Goal: Information Seeking & Learning: Check status

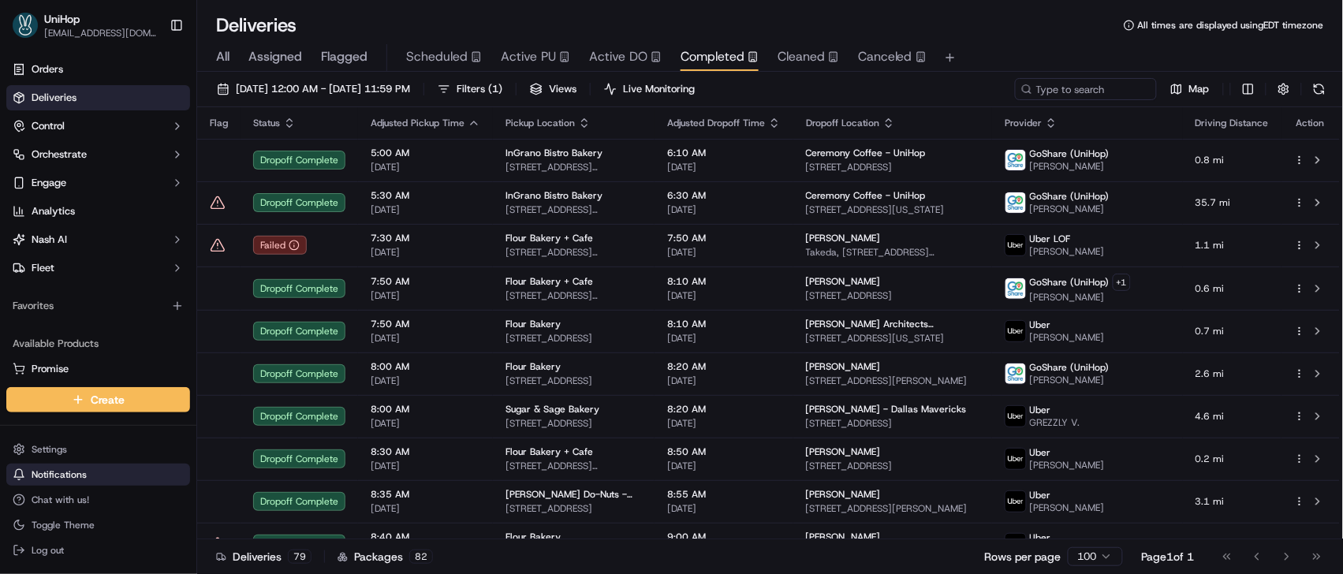
scroll to position [3010, 0]
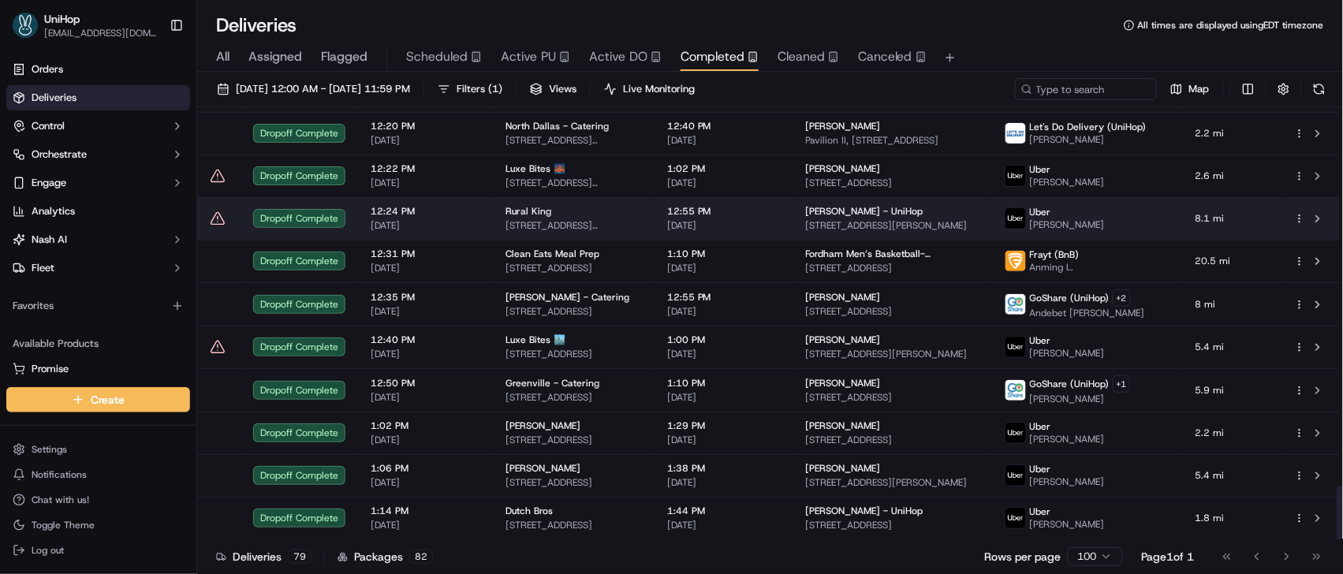
click at [467, 203] on td "12:24 PM Sep 18 2025" at bounding box center [425, 218] width 135 height 43
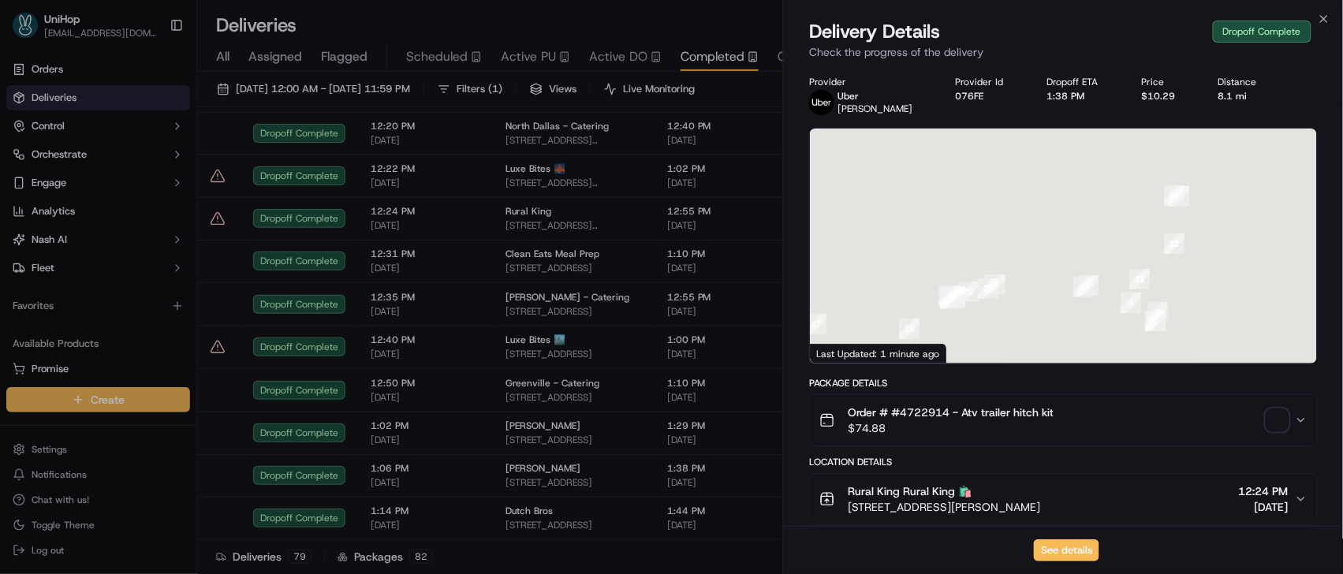
scroll to position [565, 0]
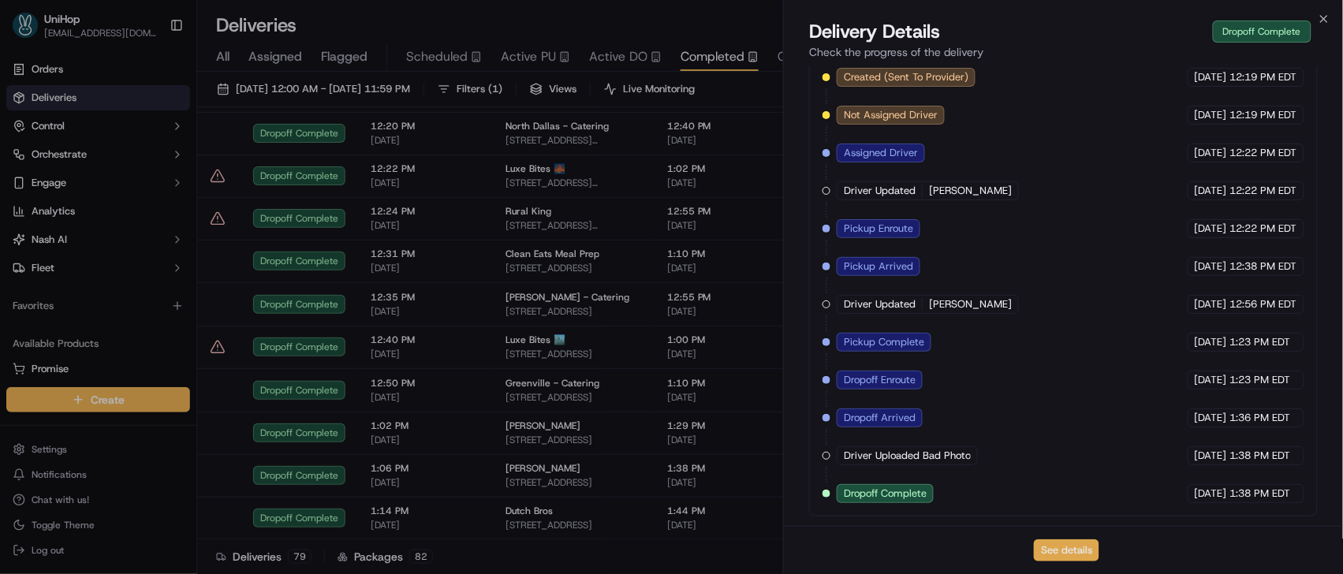
click at [1058, 553] on button "See details" at bounding box center [1066, 550] width 65 height 22
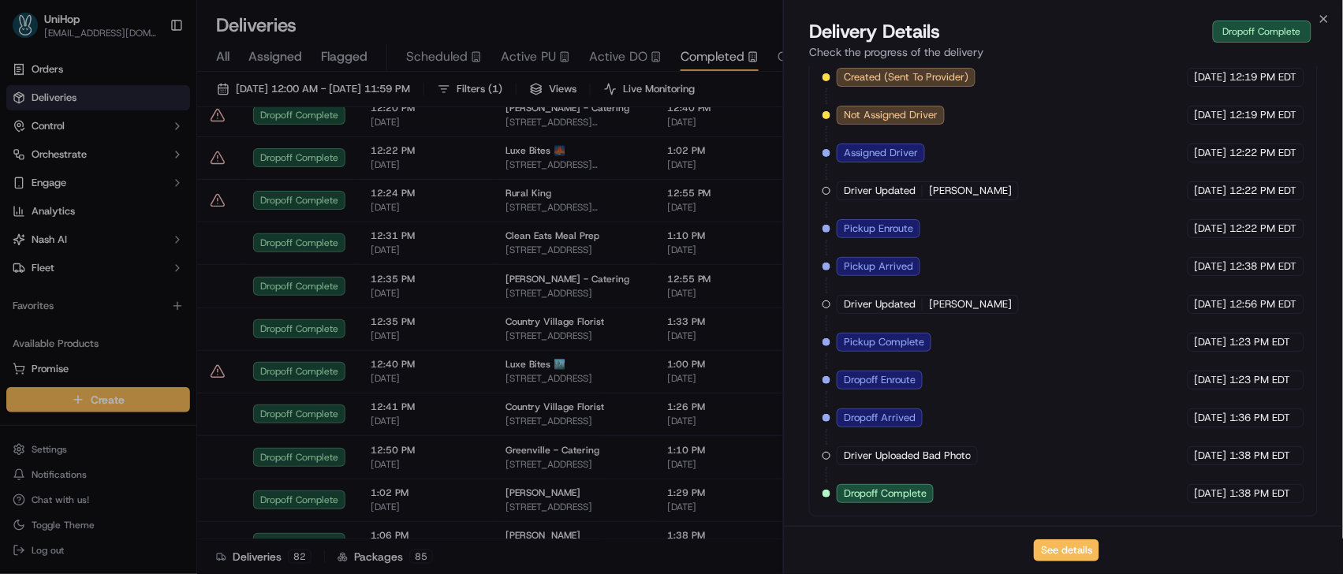
click at [502, 62] on span "Active PU" at bounding box center [528, 56] width 55 height 19
click at [519, 60] on span "Active PU" at bounding box center [528, 56] width 55 height 19
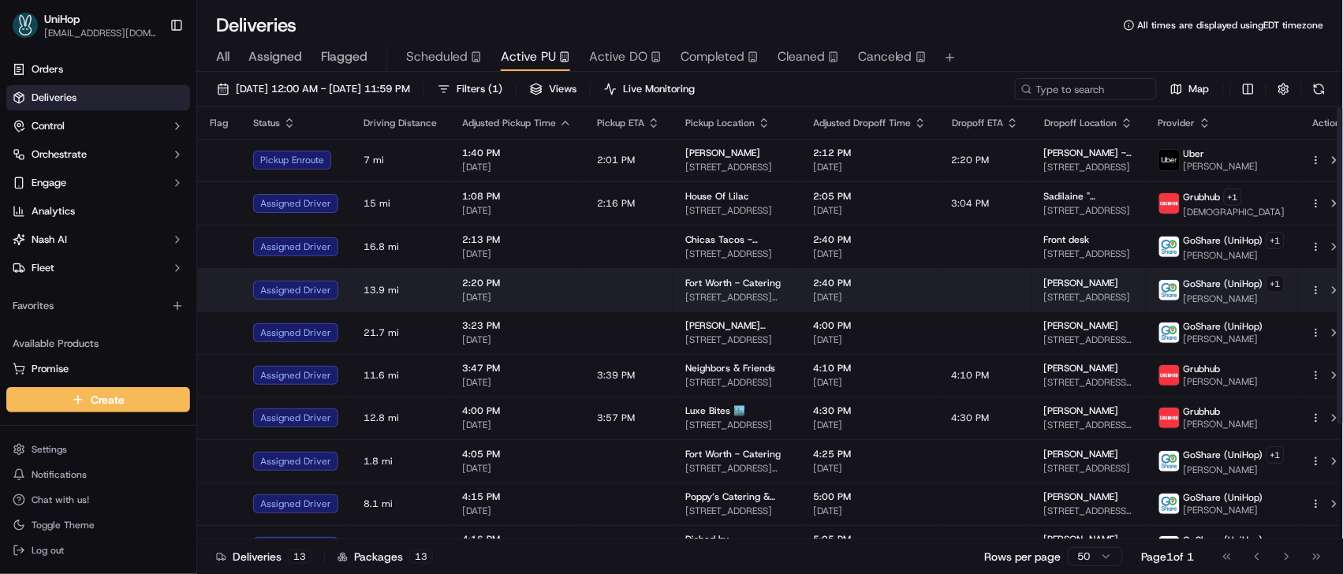
click at [800, 297] on td "2:40 PM [DATE]" at bounding box center [869, 289] width 139 height 43
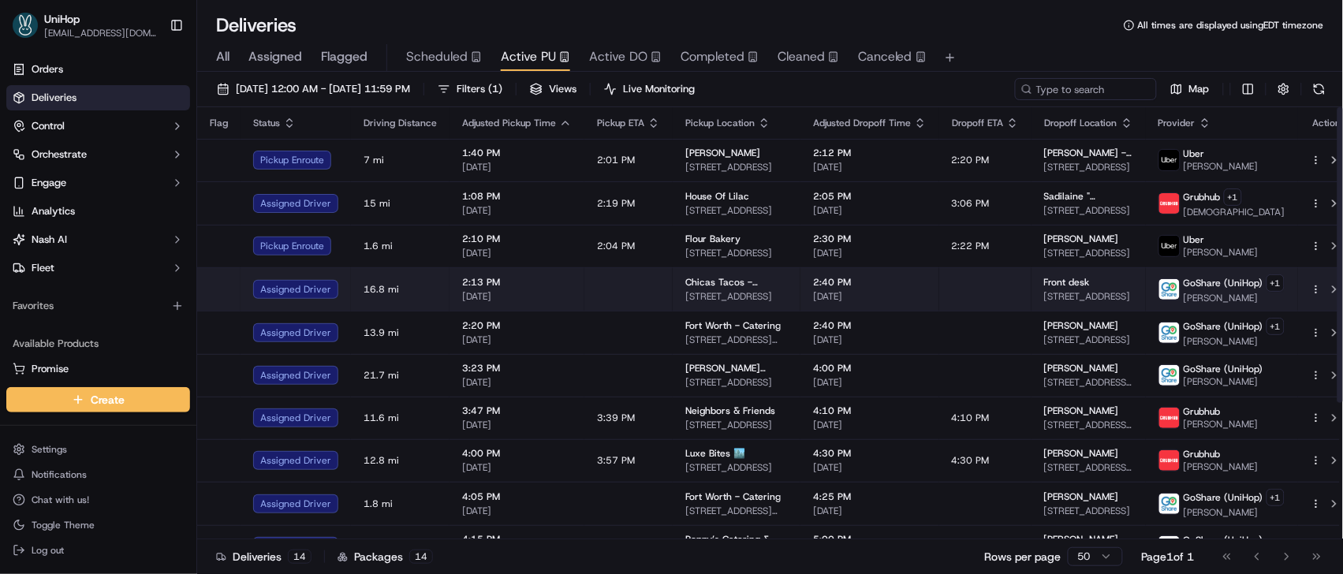
click at [750, 300] on span "[STREET_ADDRESS]" at bounding box center [736, 296] width 103 height 13
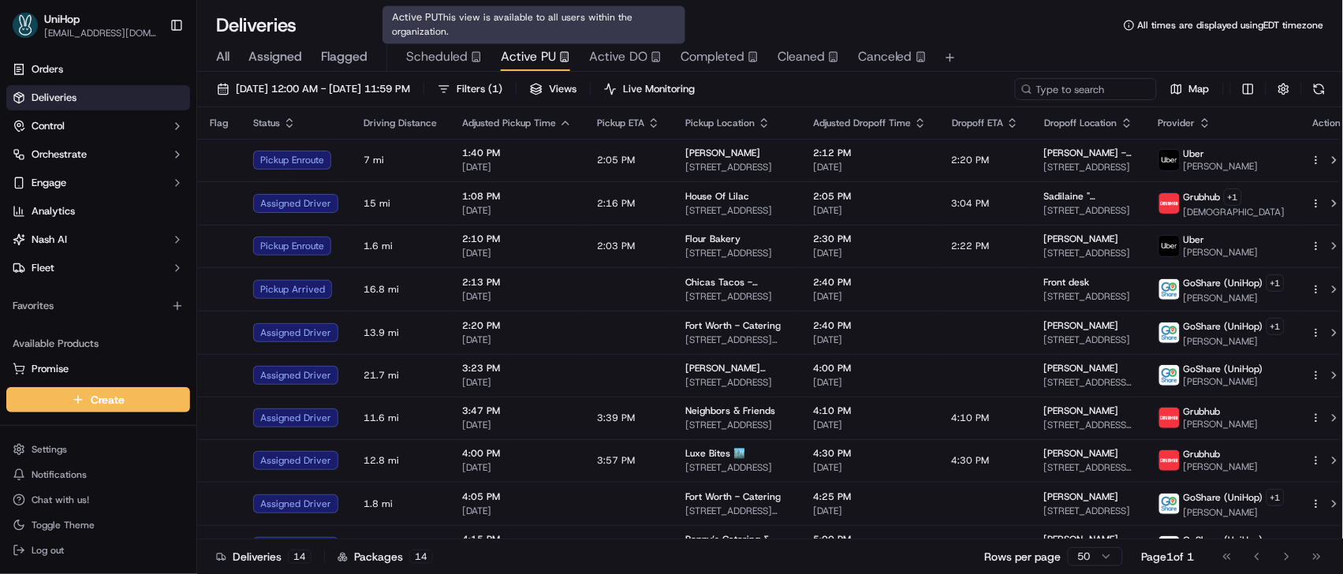
click at [589, 54] on span "Active DO" at bounding box center [618, 56] width 58 height 19
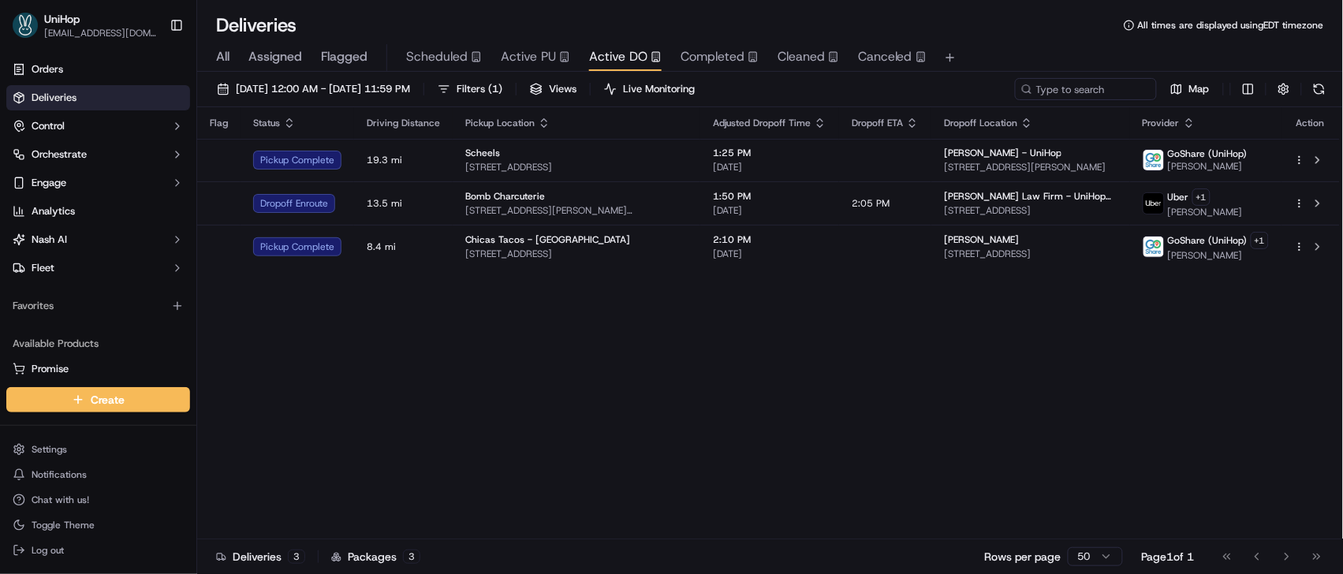
click at [506, 58] on span "Active PU" at bounding box center [528, 56] width 55 height 19
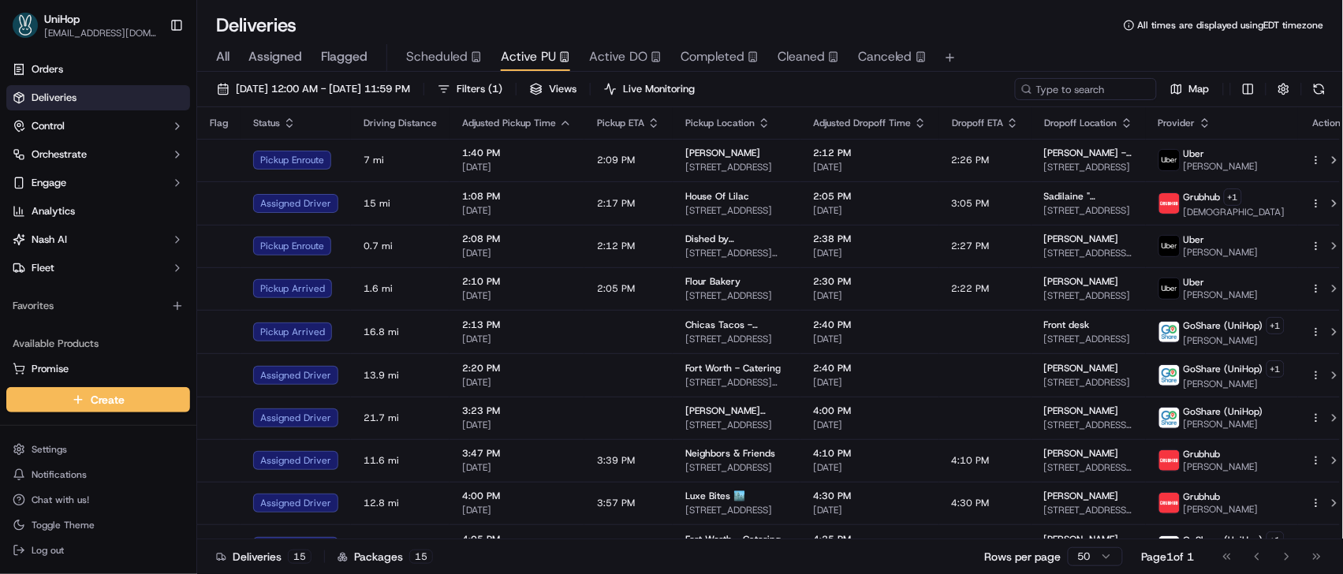
click at [895, 19] on div "Deliveries All times are displayed using EDT timezone" at bounding box center [770, 25] width 1146 height 25
click at [673, 26] on div "Deliveries All times are displayed using EDT timezone" at bounding box center [770, 25] width 1146 height 25
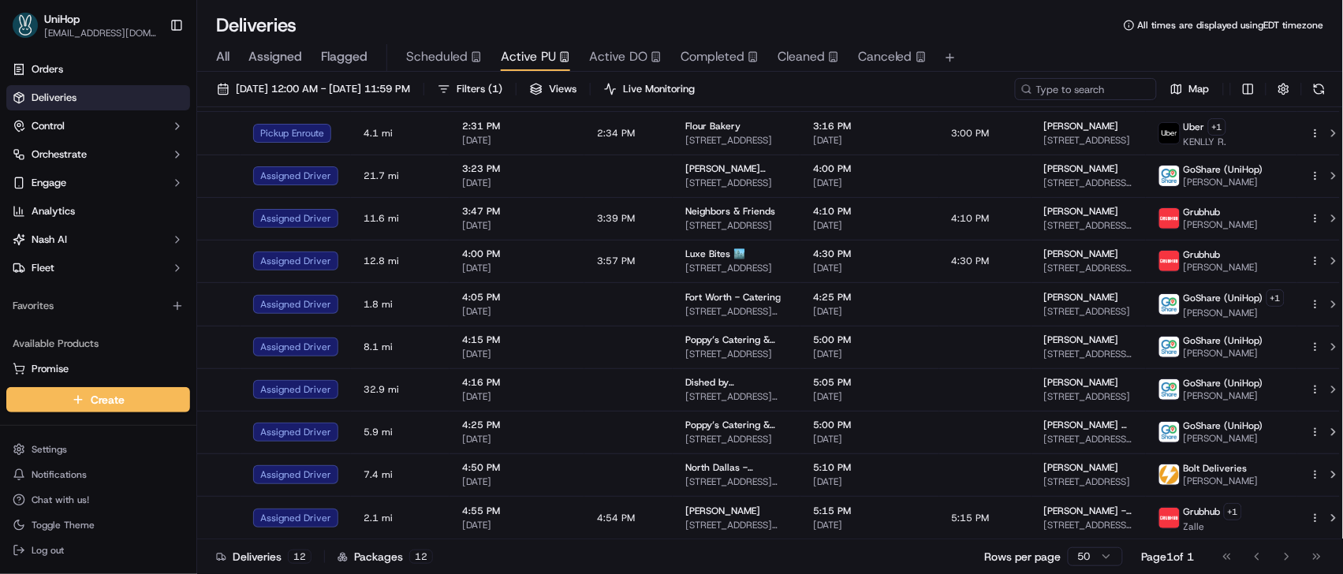
scroll to position [113, 0]
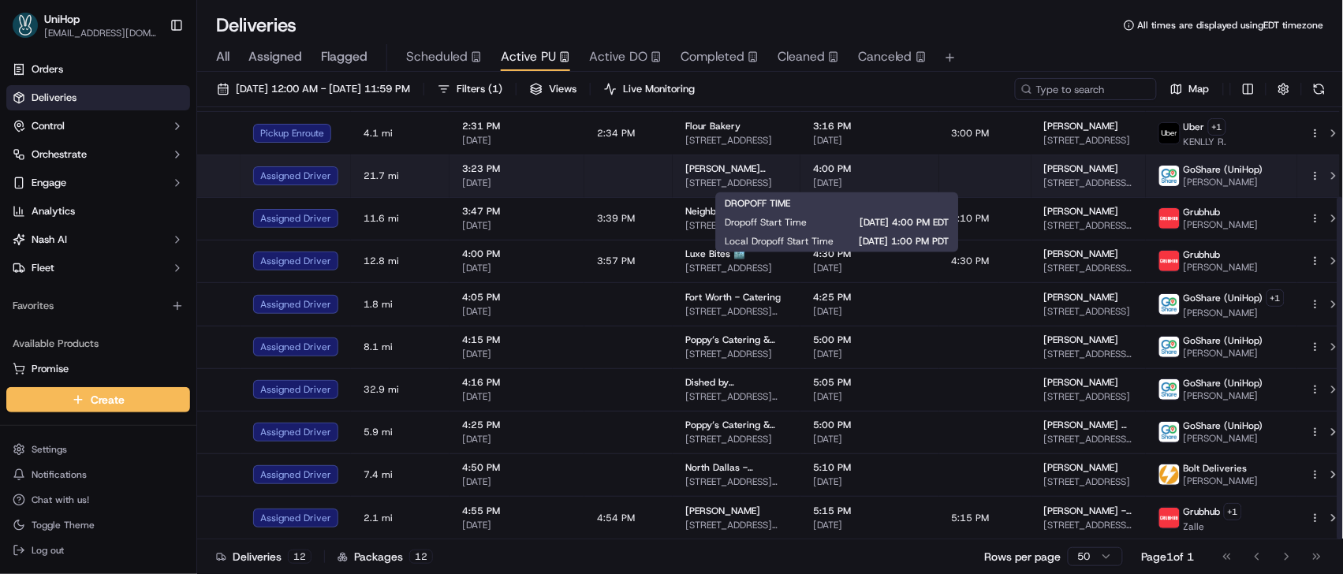
click at [856, 177] on span "[DATE]" at bounding box center [870, 183] width 114 height 13
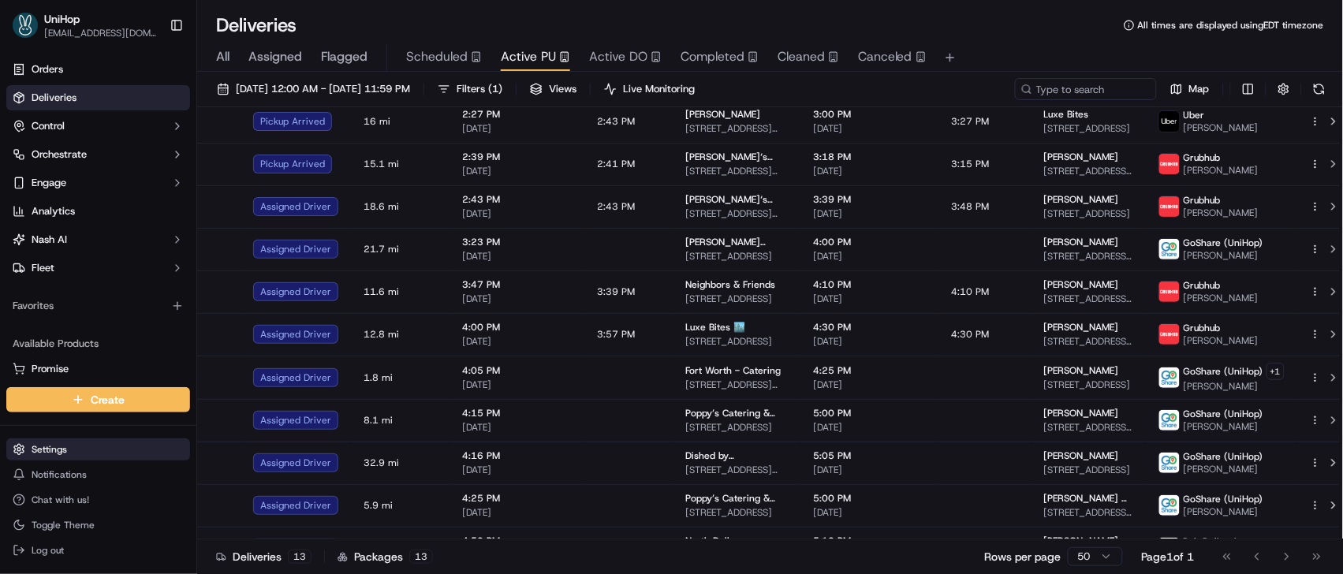
scroll to position [0, 0]
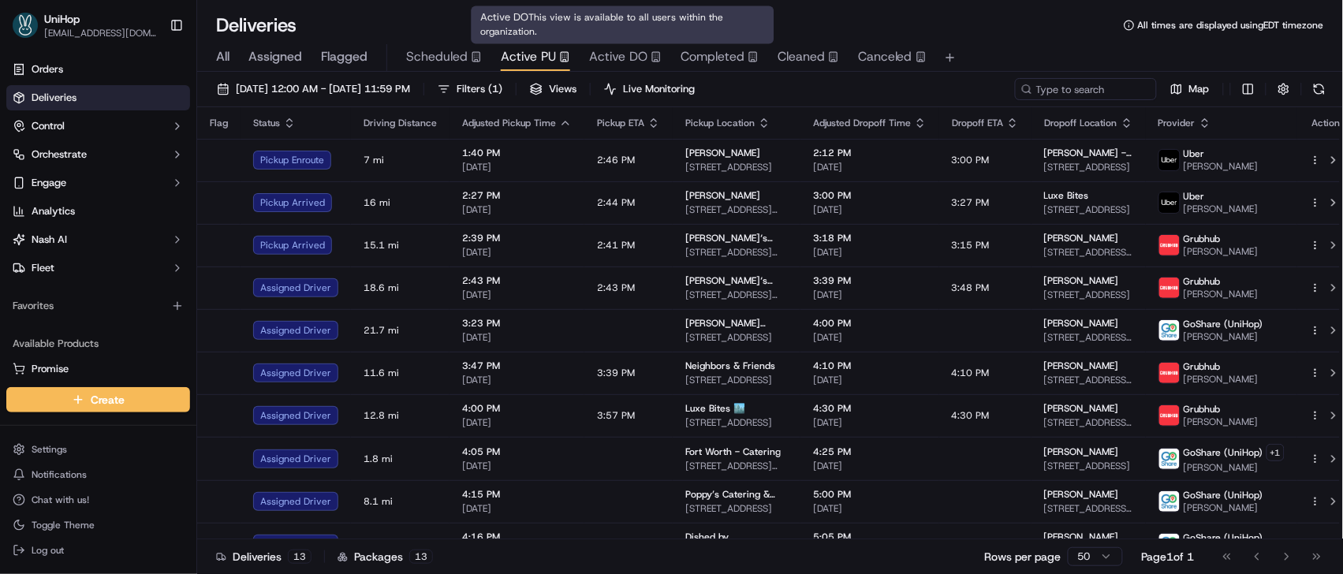
click at [688, 58] on span "Completed" at bounding box center [713, 56] width 64 height 19
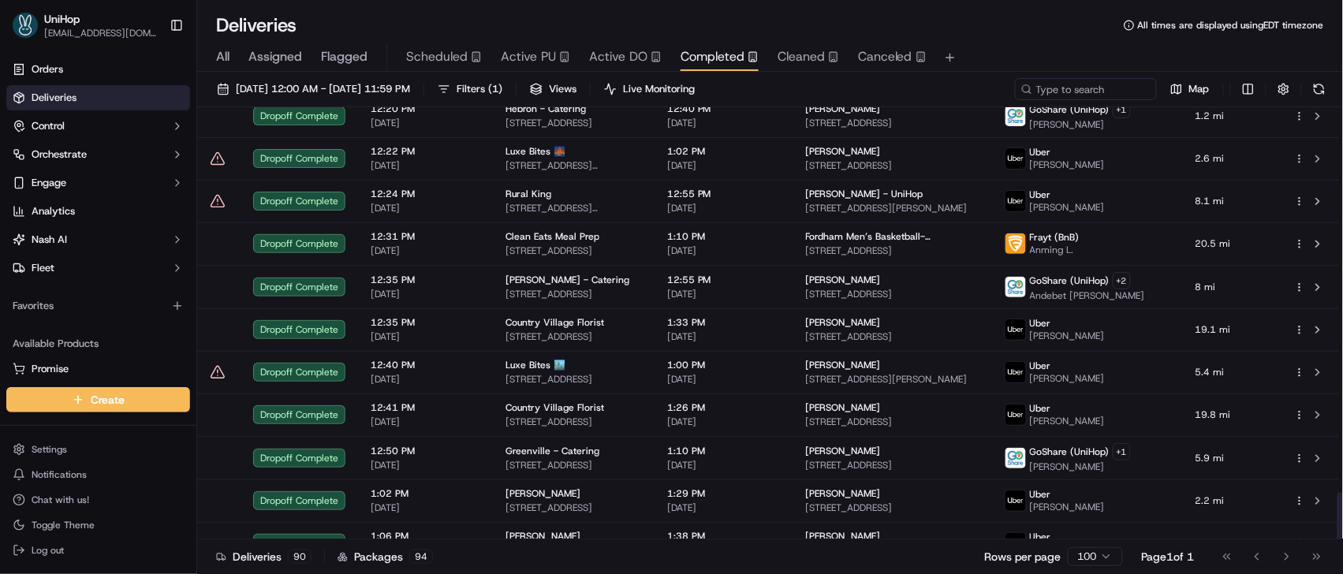
scroll to position [3482, 0]
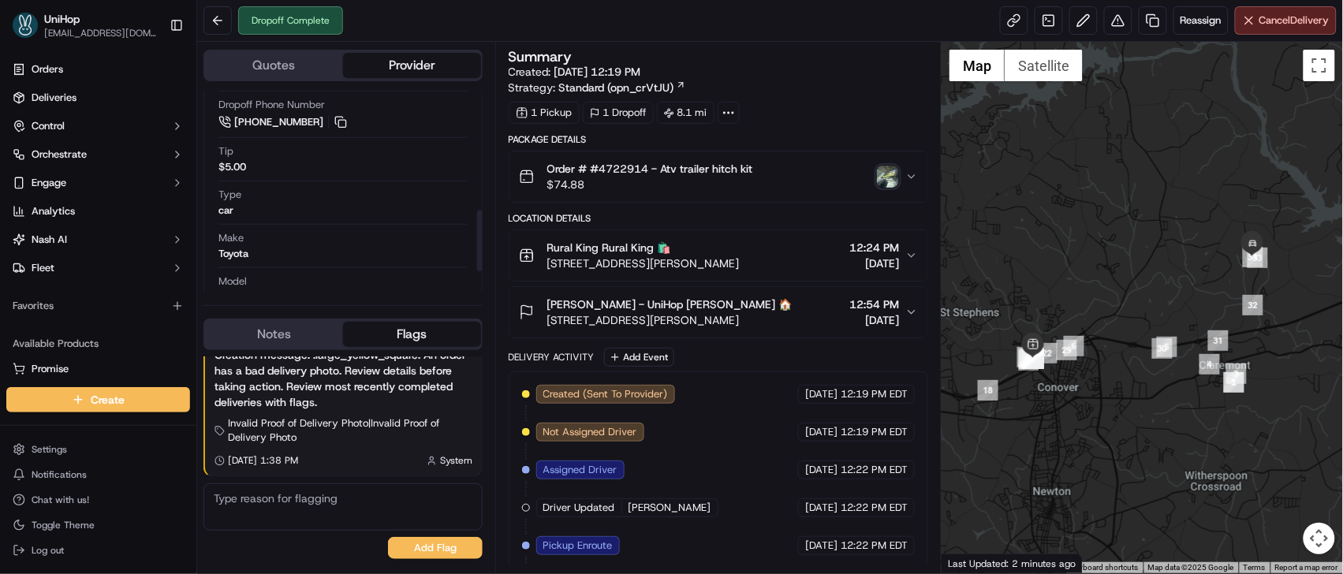
scroll to position [392, 0]
click at [884, 177] on img "button" at bounding box center [888, 177] width 22 height 22
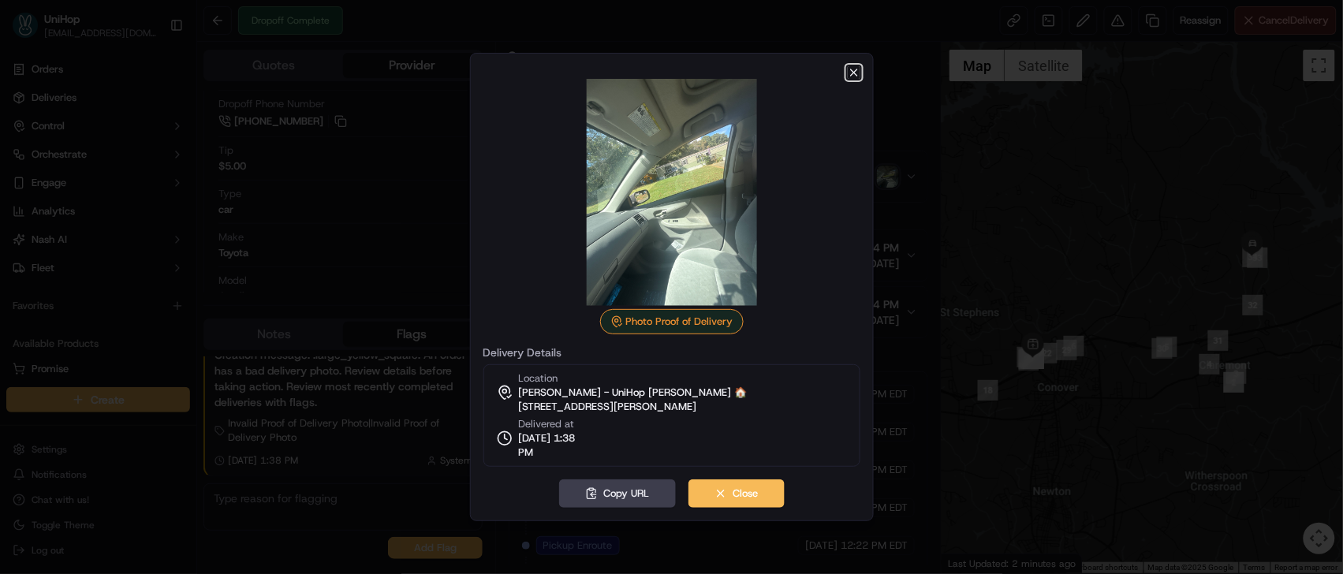
click at [850, 68] on icon "button" at bounding box center [854, 72] width 13 height 13
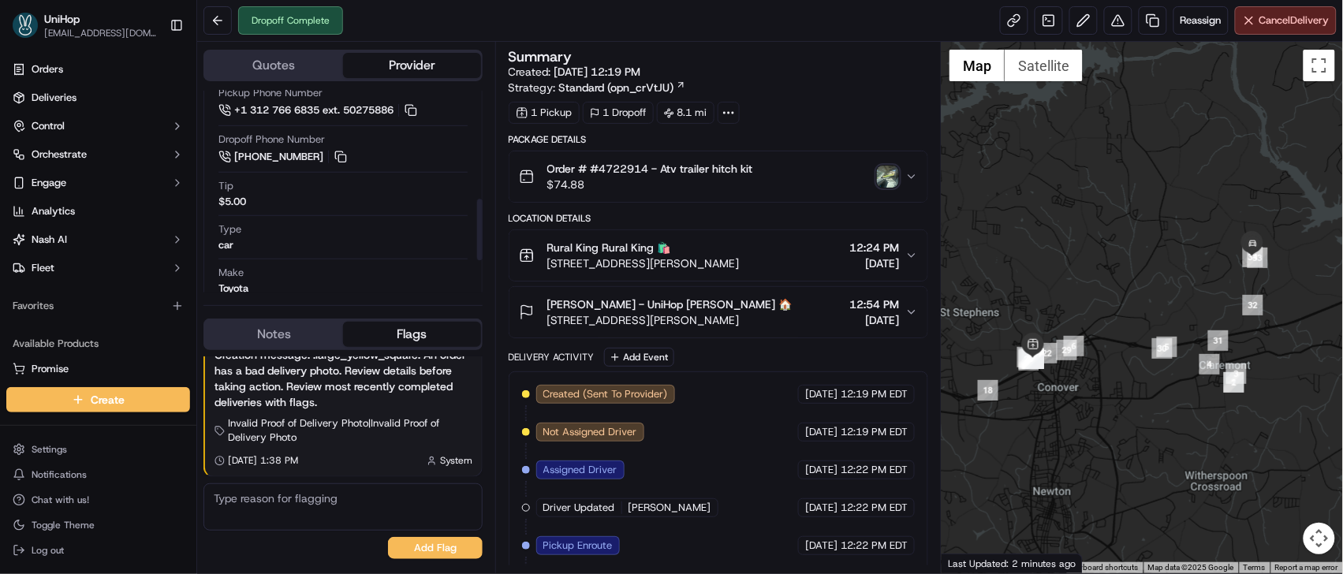
scroll to position [356, 0]
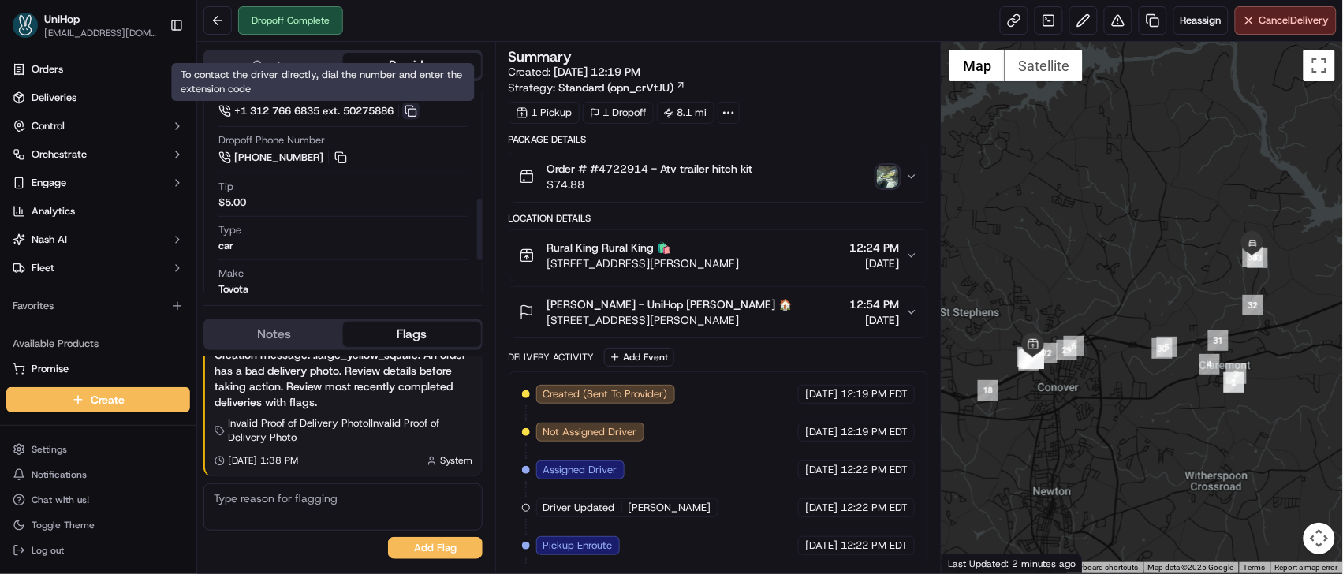
click at [420, 106] on button at bounding box center [410, 111] width 17 height 17
click at [894, 177] on img "button" at bounding box center [888, 177] width 22 height 22
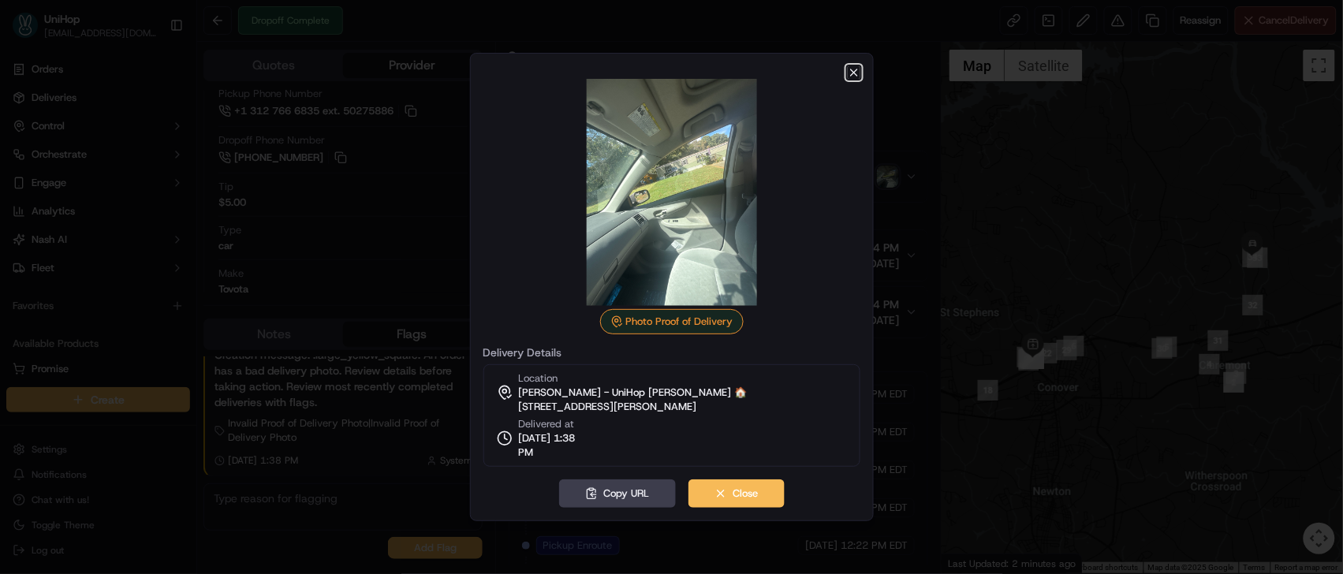
click at [857, 73] on icon "button" at bounding box center [854, 72] width 13 height 13
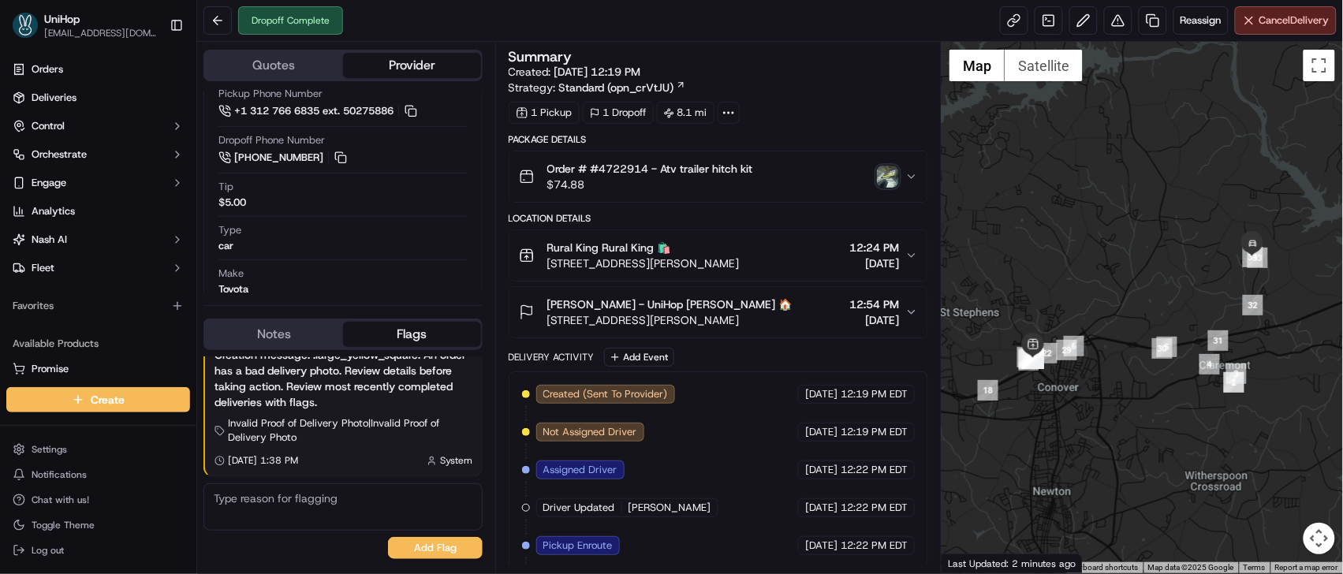
click at [913, 177] on icon "button" at bounding box center [911, 176] width 6 height 3
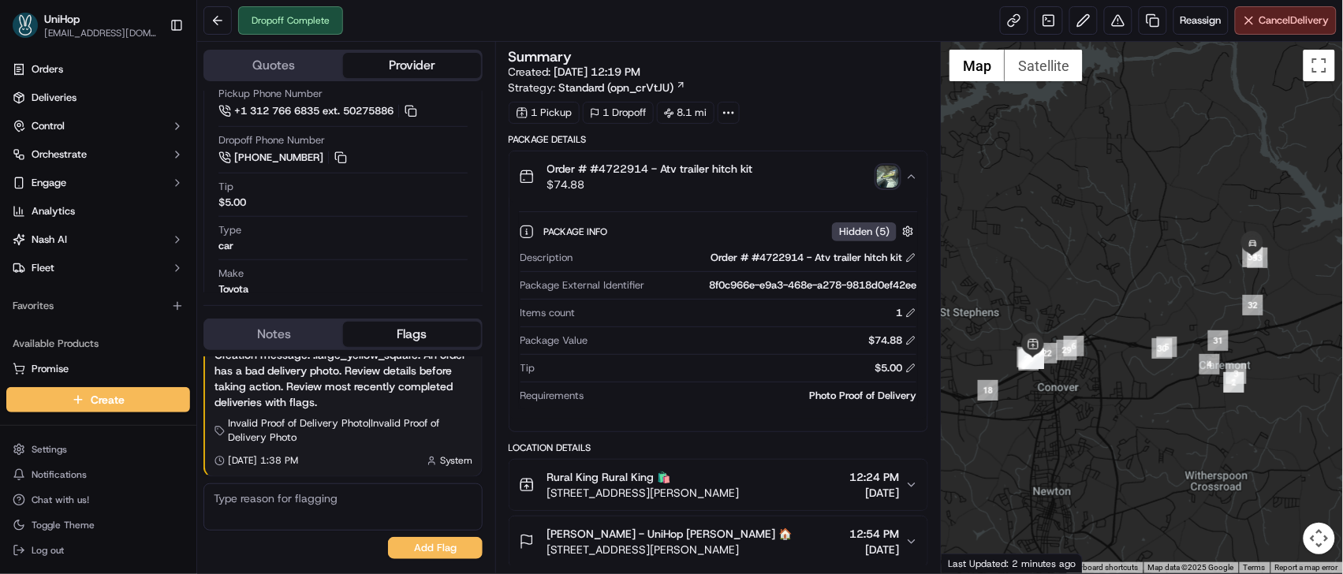
click at [913, 177] on icon "button" at bounding box center [911, 176] width 6 height 3
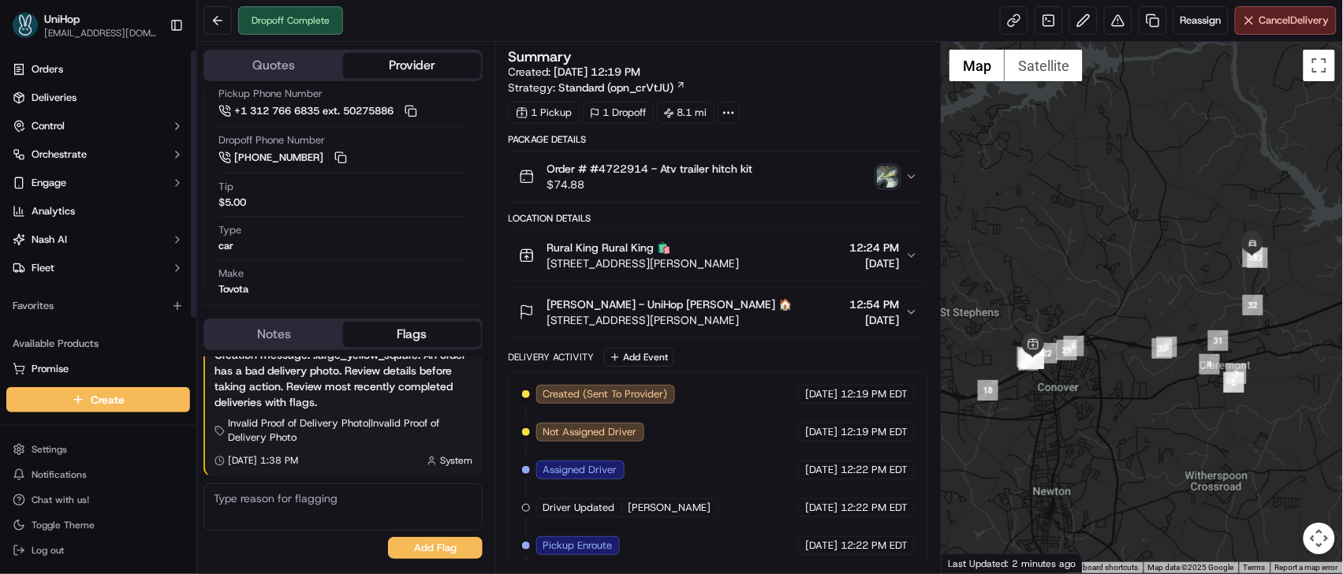
click at [238, 333] on button "Notes" at bounding box center [274, 334] width 138 height 25
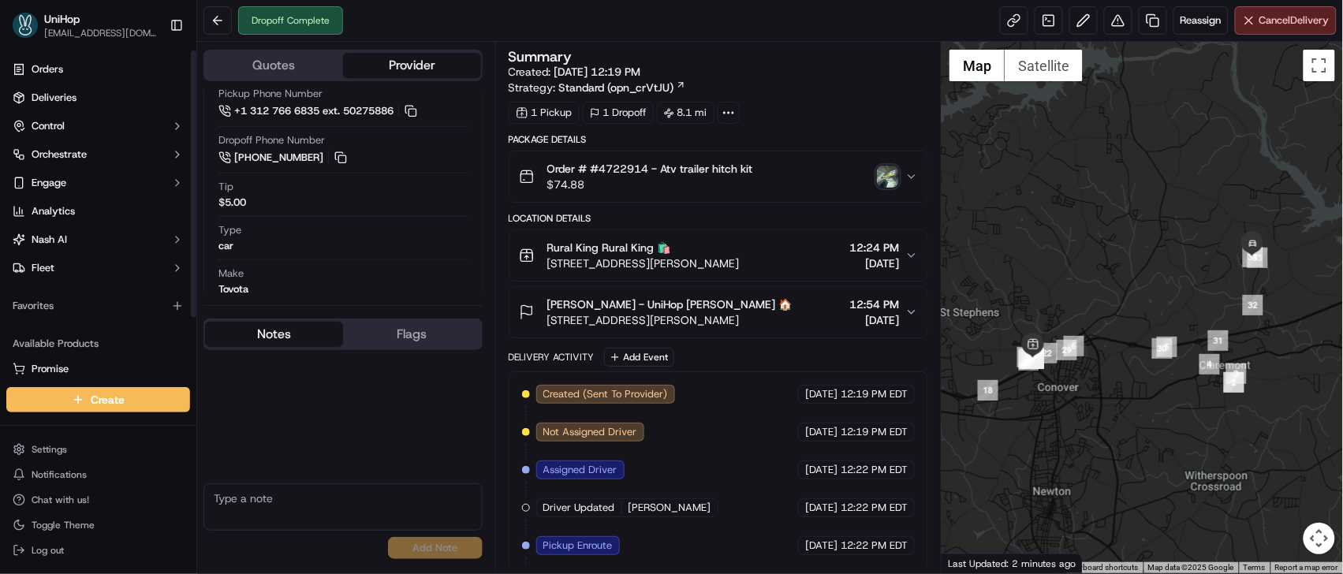
click at [278, 505] on textarea at bounding box center [342, 506] width 279 height 47
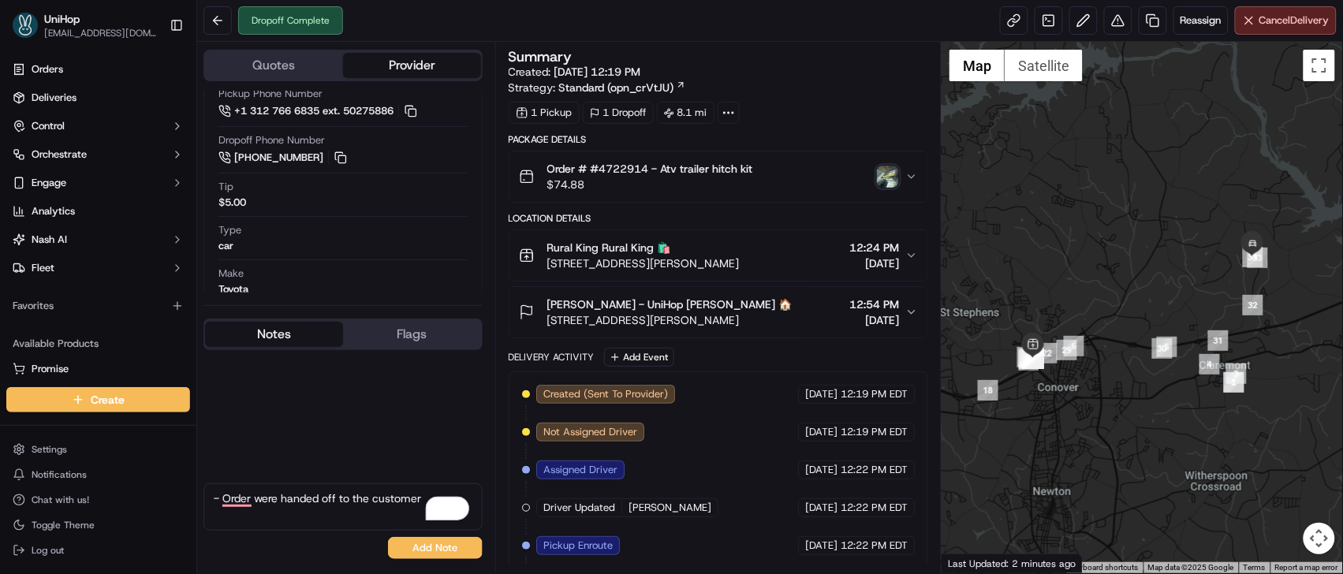
type textarea "- Order were handed off to the customer"
click at [888, 177] on img "button" at bounding box center [888, 177] width 22 height 22
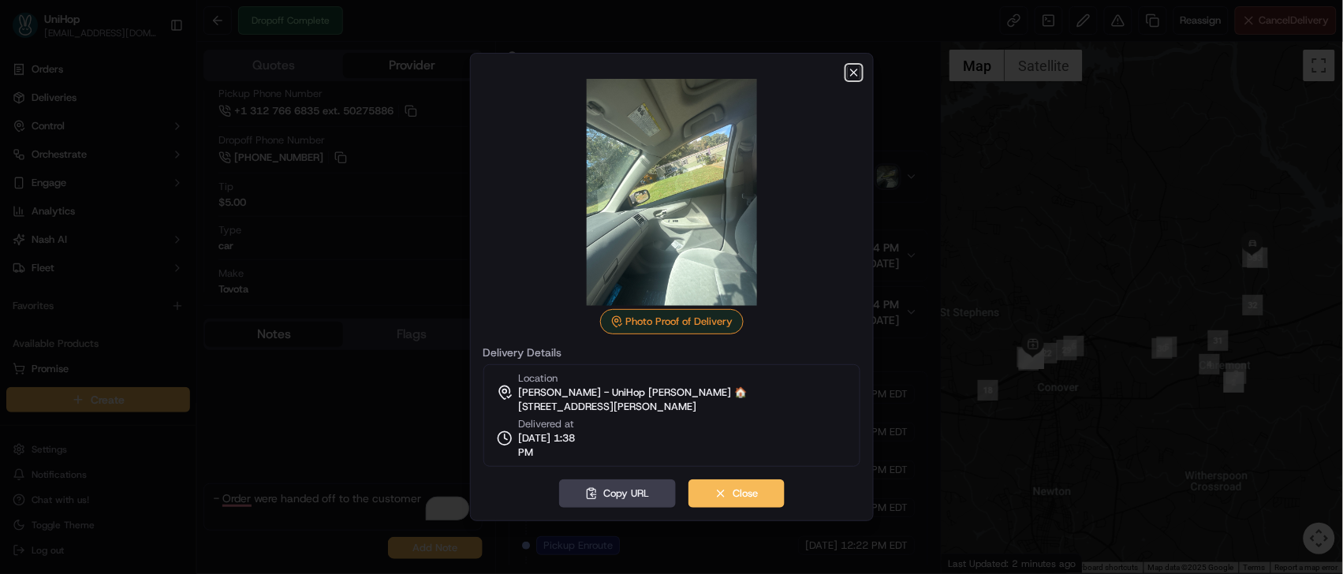
click at [852, 73] on icon "button" at bounding box center [854, 72] width 6 height 6
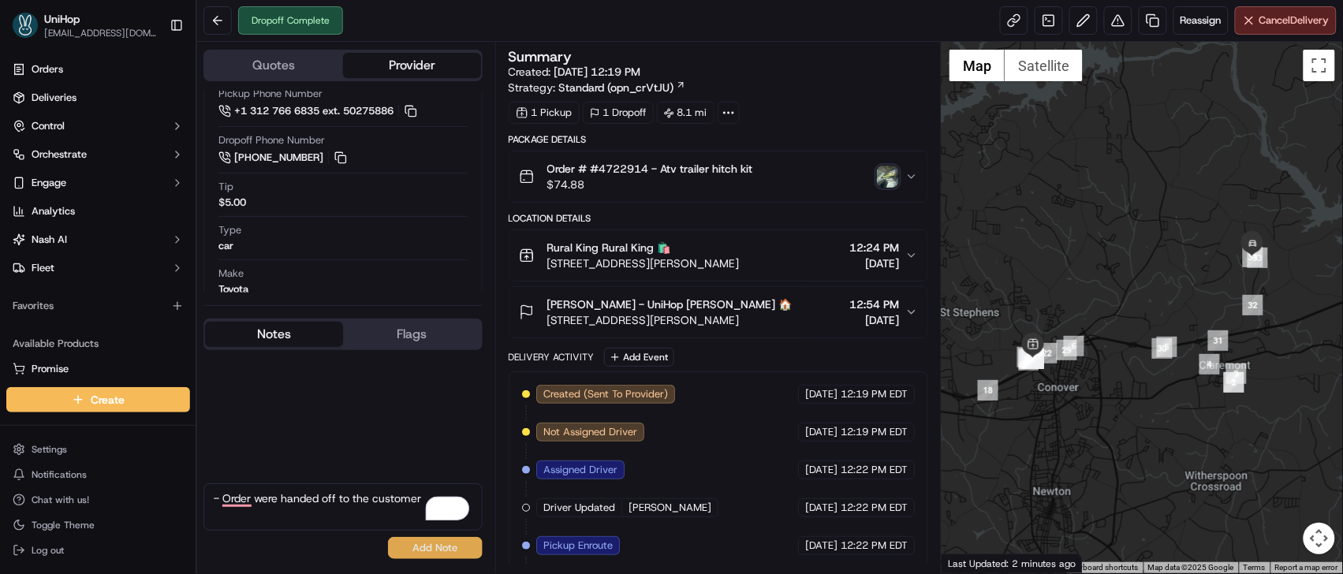
click at [397, 540] on button "Add Note" at bounding box center [435, 548] width 95 height 22
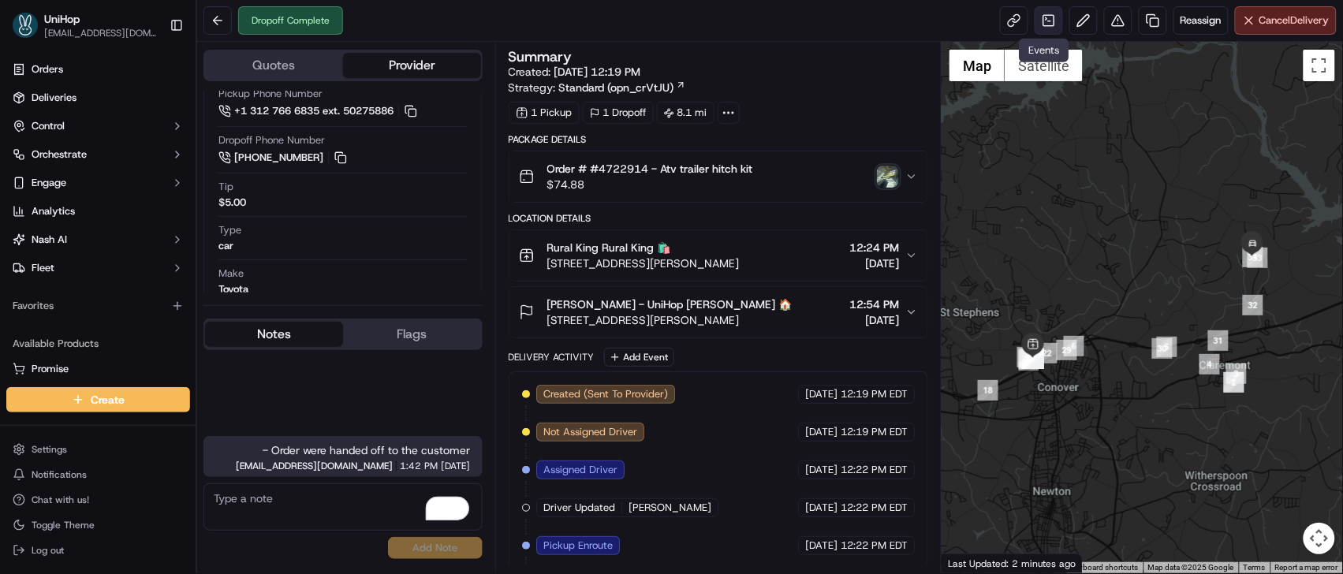
click at [1043, 25] on link at bounding box center [1049, 20] width 28 height 28
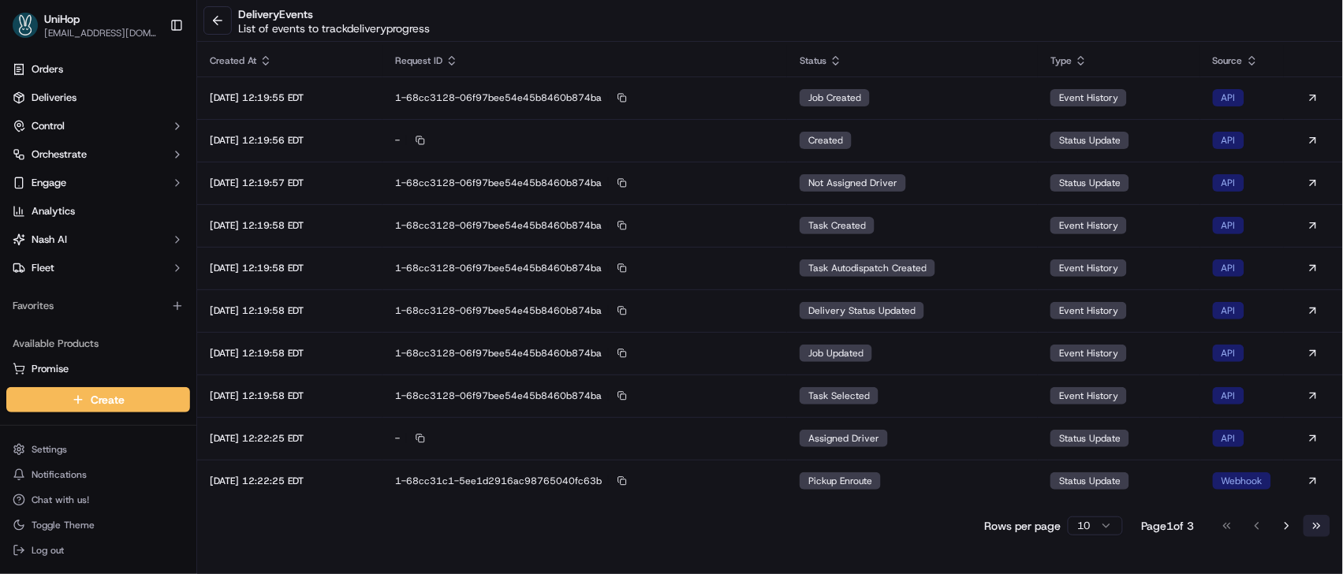
click at [1322, 528] on button "Go to last page" at bounding box center [1317, 526] width 27 height 22
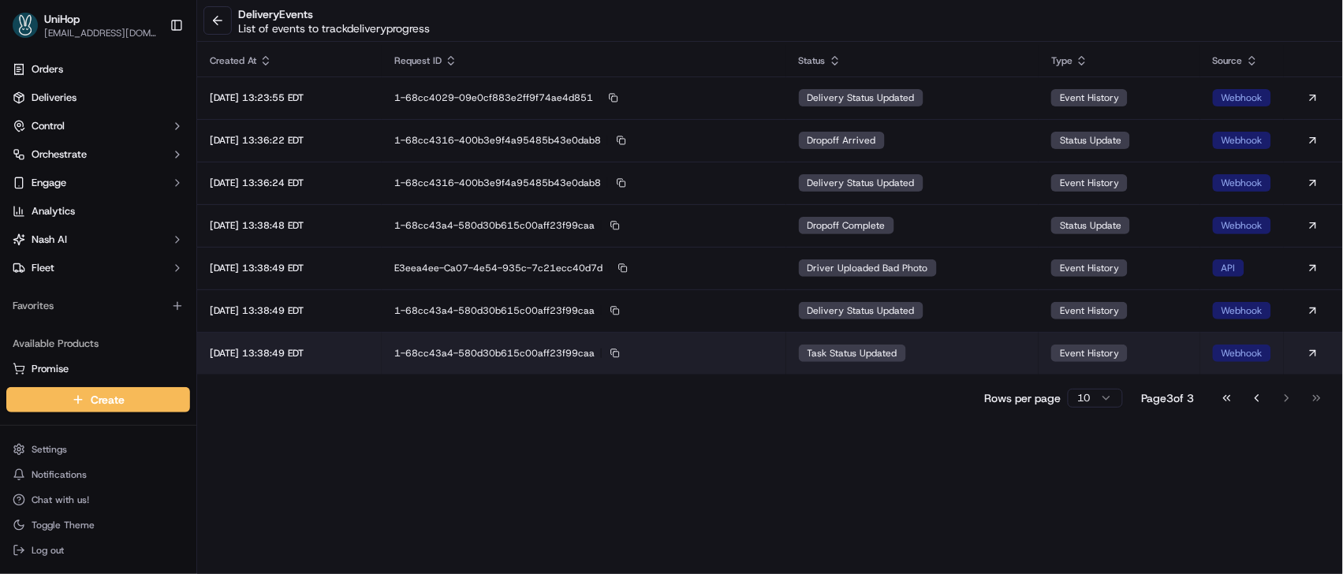
click at [934, 360] on td "task status updated" at bounding box center [912, 353] width 253 height 43
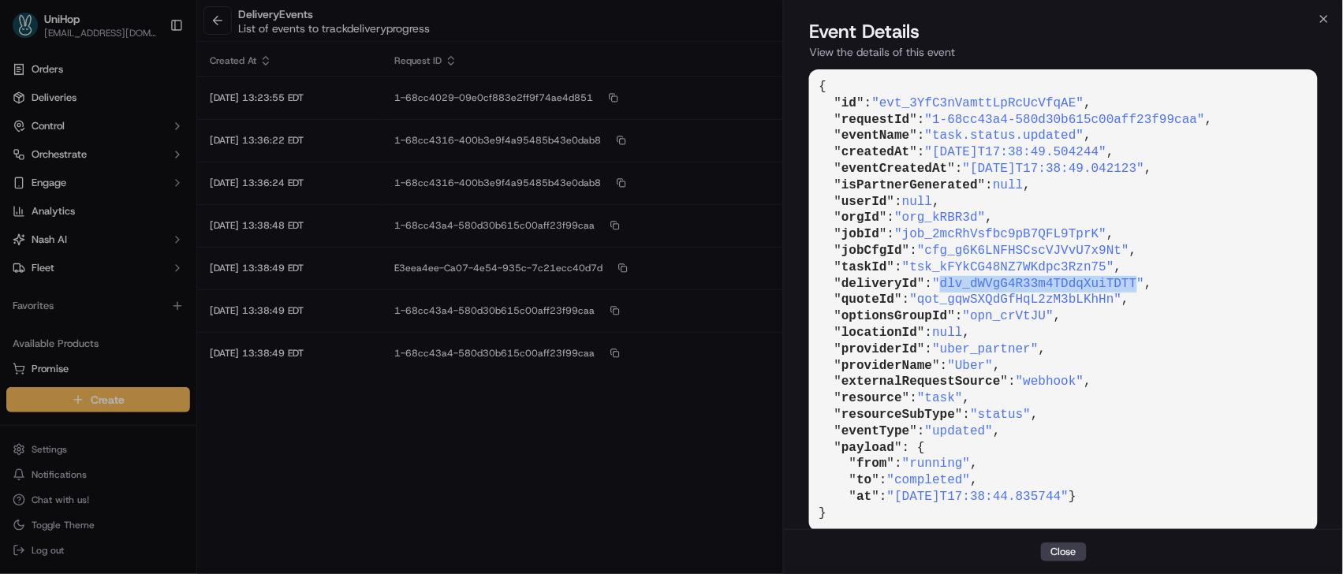
drag, startPoint x: 951, startPoint y: 286, endPoint x: 1146, endPoint y: 285, distance: 194.8
click at [1144, 285] on span ""dlv_dWVgG4R33m4TDdqXuiTDTT"" at bounding box center [1038, 284] width 212 height 14
copy span "dlv_dWVgG4R33m4TDdqXuiTDTT"
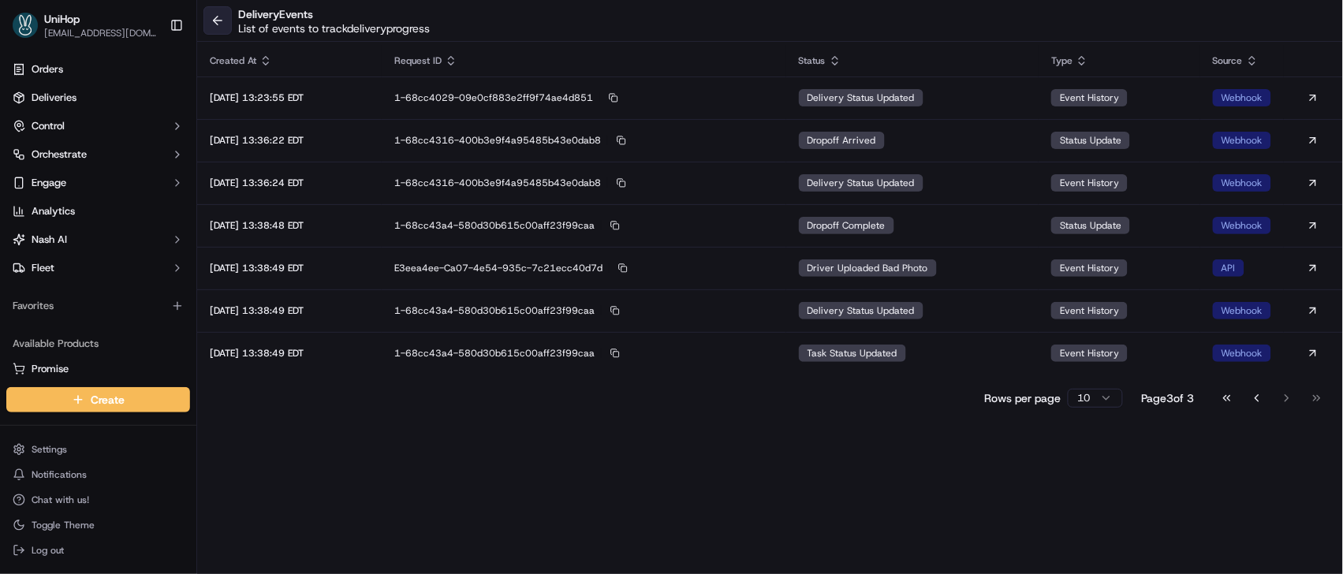
click at [223, 31] on button at bounding box center [217, 20] width 28 height 28
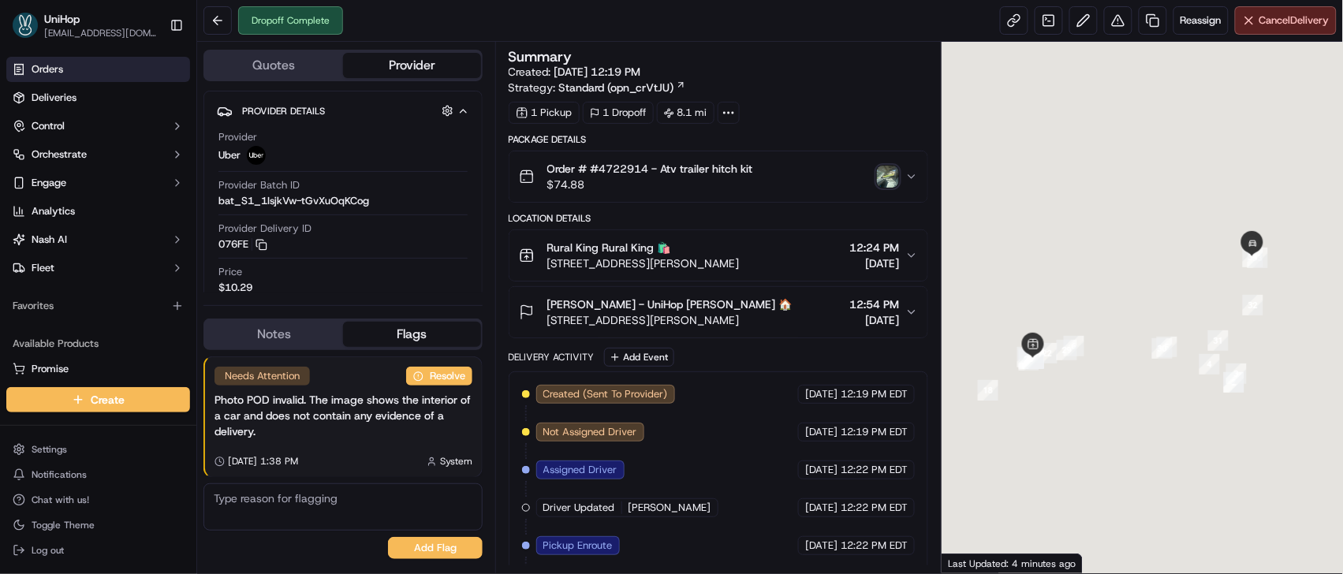
scroll to position [173, 0]
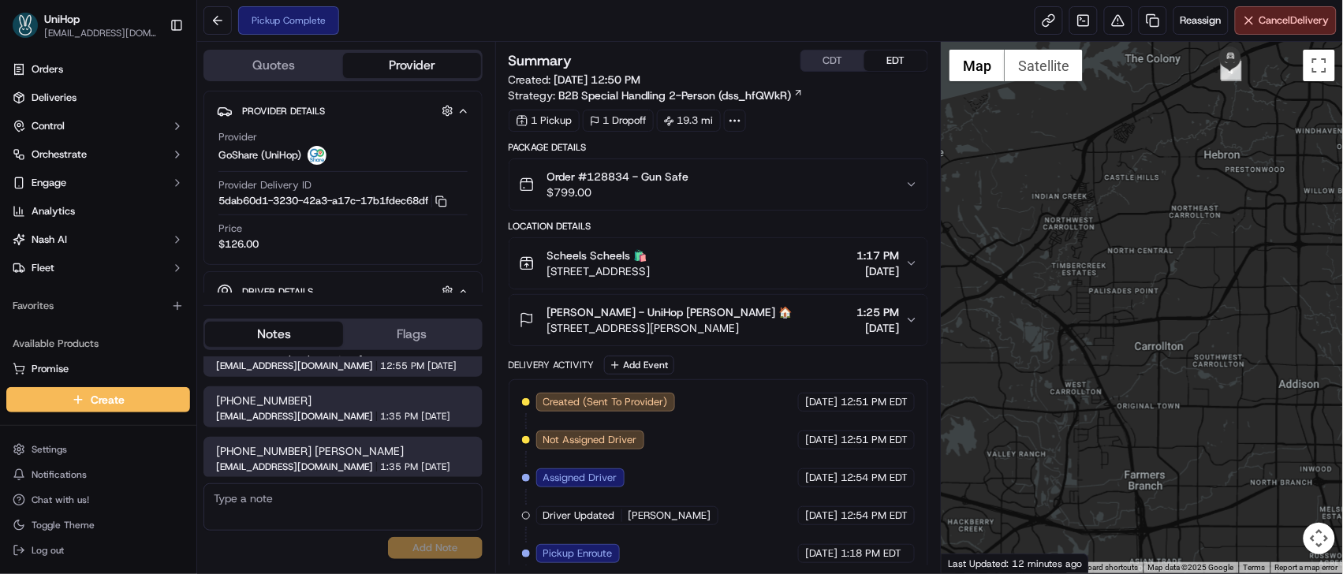
drag, startPoint x: 1018, startPoint y: 242, endPoint x: 969, endPoint y: 408, distance: 172.7
click at [969, 408] on div at bounding box center [1142, 308] width 401 height 532
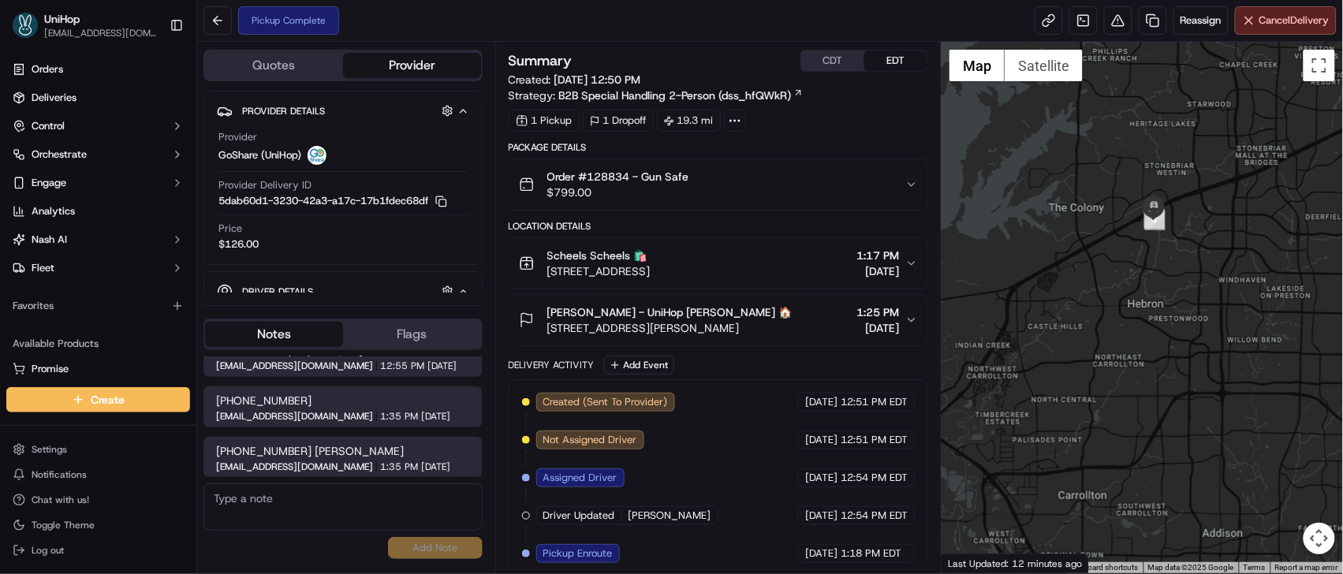
drag, startPoint x: 1118, startPoint y: 355, endPoint x: 1069, endPoint y: 278, distance: 90.8
click at [1072, 281] on div at bounding box center [1142, 308] width 401 height 532
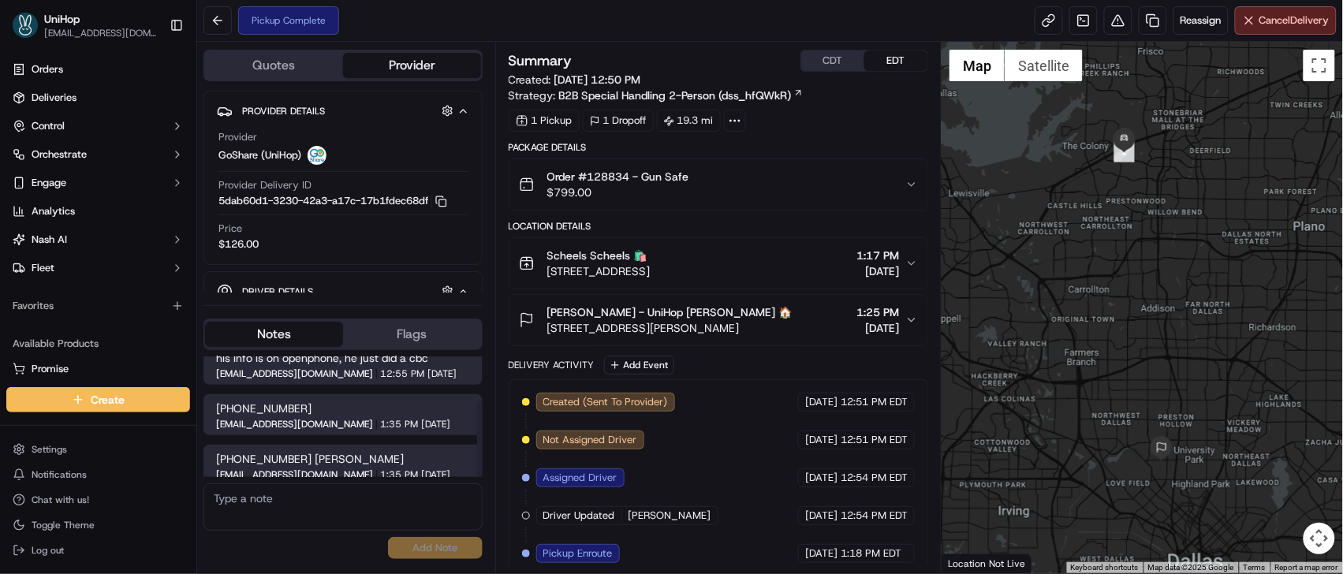
scroll to position [71, 0]
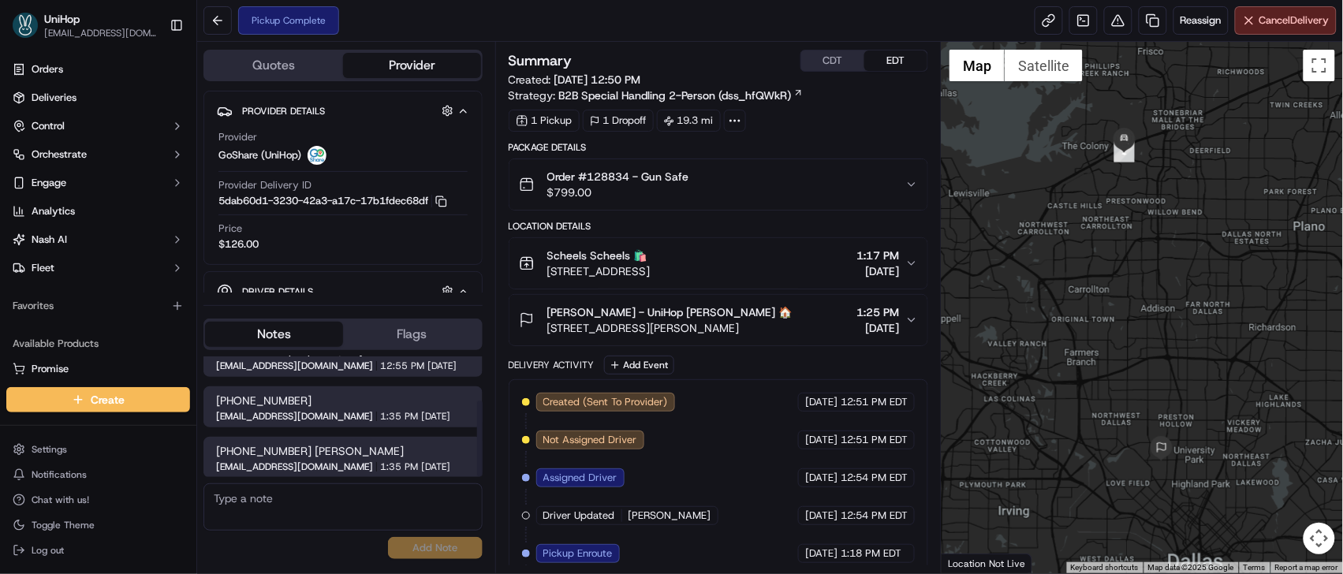
click at [666, 318] on span "[PERSON_NAME] - UniHop [PERSON_NAME] 🏠" at bounding box center [669, 312] width 245 height 16
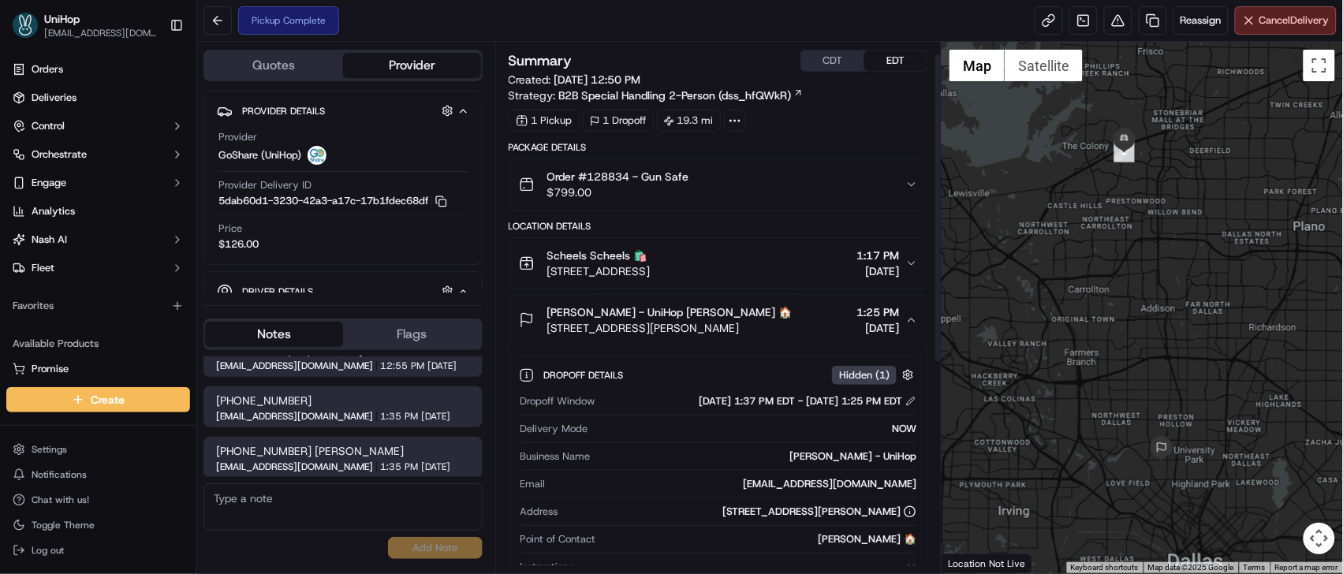
scroll to position [179, 0]
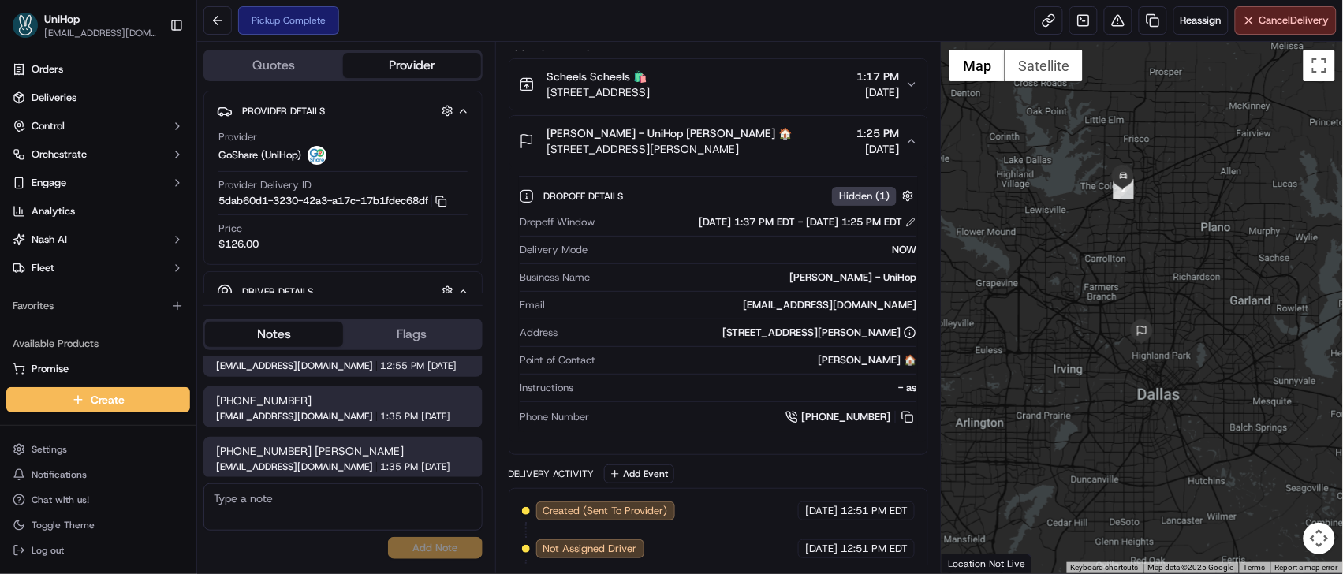
drag, startPoint x: 1177, startPoint y: 264, endPoint x: 1121, endPoint y: 229, distance: 65.6
click at [1121, 229] on div at bounding box center [1142, 308] width 401 height 532
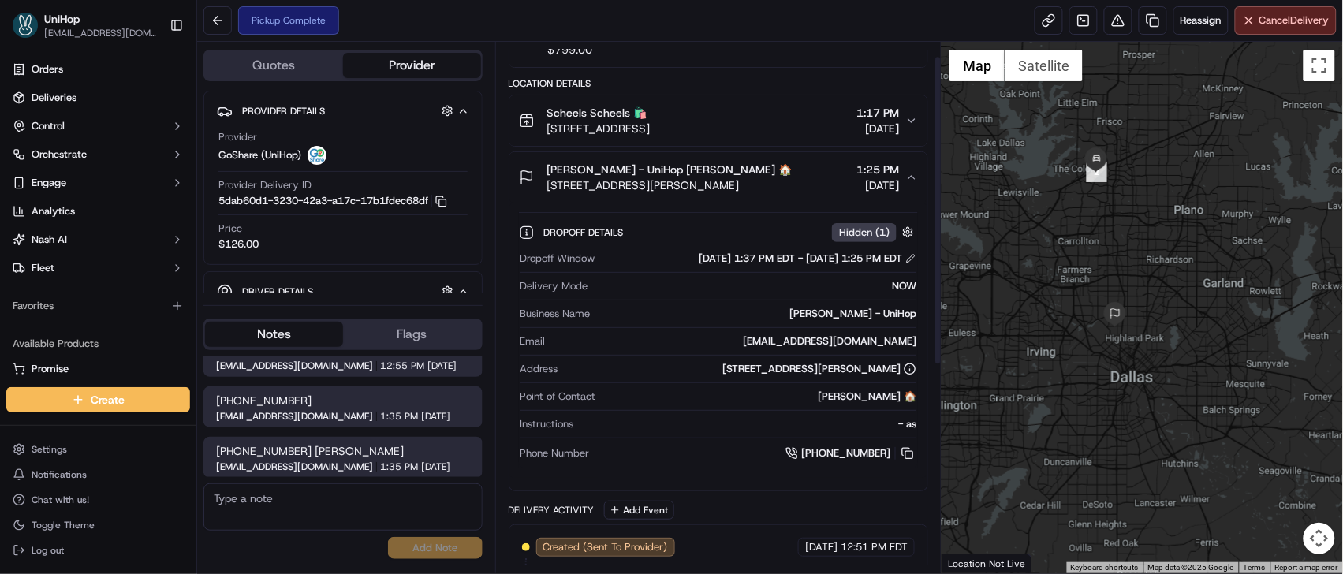
scroll to position [0, 0]
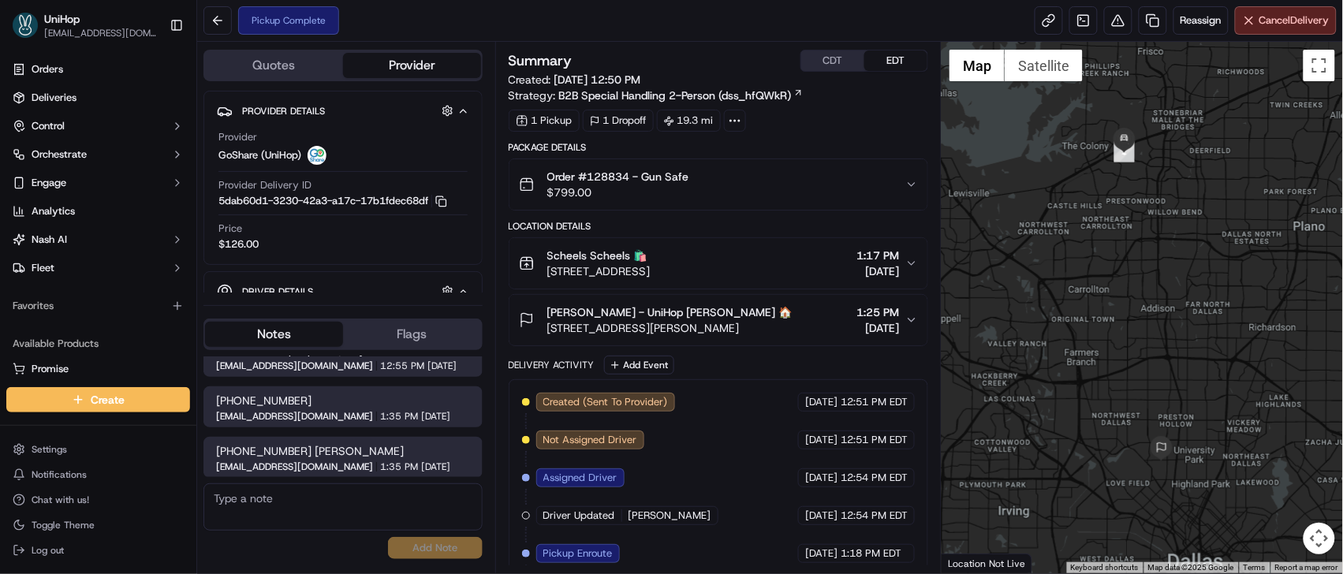
scroll to position [155, 0]
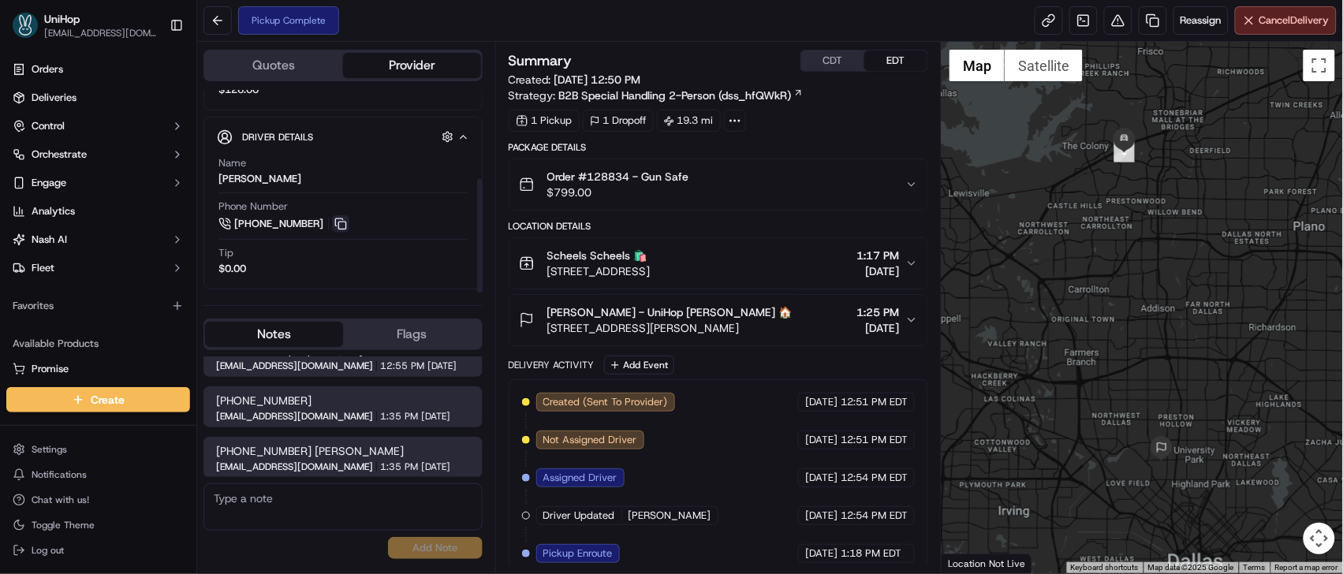
click at [337, 232] on button at bounding box center [340, 223] width 17 height 17
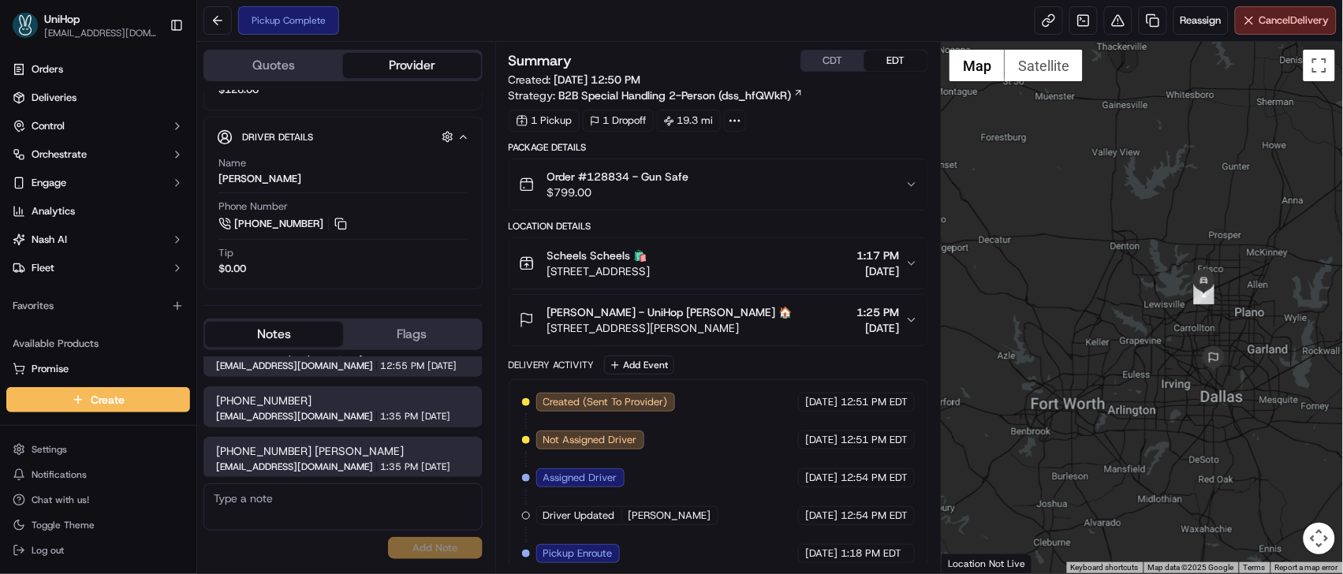
click at [1225, 344] on div at bounding box center [1142, 308] width 401 height 532
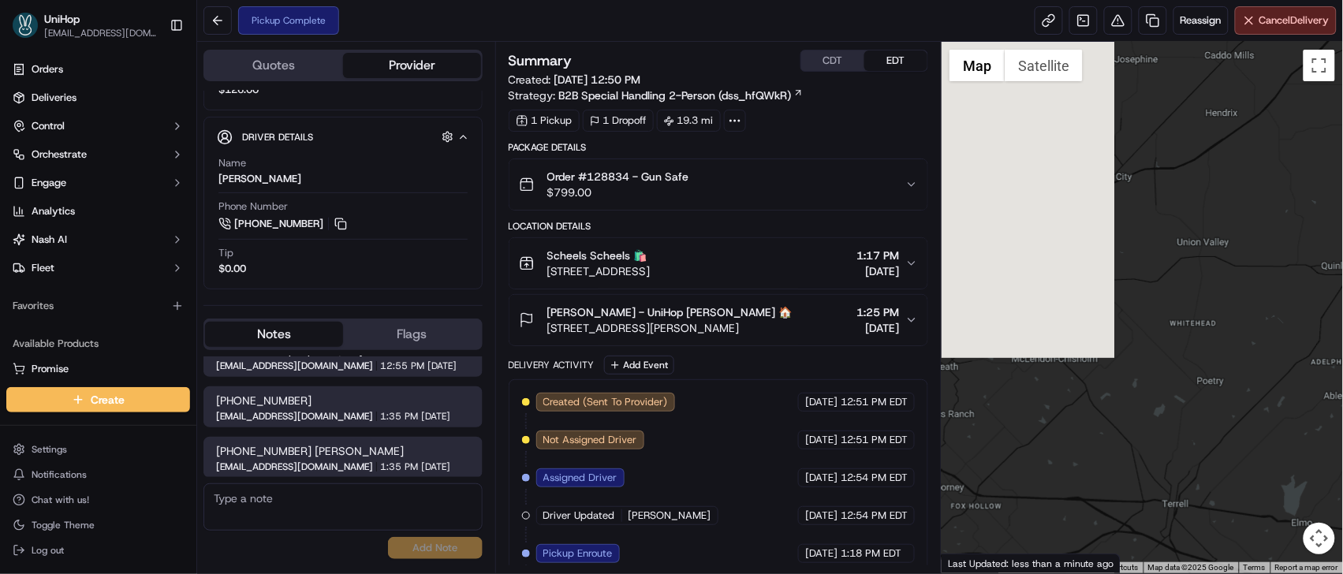
drag, startPoint x: 1002, startPoint y: 321, endPoint x: 1341, endPoint y: 322, distance: 339.1
click at [1342, 321] on html "UniHop dispatch+j@unihop.app Toggle Sidebar Orders Deliveries Control Orchestra…" at bounding box center [671, 287] width 1343 height 574
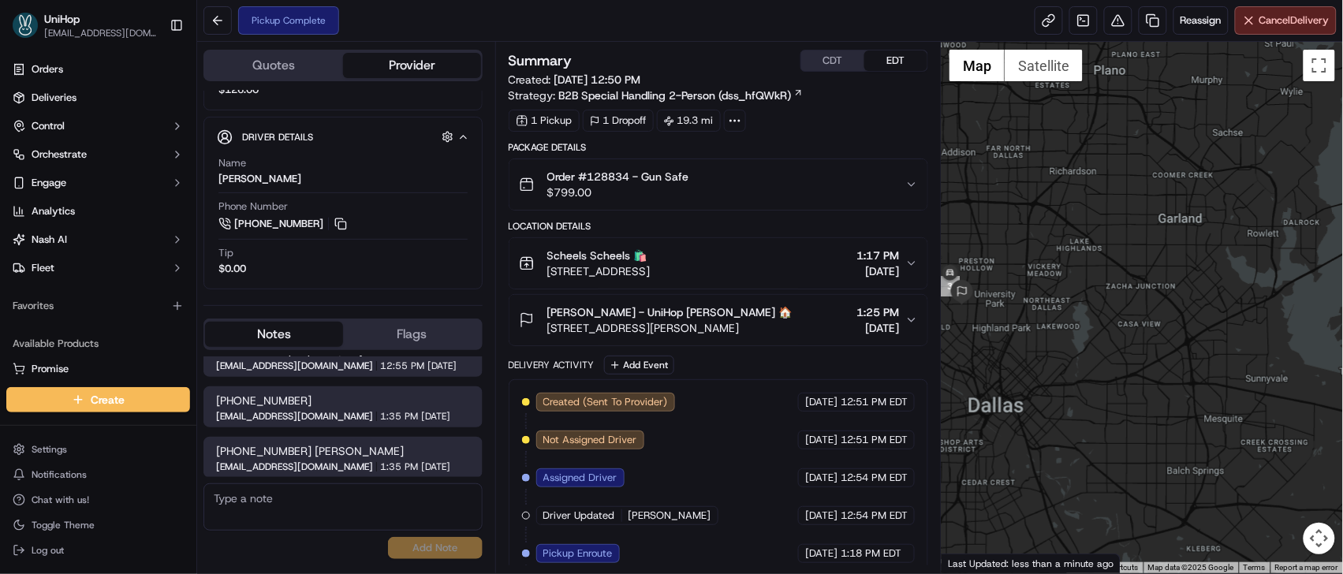
drag, startPoint x: 1090, startPoint y: 341, endPoint x: 1335, endPoint y: 319, distance: 246.2
click at [1334, 319] on div at bounding box center [1142, 308] width 401 height 532
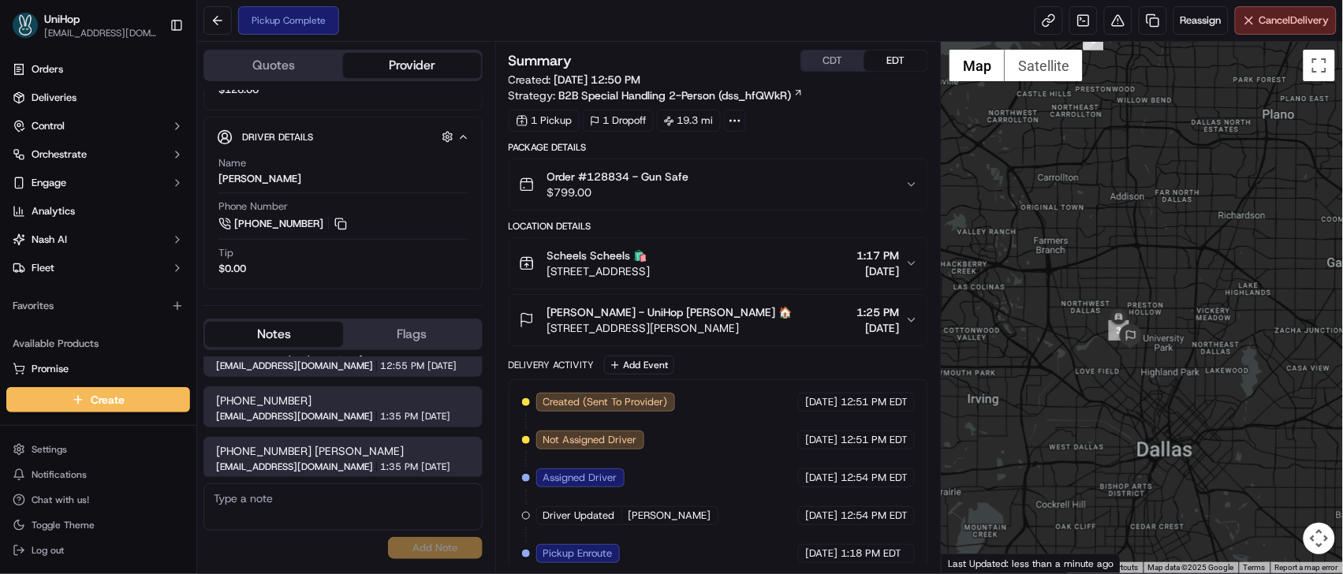
drag, startPoint x: 1084, startPoint y: 315, endPoint x: 1155, endPoint y: 367, distance: 88.5
click at [1164, 373] on div at bounding box center [1142, 308] width 401 height 532
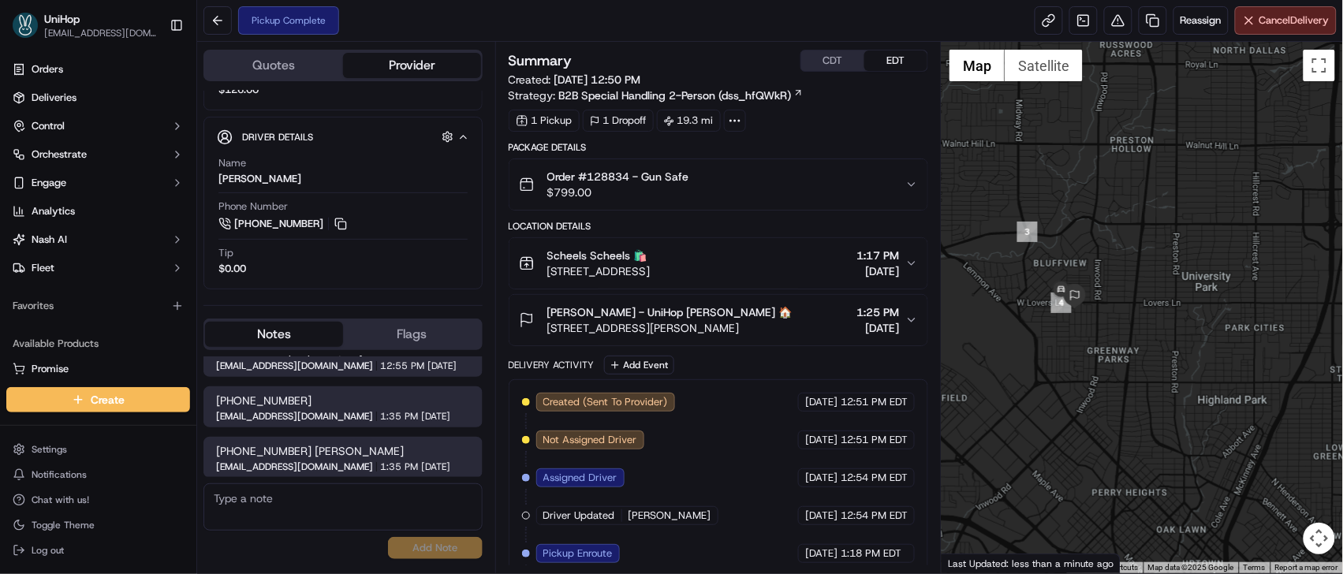
click at [701, 326] on span "4924 Kelton Dr, Dallas, TX 75209, USA" at bounding box center [669, 328] width 245 height 16
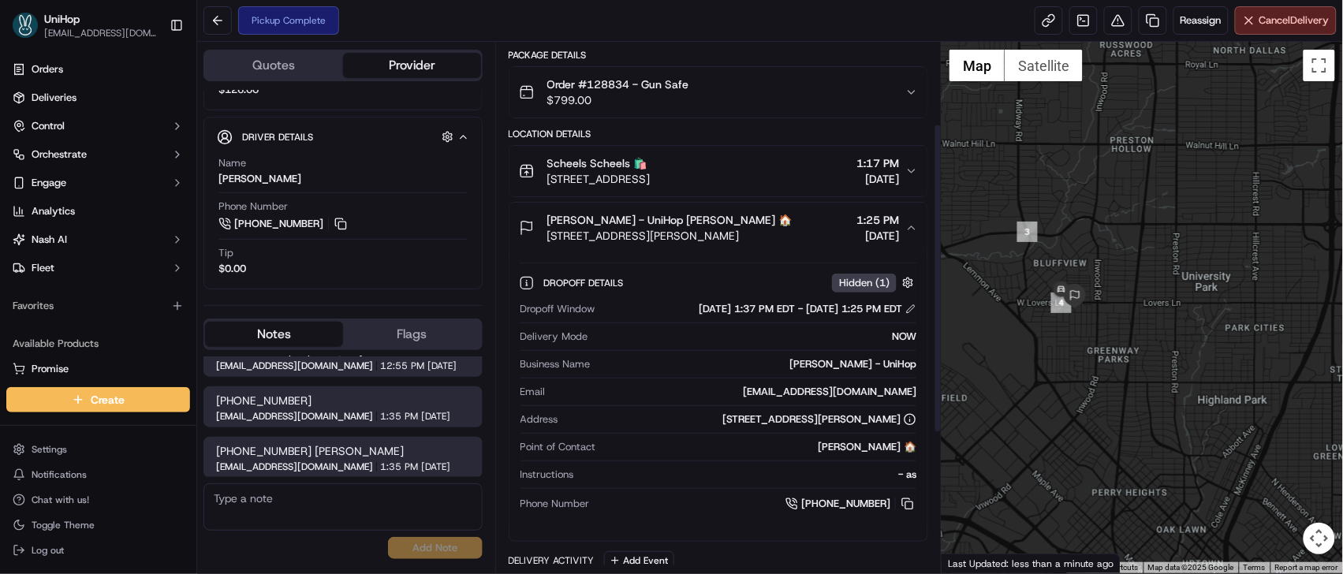
scroll to position [172, 0]
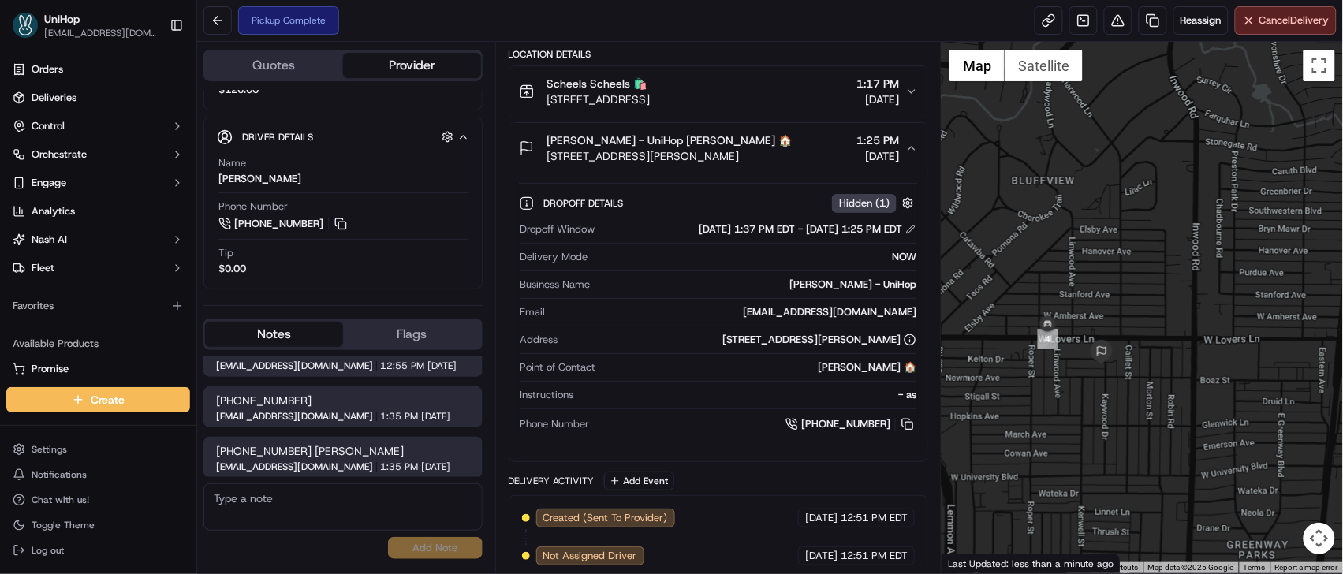
drag, startPoint x: 1129, startPoint y: 316, endPoint x: 1102, endPoint y: 238, distance: 82.5
click at [1102, 238] on div at bounding box center [1142, 308] width 401 height 532
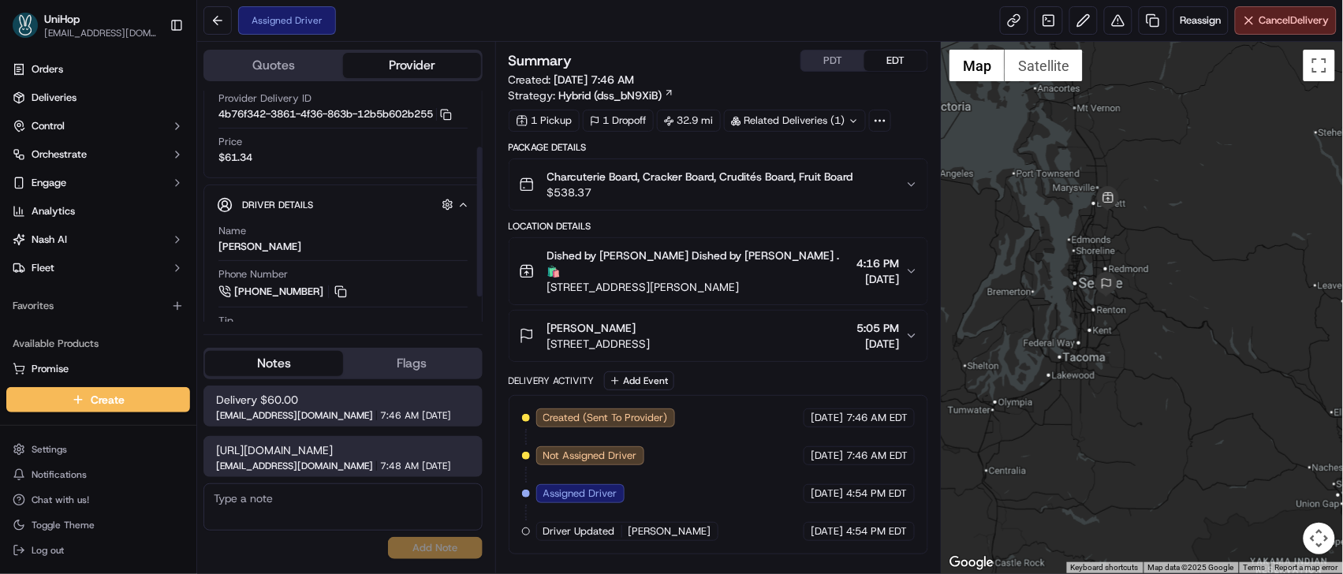
scroll to position [126, 0]
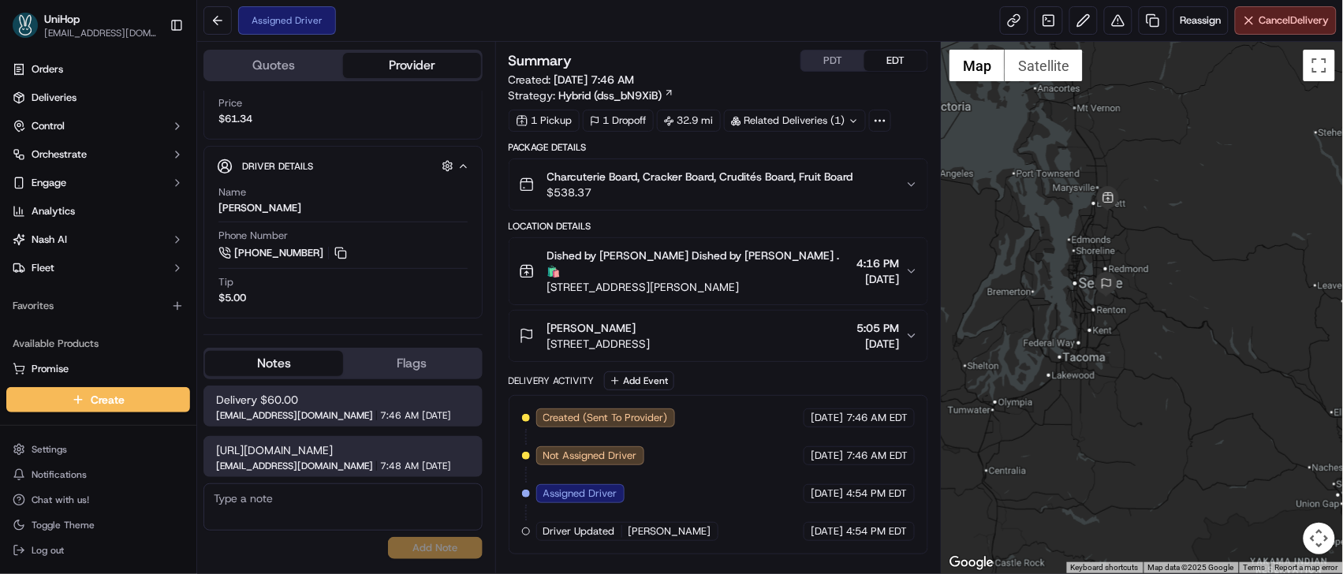
click at [905, 183] on icon "button" at bounding box center [911, 184] width 13 height 13
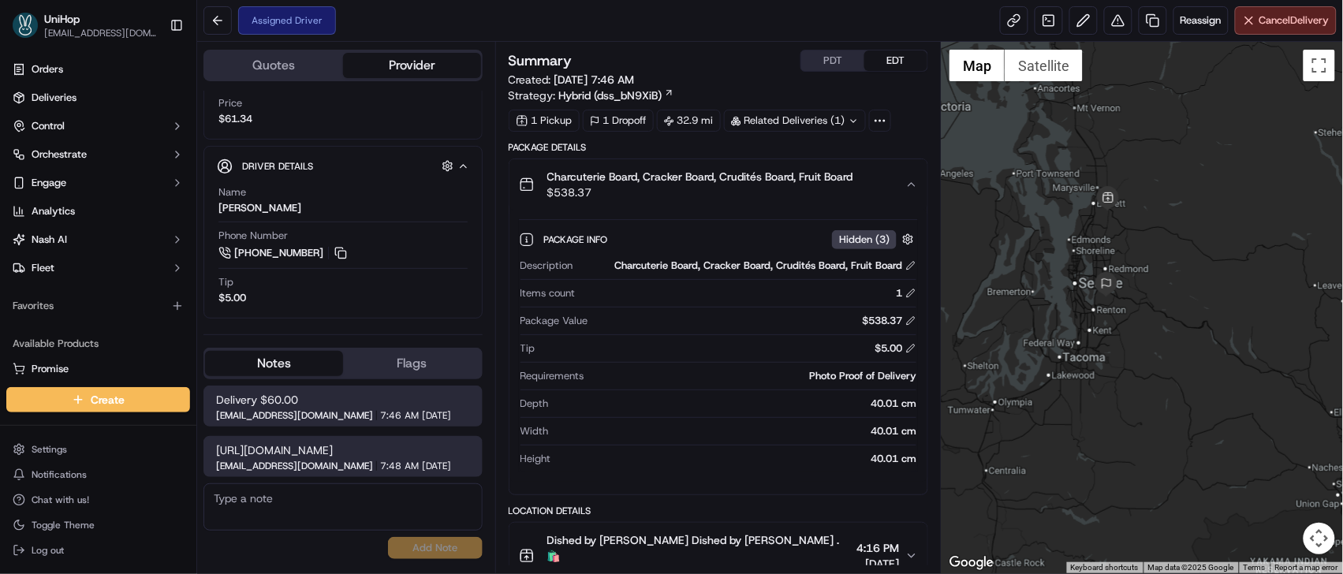
click at [909, 185] on icon "button" at bounding box center [911, 184] width 6 height 3
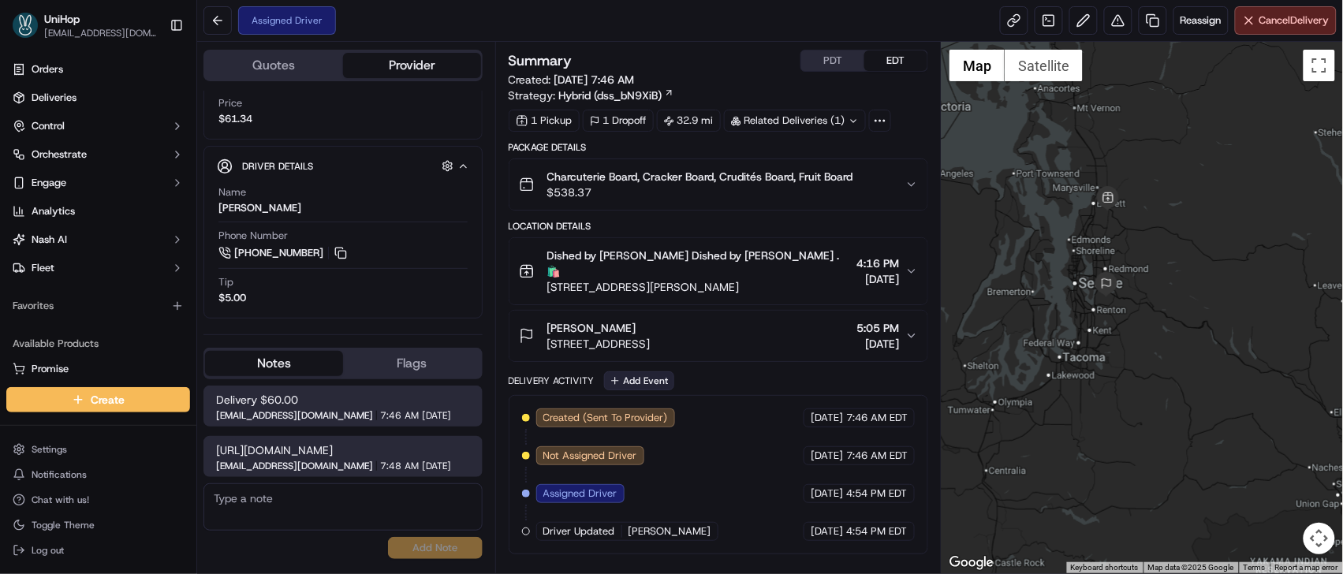
click at [643, 371] on button "Add Event" at bounding box center [639, 380] width 70 height 19
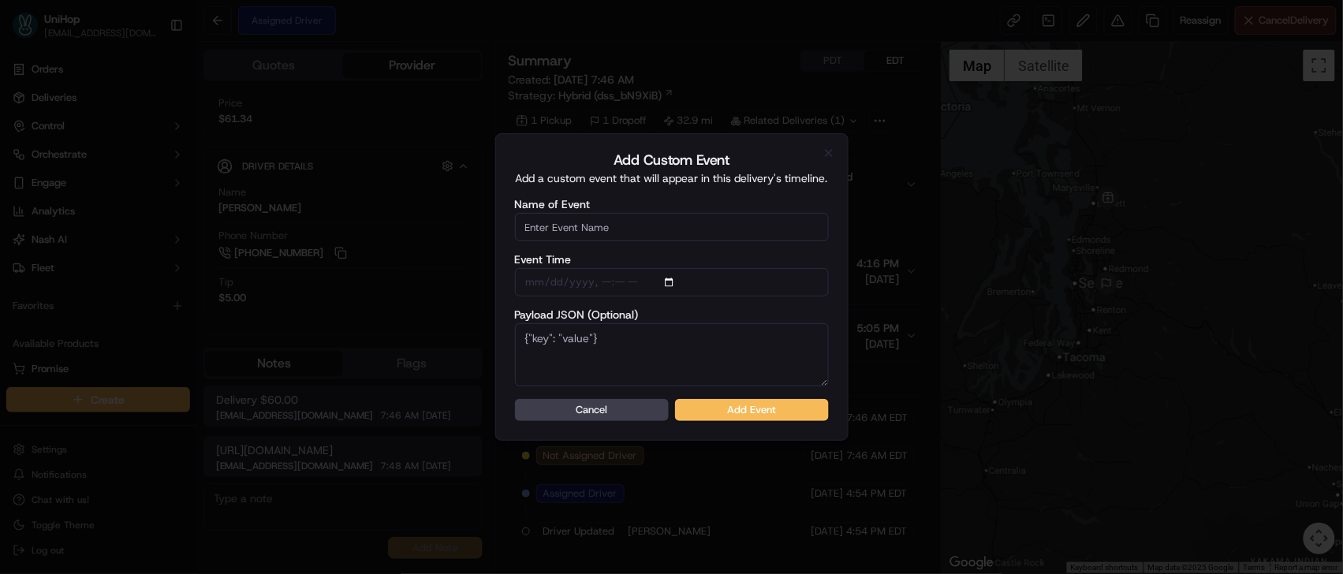
click at [640, 227] on input "Name of Event" at bounding box center [672, 227] width 314 height 28
type input "Driver Confirmed"
click at [741, 421] on button "Add Event" at bounding box center [752, 410] width 154 height 22
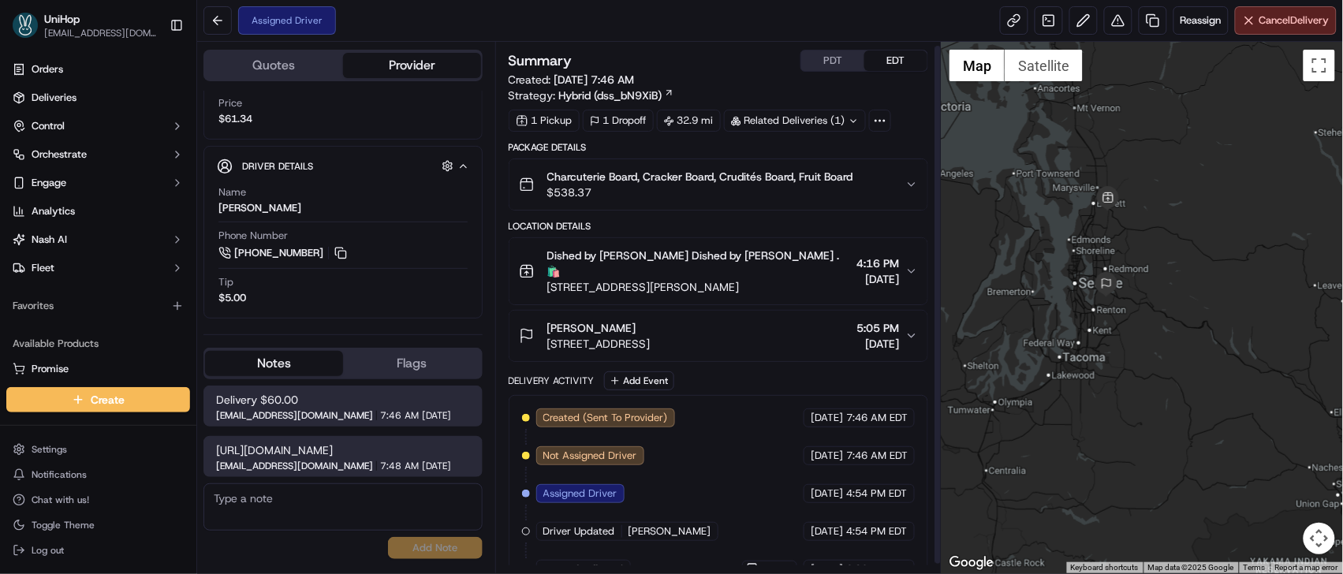
scroll to position [13, 0]
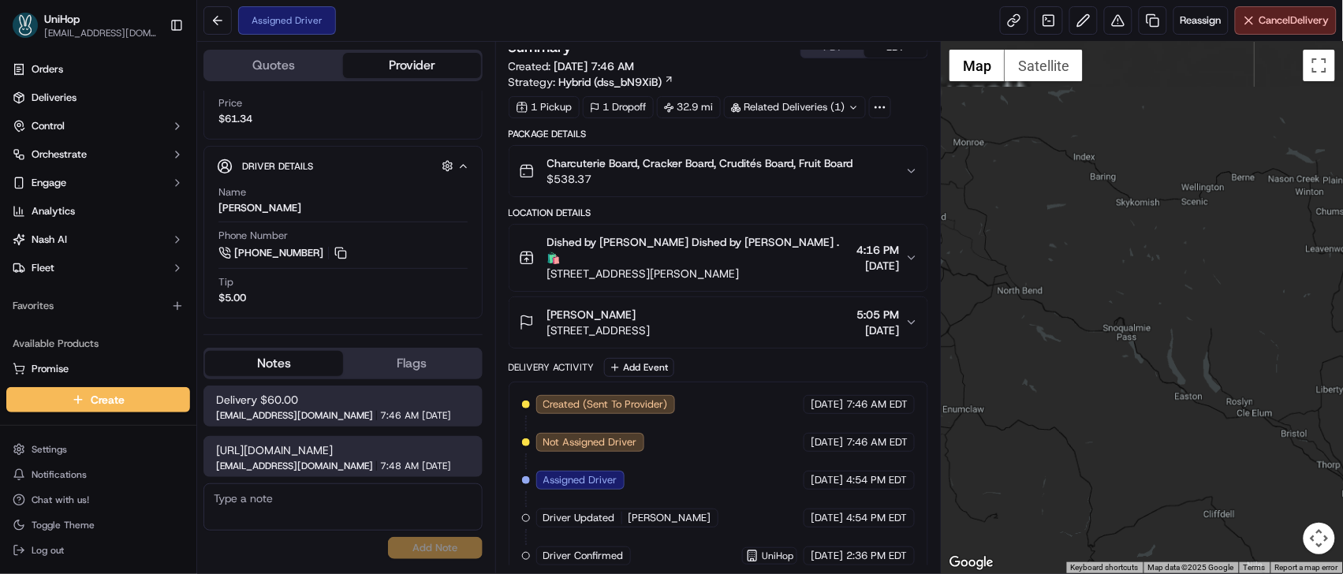
drag, startPoint x: 1145, startPoint y: 356, endPoint x: 1155, endPoint y: 474, distance: 117.9
click at [1156, 475] on div at bounding box center [1142, 308] width 401 height 532
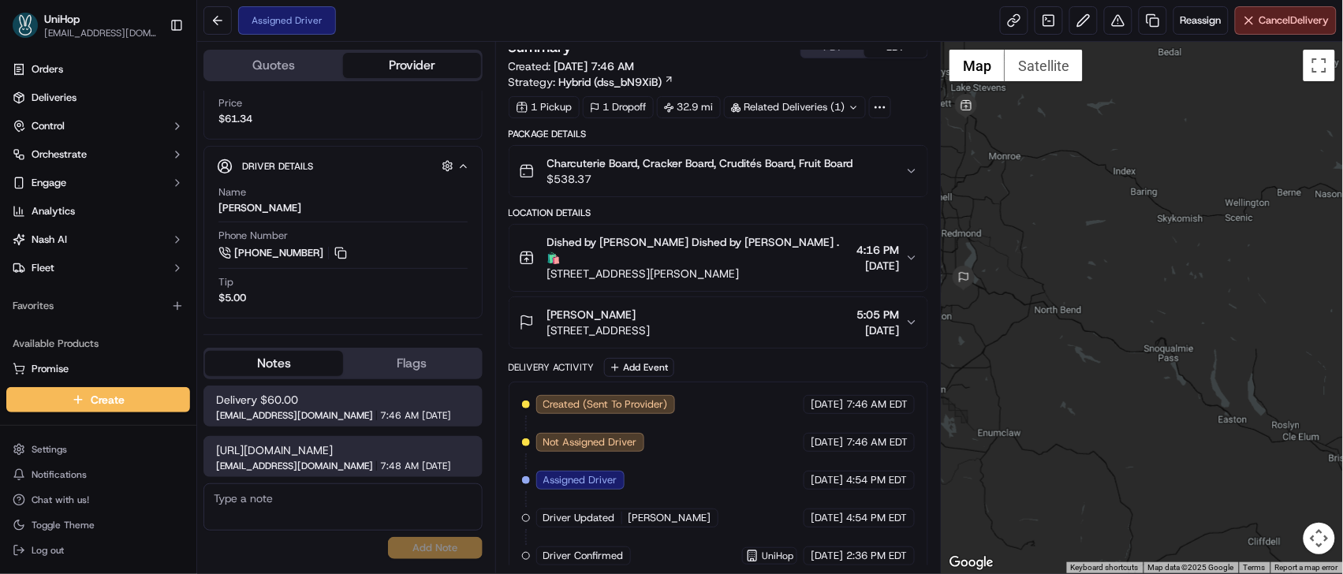
drag, startPoint x: 985, startPoint y: 315, endPoint x: 1148, endPoint y: 414, distance: 191.1
click at [1148, 414] on div at bounding box center [1142, 308] width 401 height 532
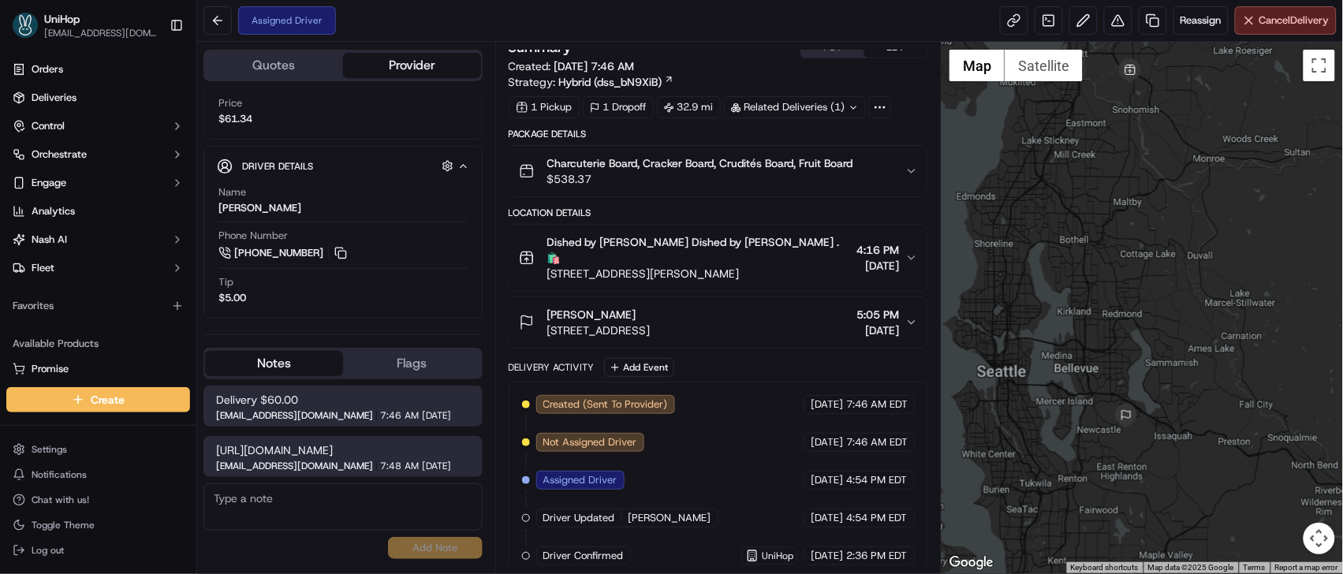
drag, startPoint x: 1101, startPoint y: 293, endPoint x: 1201, endPoint y: 237, distance: 115.1
click at [1201, 237] on div at bounding box center [1142, 308] width 401 height 532
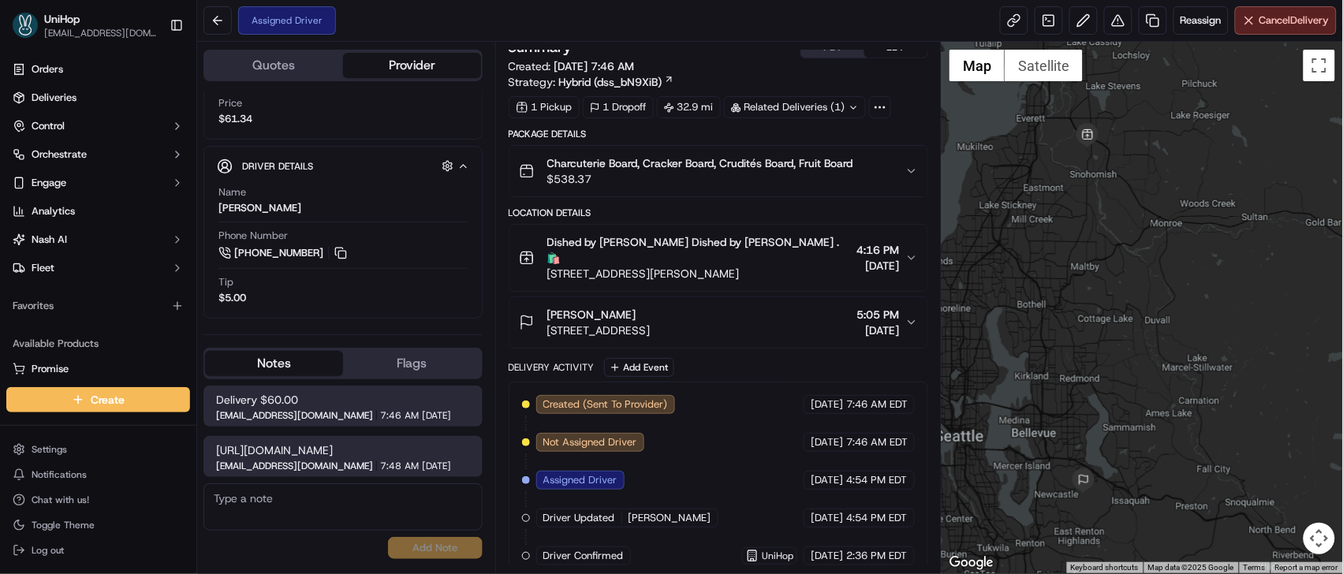
drag, startPoint x: 1080, startPoint y: 285, endPoint x: 1043, endPoint y: 333, distance: 60.6
click at [1038, 352] on div at bounding box center [1142, 308] width 401 height 532
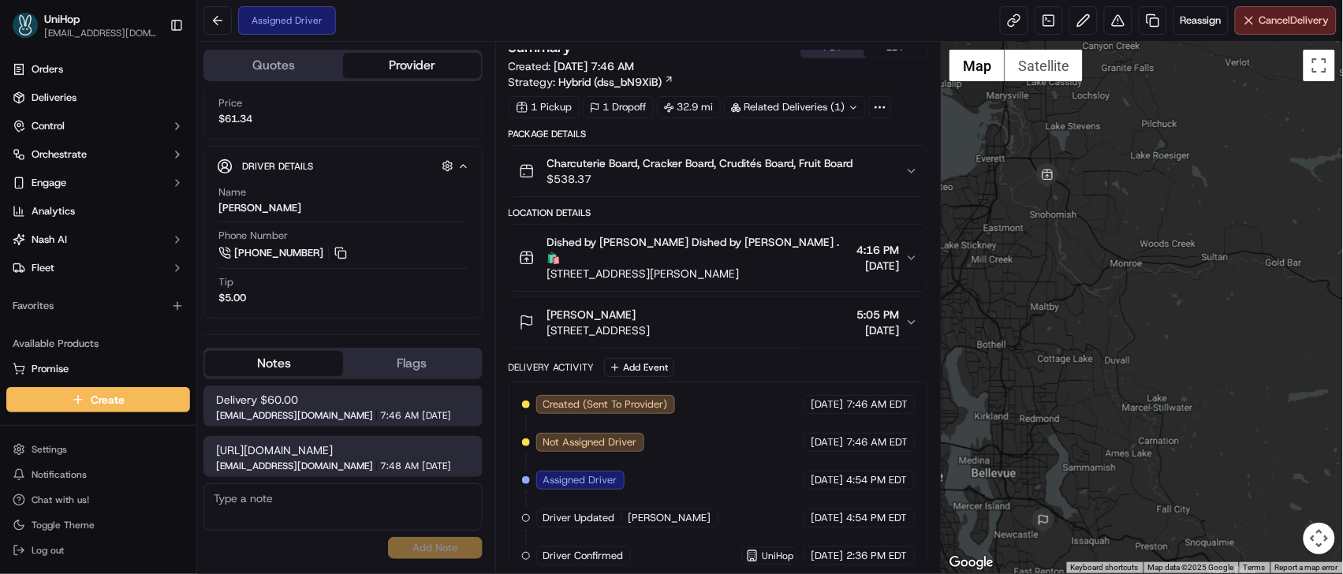
drag, startPoint x: 1087, startPoint y: 293, endPoint x: 1056, endPoint y: 342, distance: 57.8
click at [1056, 342] on div at bounding box center [1142, 308] width 401 height 532
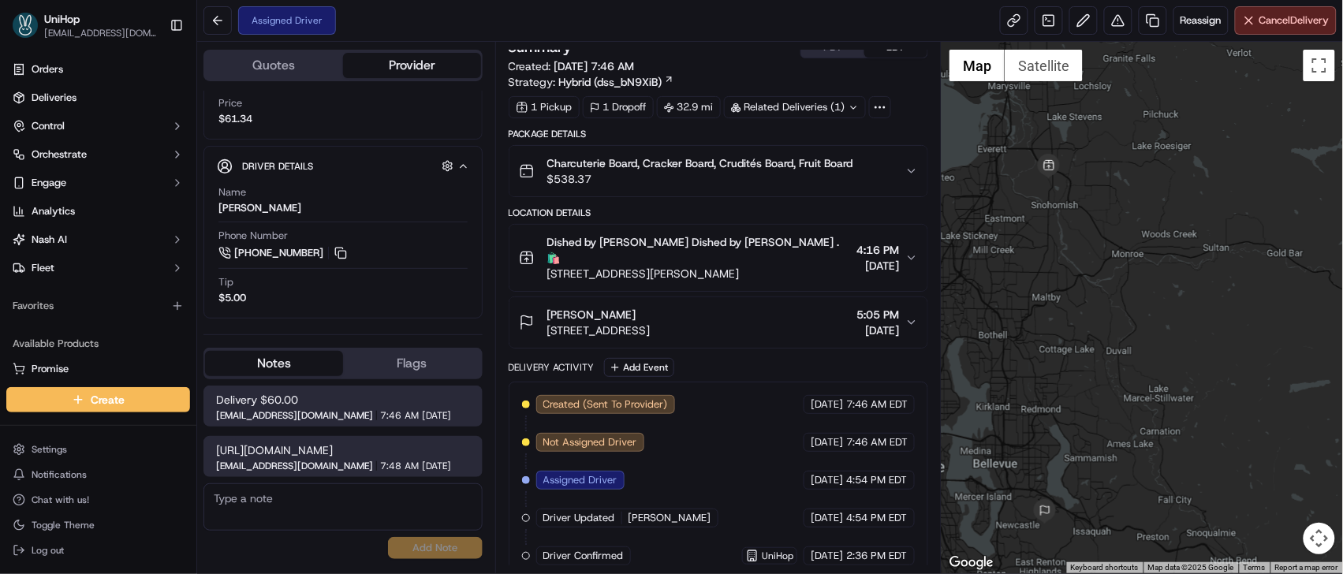
drag, startPoint x: 1054, startPoint y: 245, endPoint x: 1063, endPoint y: 221, distance: 26.2
click at [1063, 221] on div at bounding box center [1142, 308] width 401 height 532
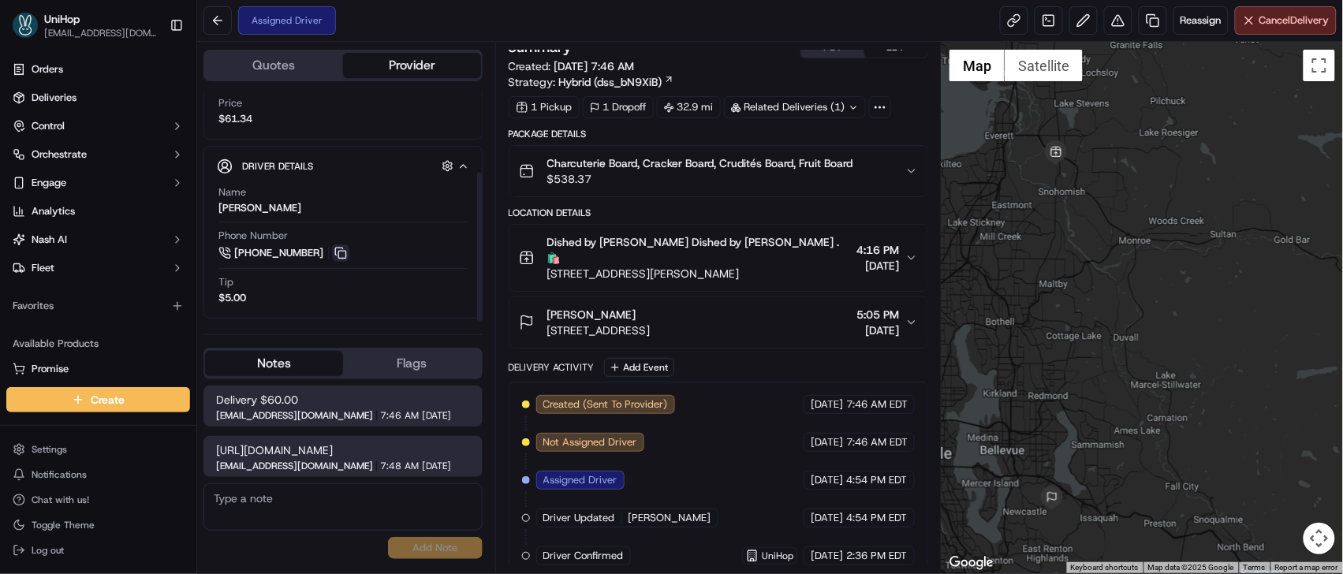
click at [341, 250] on button at bounding box center [340, 252] width 17 height 17
click at [341, 249] on button at bounding box center [340, 252] width 17 height 17
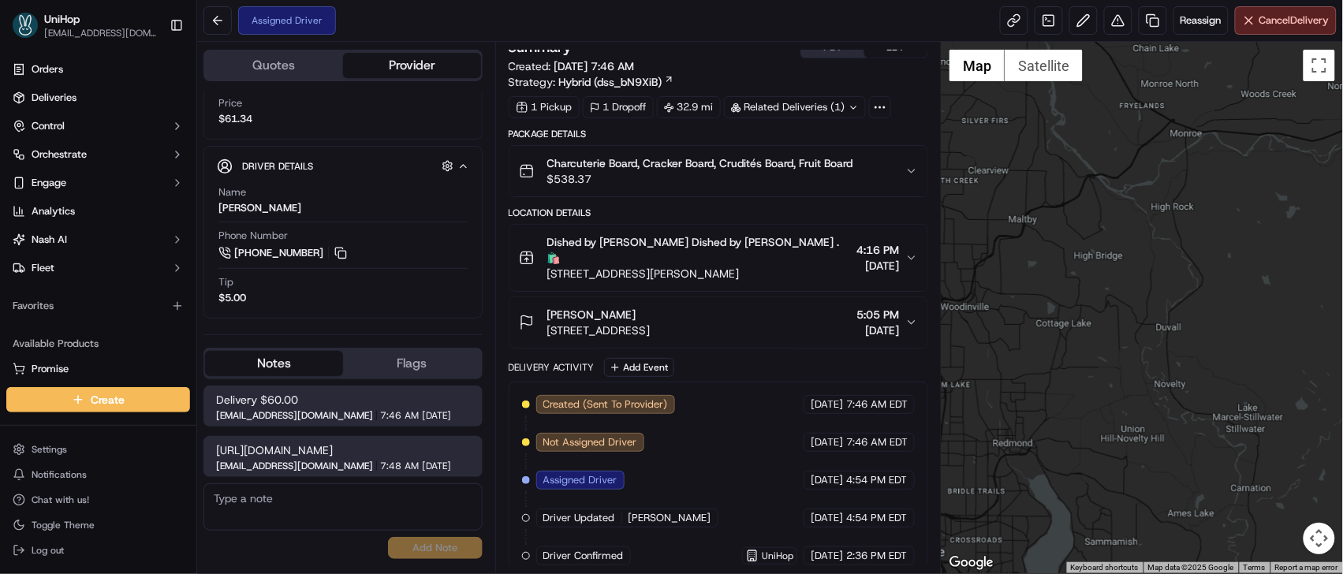
drag, startPoint x: 1084, startPoint y: 277, endPoint x: 1080, endPoint y: 202, distance: 75.0
click at [1080, 202] on div at bounding box center [1142, 308] width 401 height 532
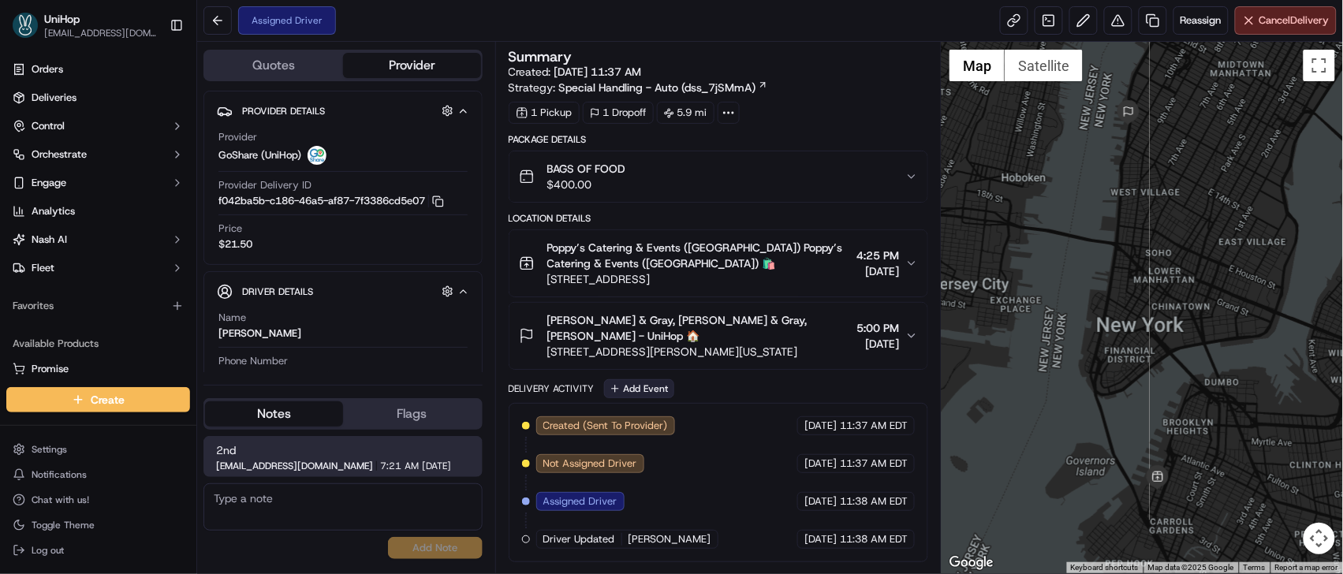
click at [627, 387] on button "Add Event" at bounding box center [639, 388] width 70 height 19
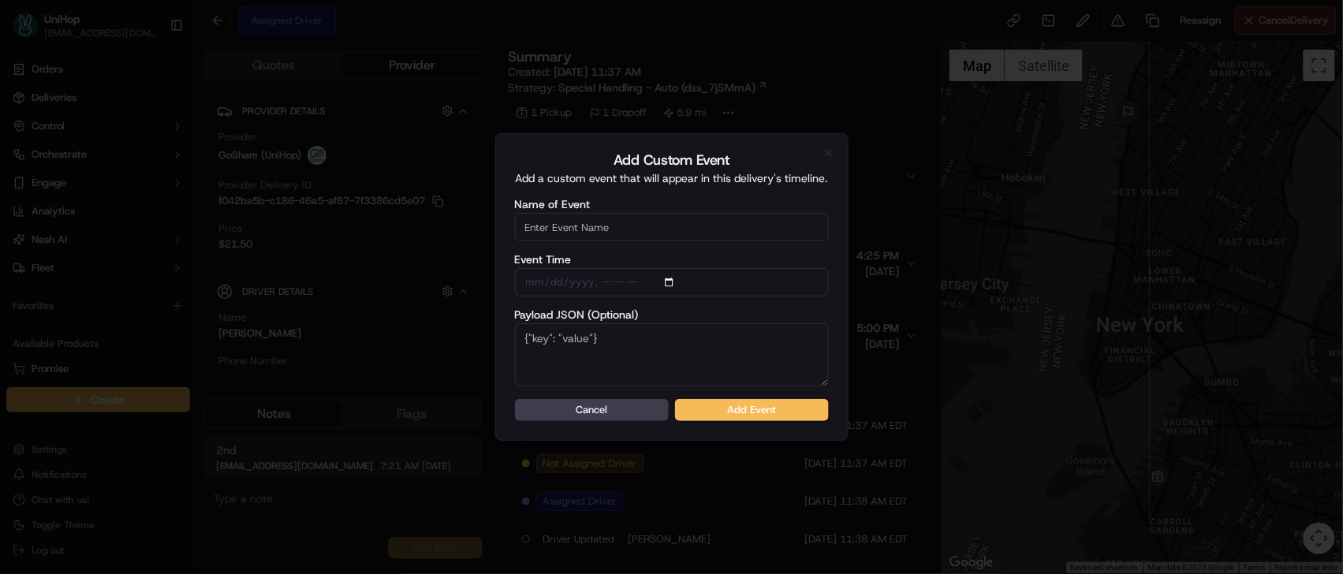
click at [636, 228] on input "Name of Event" at bounding box center [672, 227] width 314 height 28
type input "Driver Confirmed"
click at [752, 413] on button "Add Event" at bounding box center [752, 410] width 154 height 22
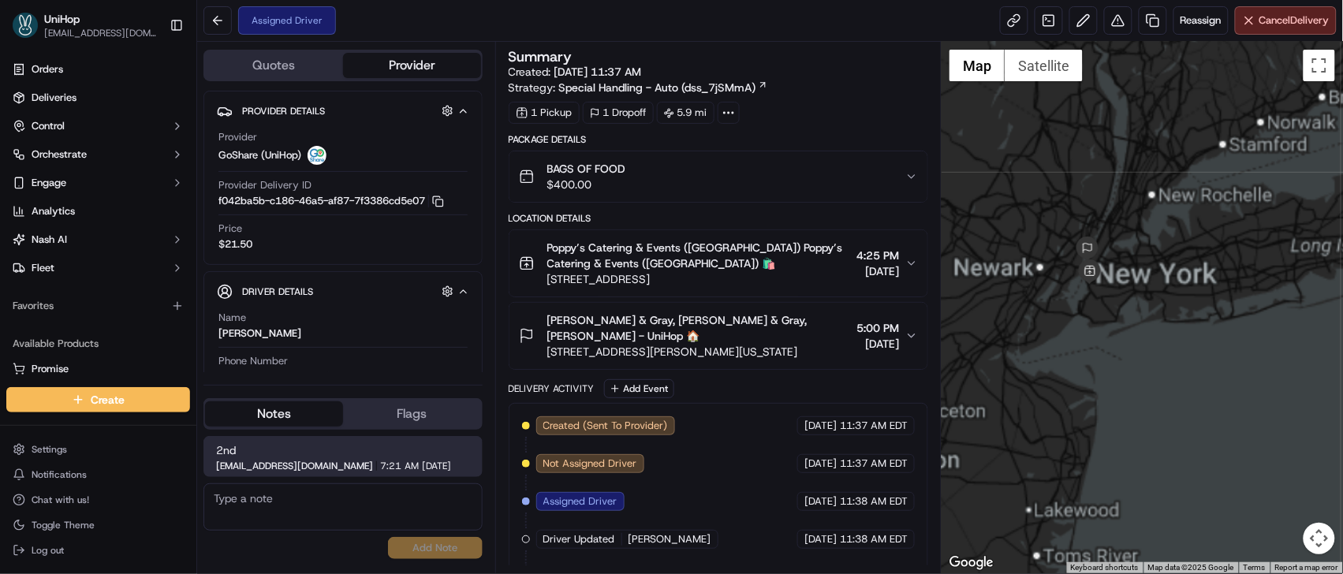
drag, startPoint x: 1113, startPoint y: 378, endPoint x: 1115, endPoint y: 410, distance: 32.4
click at [1115, 410] on div at bounding box center [1142, 308] width 401 height 532
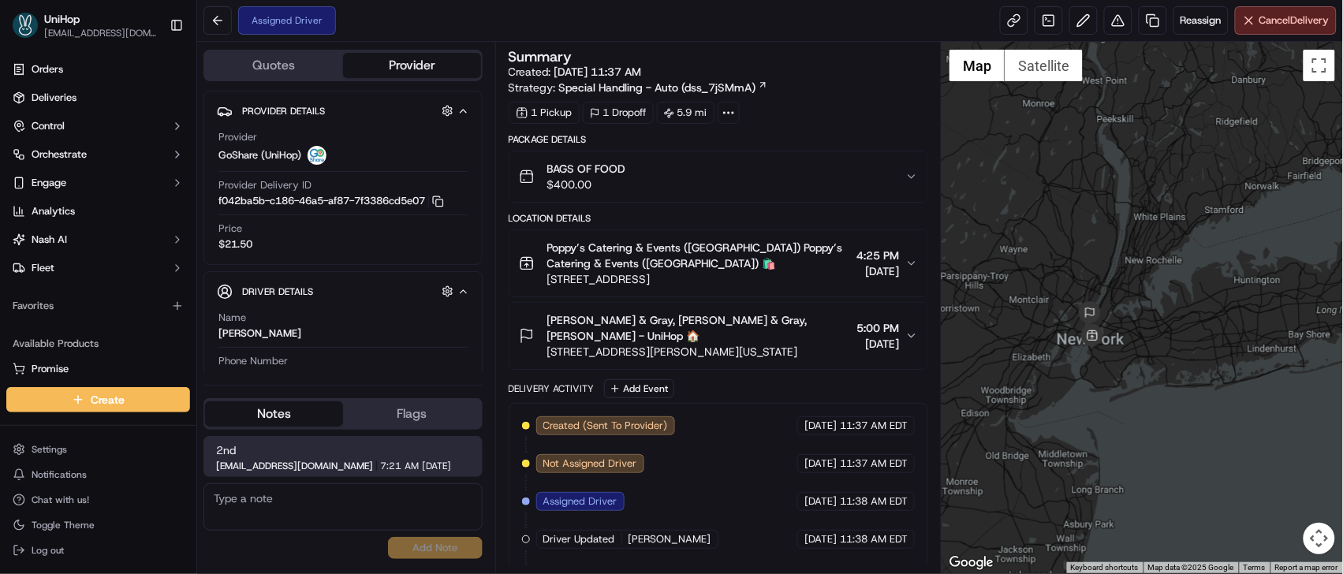
drag, startPoint x: 1107, startPoint y: 338, endPoint x: 1109, endPoint y: 393, distance: 54.4
click at [1110, 405] on div at bounding box center [1142, 308] width 401 height 532
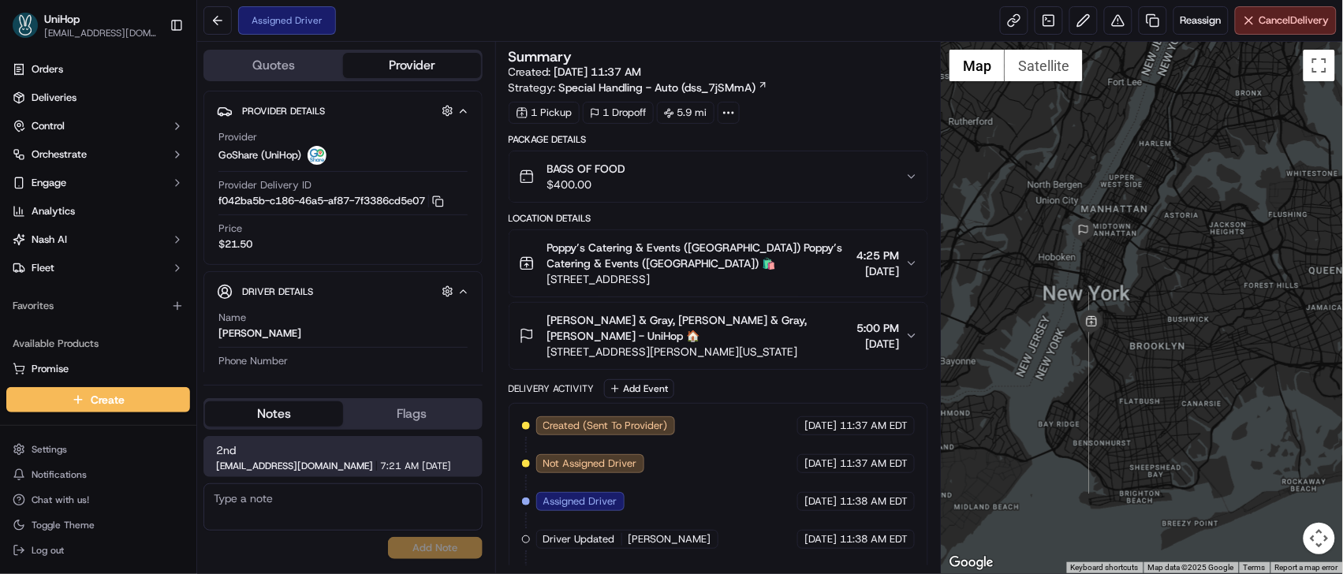
drag, startPoint x: 1108, startPoint y: 367, endPoint x: 1155, endPoint y: 402, distance: 58.5
click at [1155, 402] on div at bounding box center [1142, 308] width 401 height 532
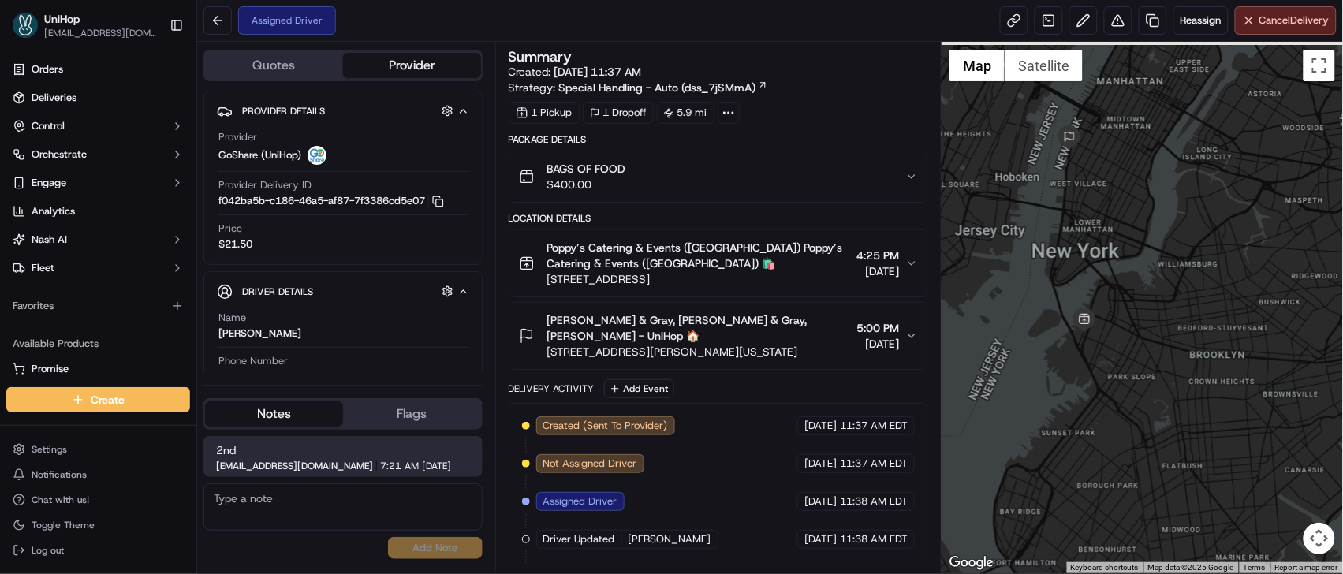
drag, startPoint x: 1140, startPoint y: 382, endPoint x: 1184, endPoint y: 431, distance: 65.4
click at [1184, 431] on div at bounding box center [1142, 308] width 401 height 532
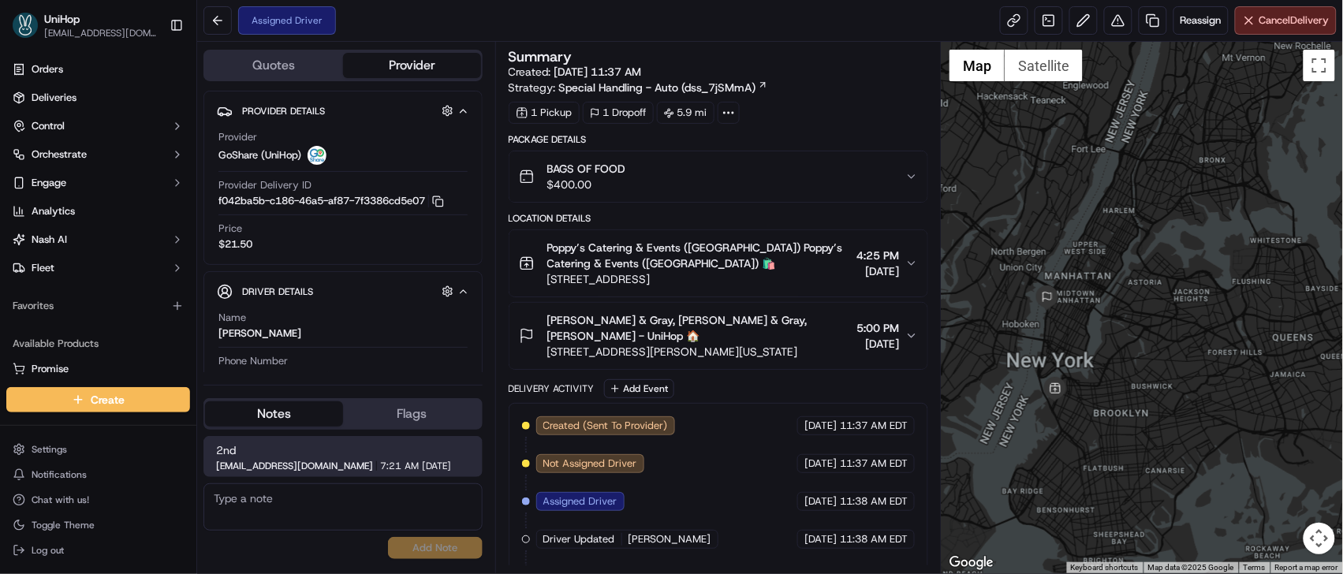
drag, startPoint x: 1100, startPoint y: 199, endPoint x: 1088, endPoint y: 324, distance: 125.9
click at [1088, 324] on div at bounding box center [1142, 308] width 401 height 532
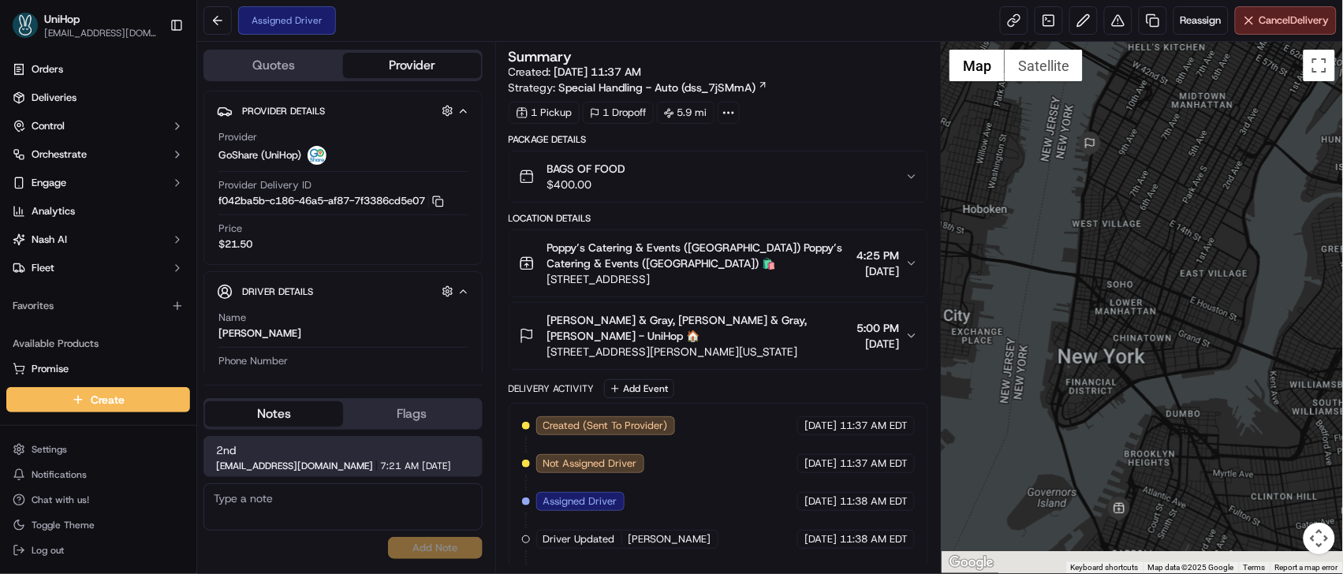
drag, startPoint x: 1070, startPoint y: 356, endPoint x: 1238, endPoint y: 241, distance: 203.2
click at [1238, 241] on div at bounding box center [1142, 308] width 401 height 532
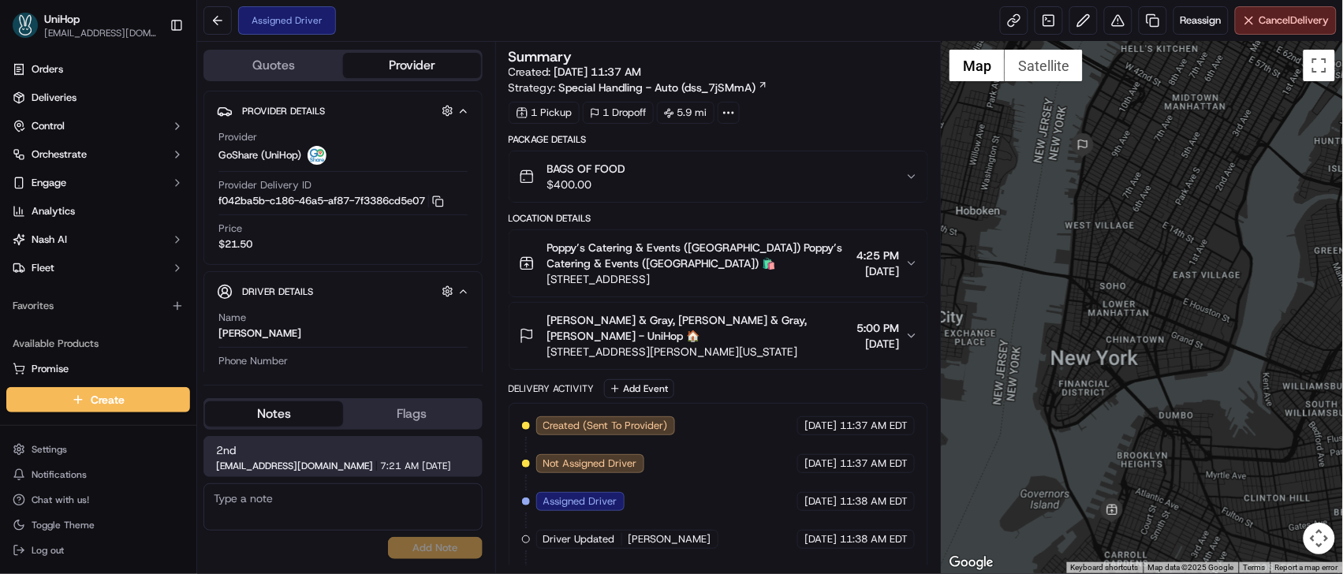
drag, startPoint x: 1034, startPoint y: 249, endPoint x: 1034, endPoint y: 223, distance: 26.0
click at [1034, 223] on div at bounding box center [1142, 308] width 401 height 532
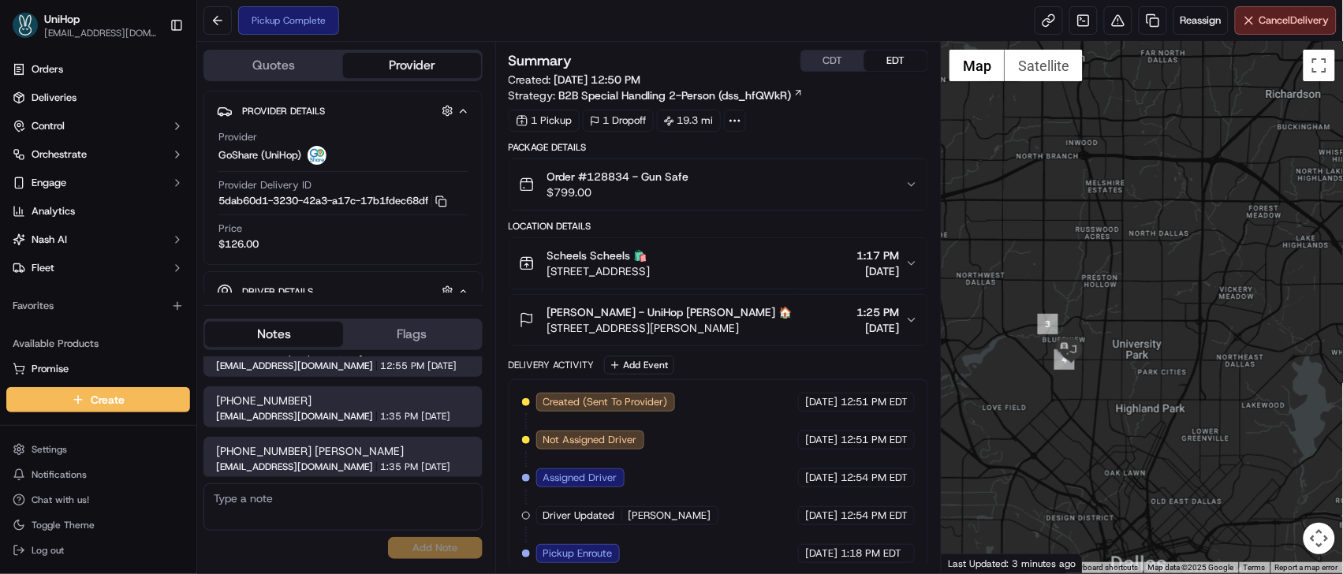
drag, startPoint x: 1137, startPoint y: 356, endPoint x: 1013, endPoint y: 117, distance: 269.5
click at [1013, 114] on div at bounding box center [1142, 308] width 401 height 532
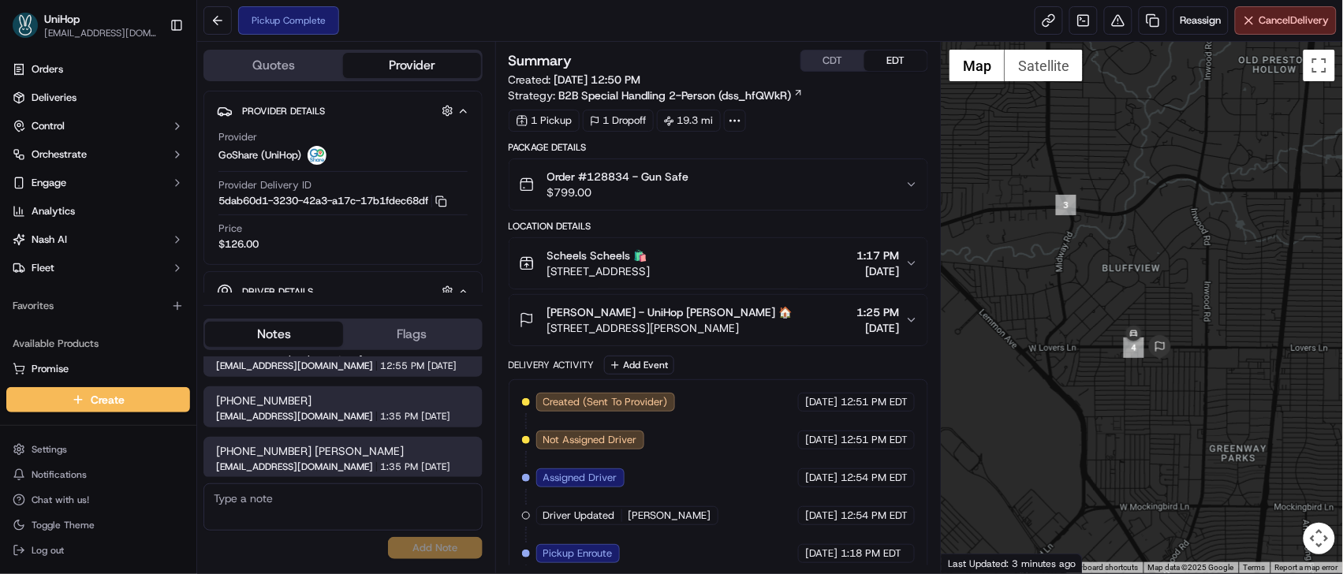
drag, startPoint x: 1177, startPoint y: 329, endPoint x: 1114, endPoint y: 168, distance: 172.8
click at [1117, 147] on div at bounding box center [1142, 308] width 401 height 532
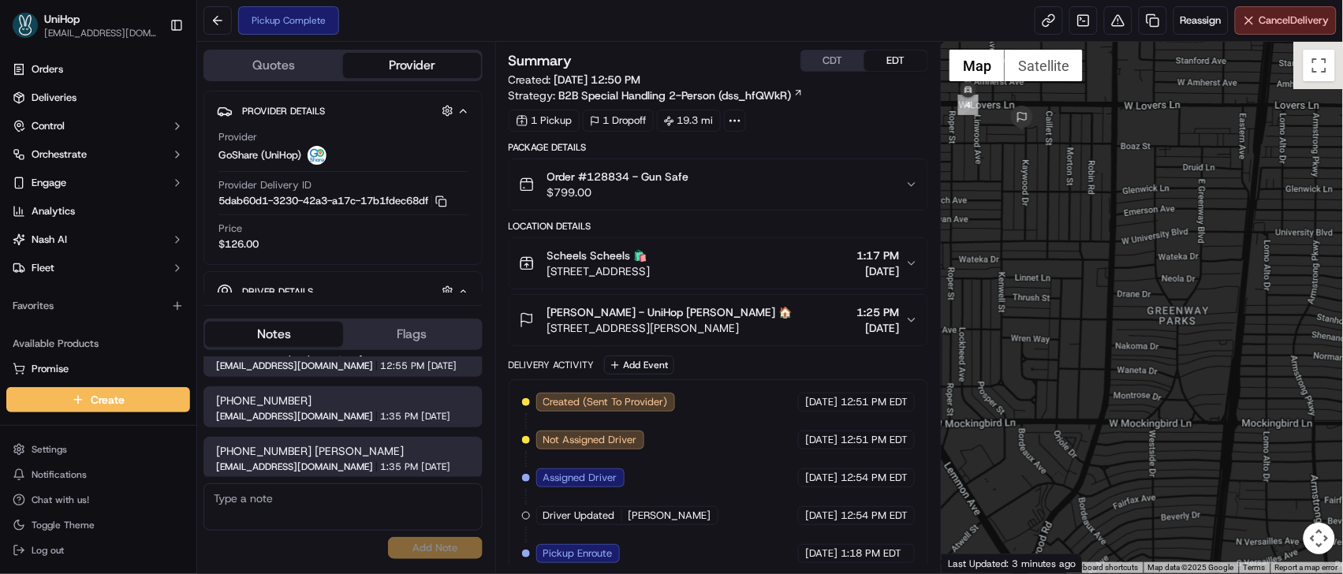
drag, startPoint x: 1080, startPoint y: 193, endPoint x: 1119, endPoint y: 442, distance: 252.3
click at [1123, 458] on div at bounding box center [1142, 308] width 401 height 532
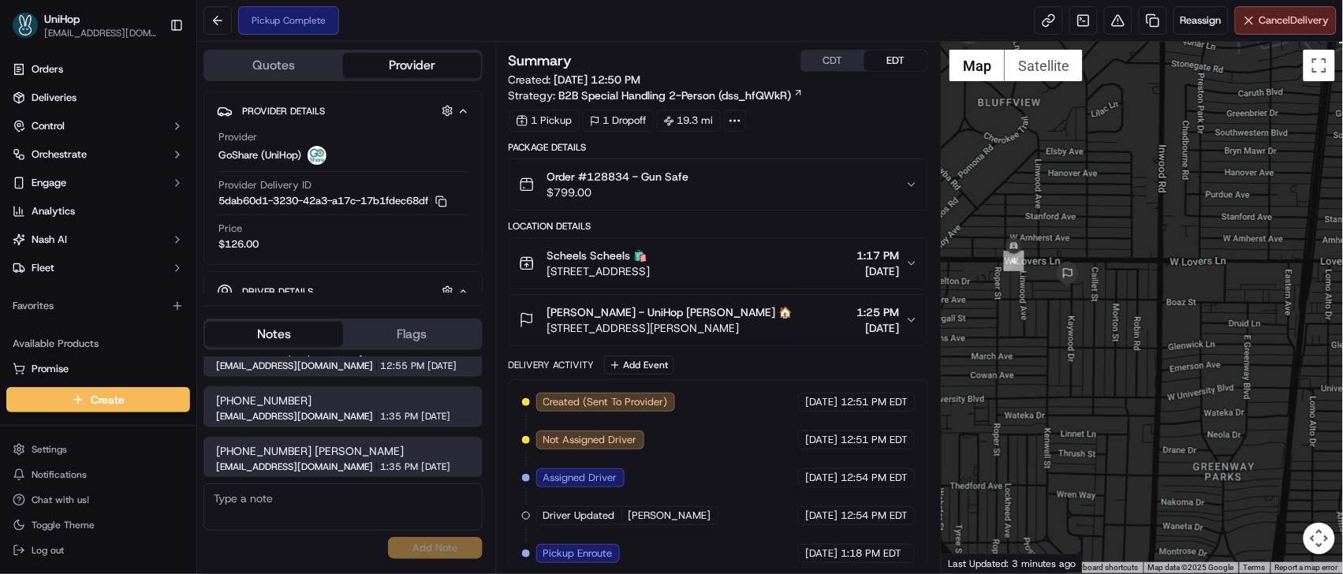
drag, startPoint x: 1067, startPoint y: 308, endPoint x: 1113, endPoint y: 445, distance: 143.9
click at [1113, 445] on div at bounding box center [1142, 308] width 401 height 532
click at [1035, 60] on button "Satellite" at bounding box center [1044, 66] width 78 height 32
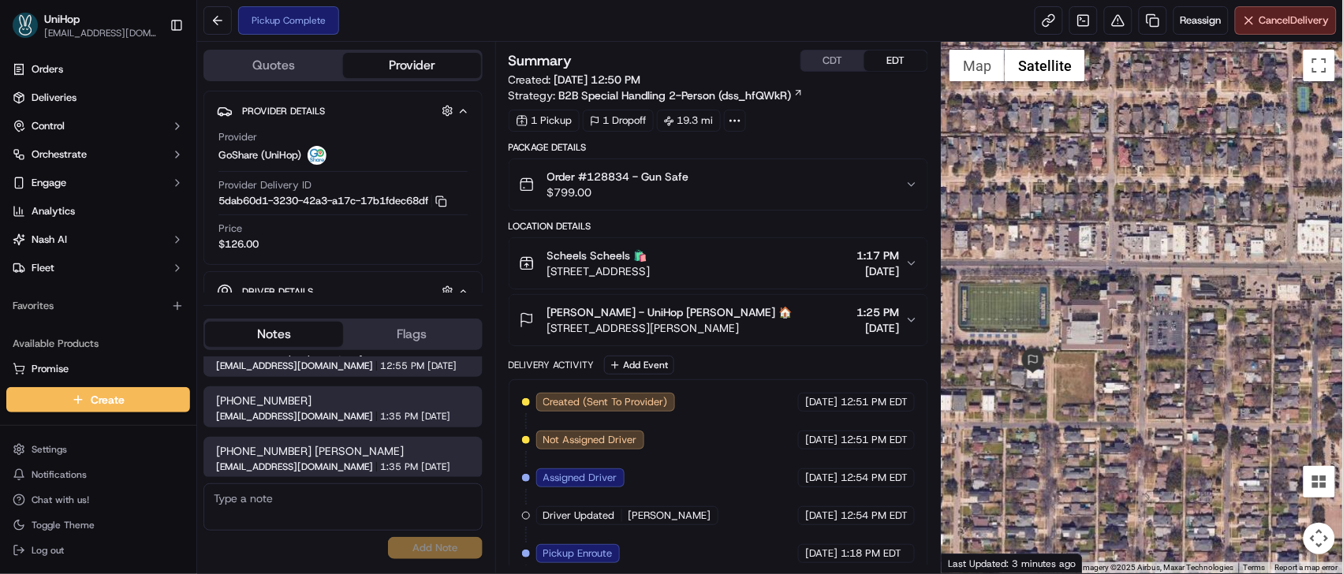
click at [1142, 196] on div at bounding box center [1142, 308] width 401 height 532
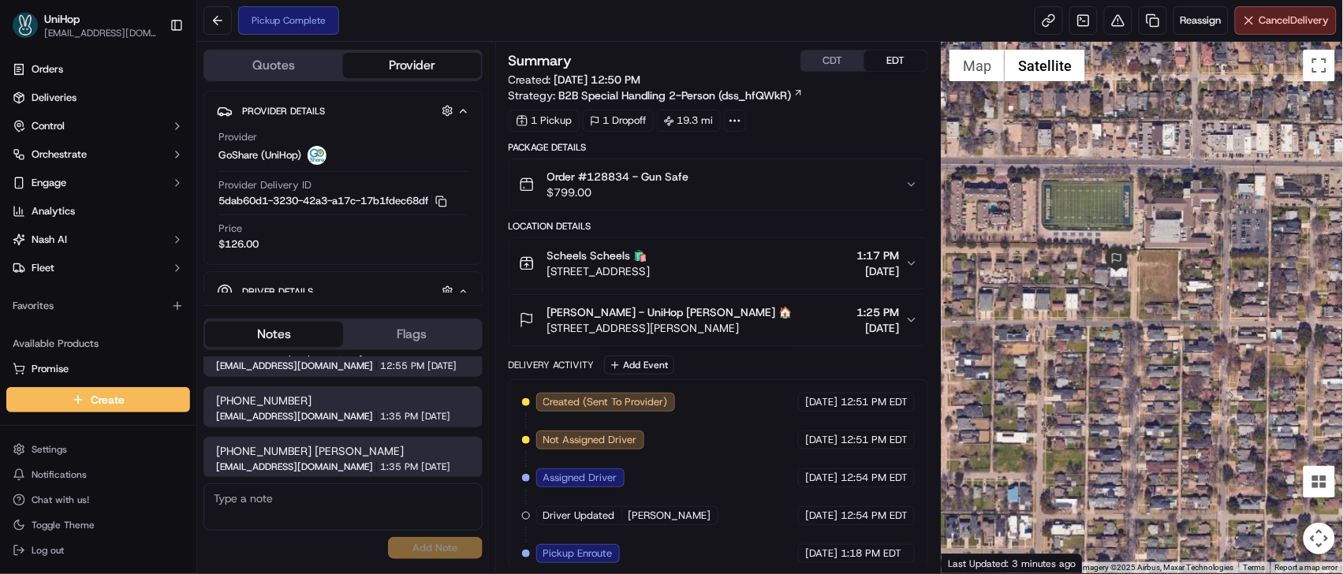
drag, startPoint x: 1074, startPoint y: 319, endPoint x: 1162, endPoint y: 214, distance: 137.1
click at [1162, 214] on div at bounding box center [1142, 308] width 401 height 532
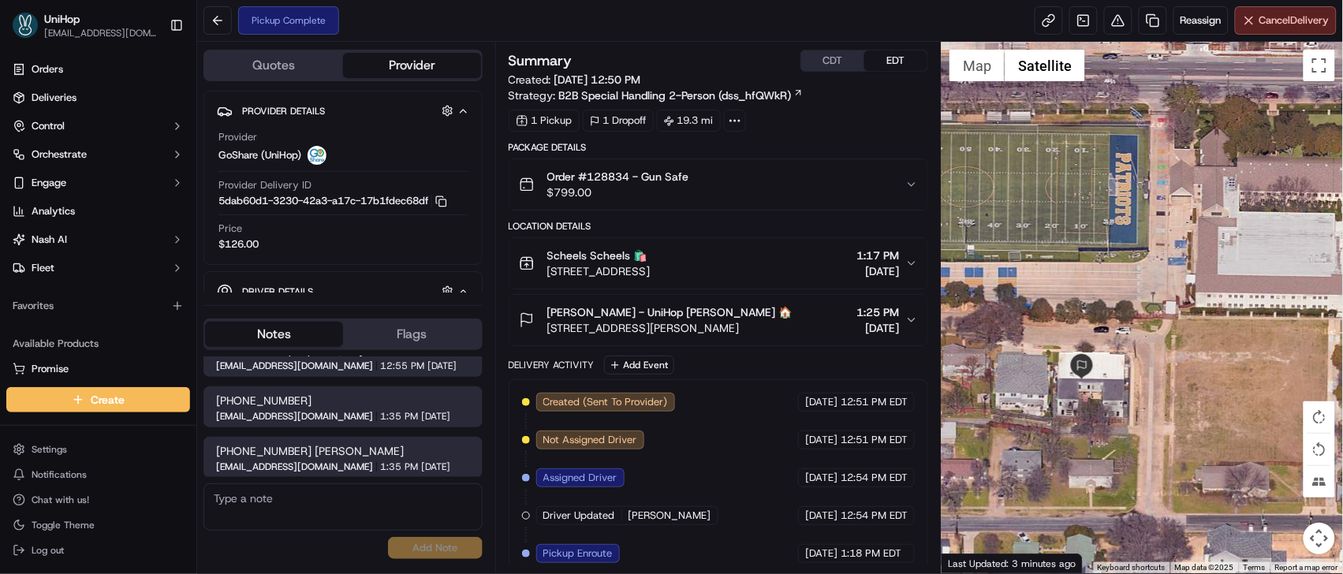
drag, startPoint x: 1120, startPoint y: 349, endPoint x: 1209, endPoint y: 244, distance: 138.2
click at [1209, 244] on div at bounding box center [1142, 308] width 401 height 532
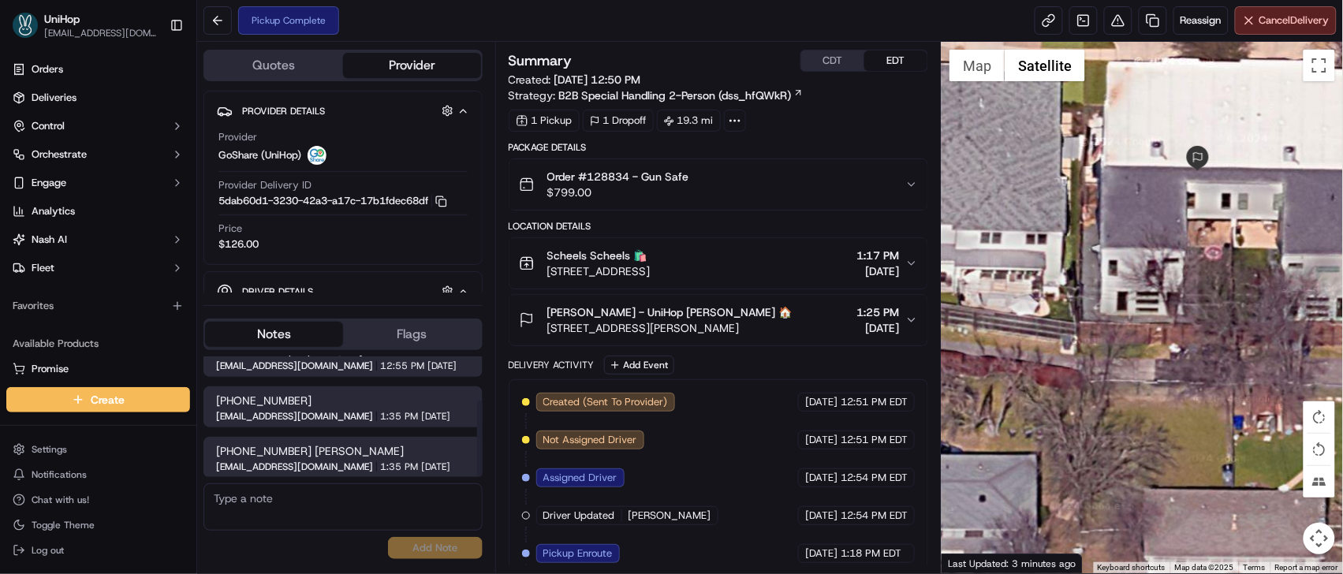
click at [755, 328] on span "4924 Kelton Dr, Dallas, TX 75209, USA" at bounding box center [669, 328] width 245 height 16
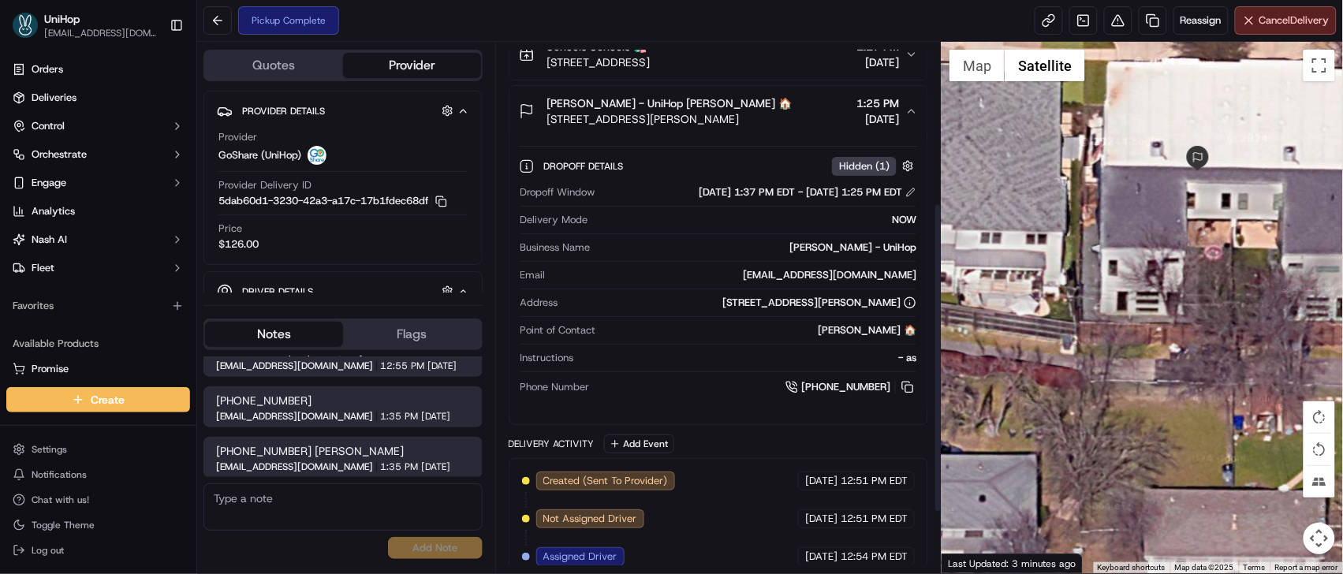
scroll to position [379, 0]
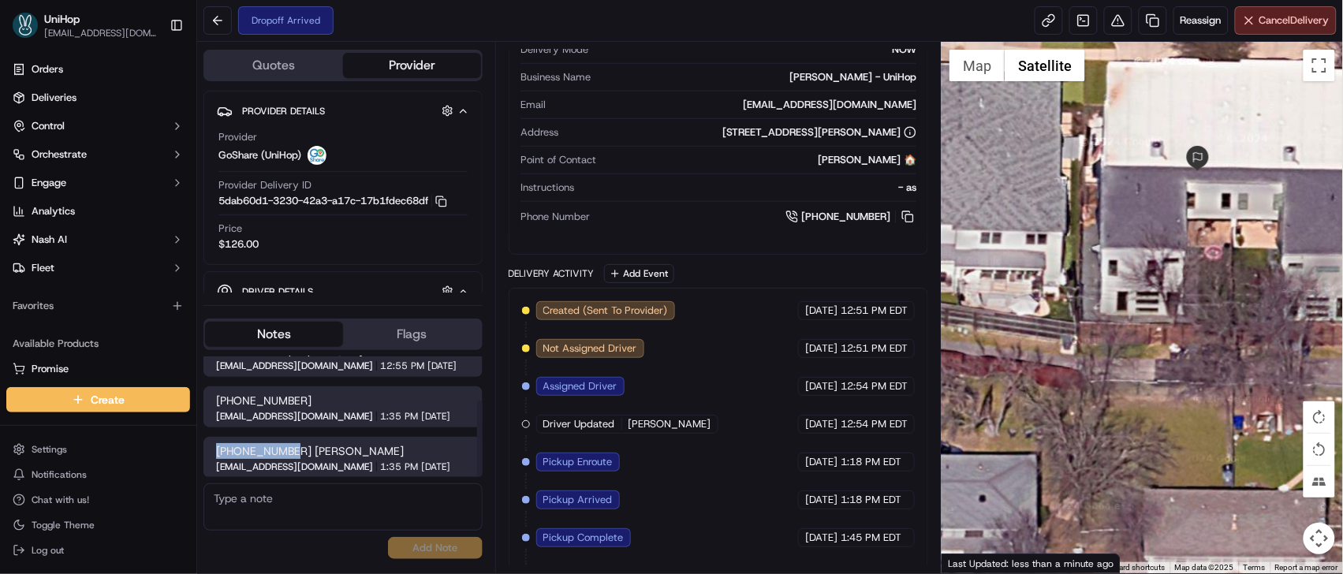
drag, startPoint x: 204, startPoint y: 452, endPoint x: 296, endPoint y: 446, distance: 91.7
click at [295, 446] on div "945 217 3883 Keona Hughes dispatch@unihop.app 1:35 PM Sep 18 2025" at bounding box center [342, 457] width 279 height 41
copy span "945 217 3883"
drag, startPoint x: 803, startPoint y: 79, endPoint x: 871, endPoint y: 79, distance: 67.8
click at [871, 79] on div "Keona Hughes - UniHop" at bounding box center [757, 77] width 320 height 14
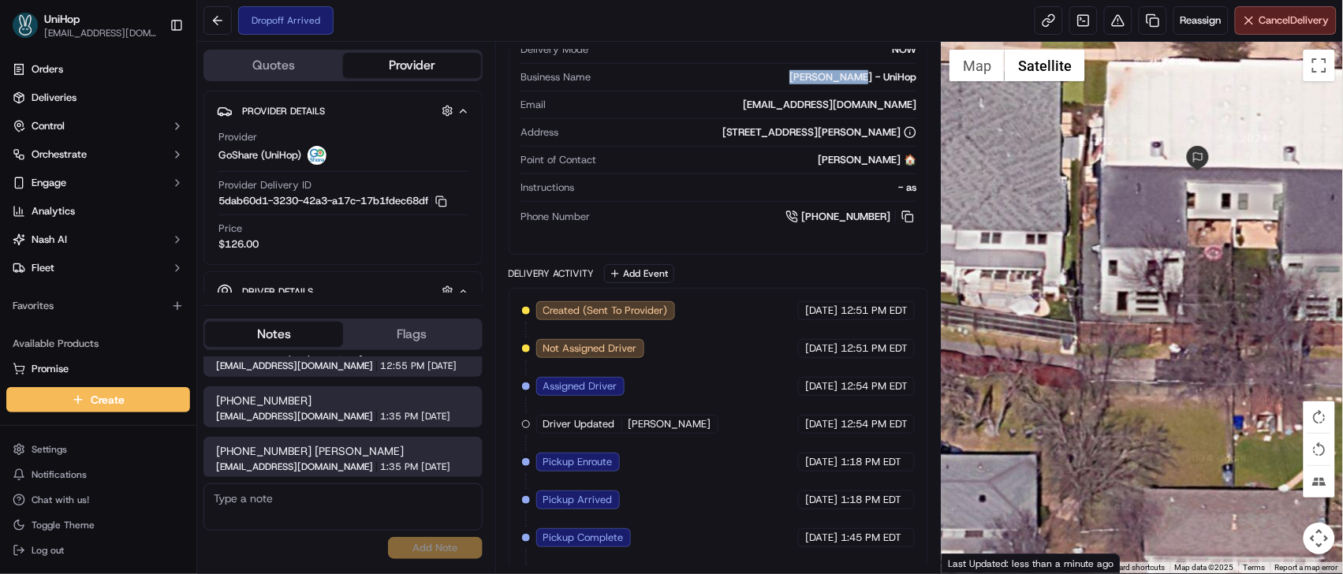
copy div "Keona Hughes"
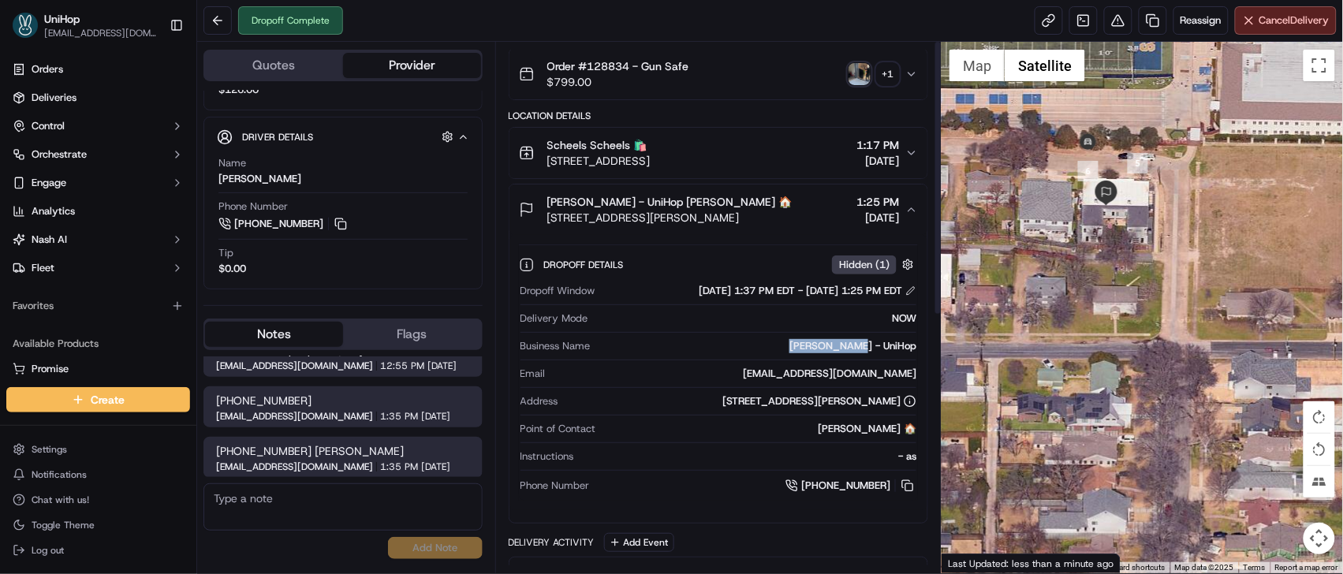
scroll to position [0, 0]
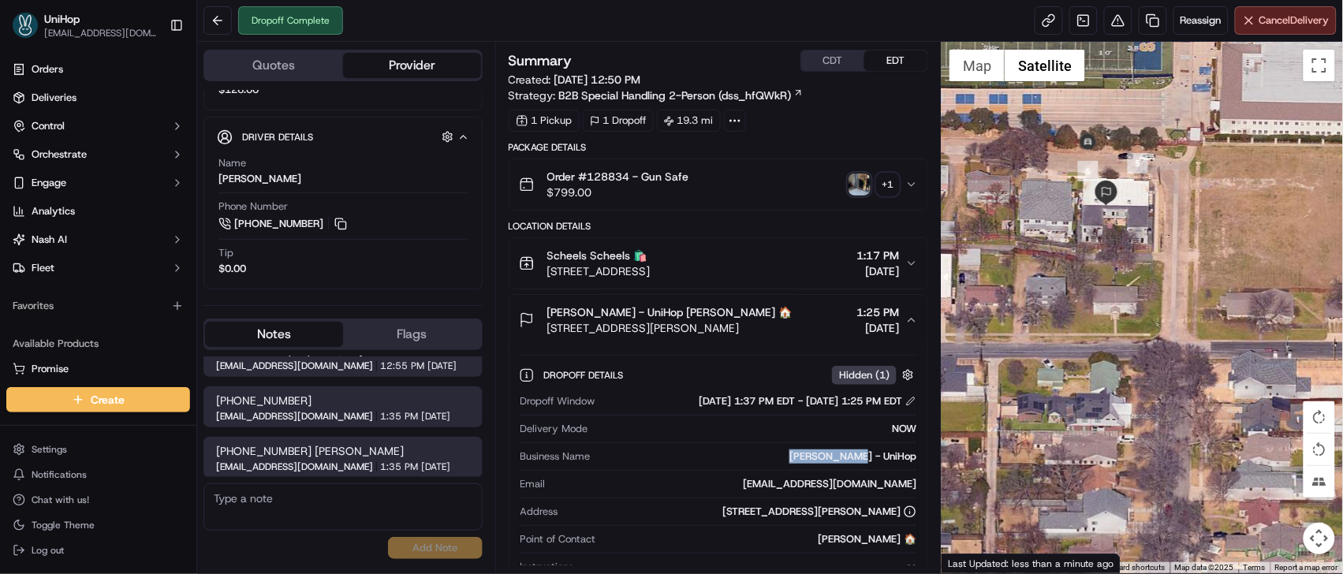
click at [869, 181] on img "button" at bounding box center [860, 184] width 22 height 22
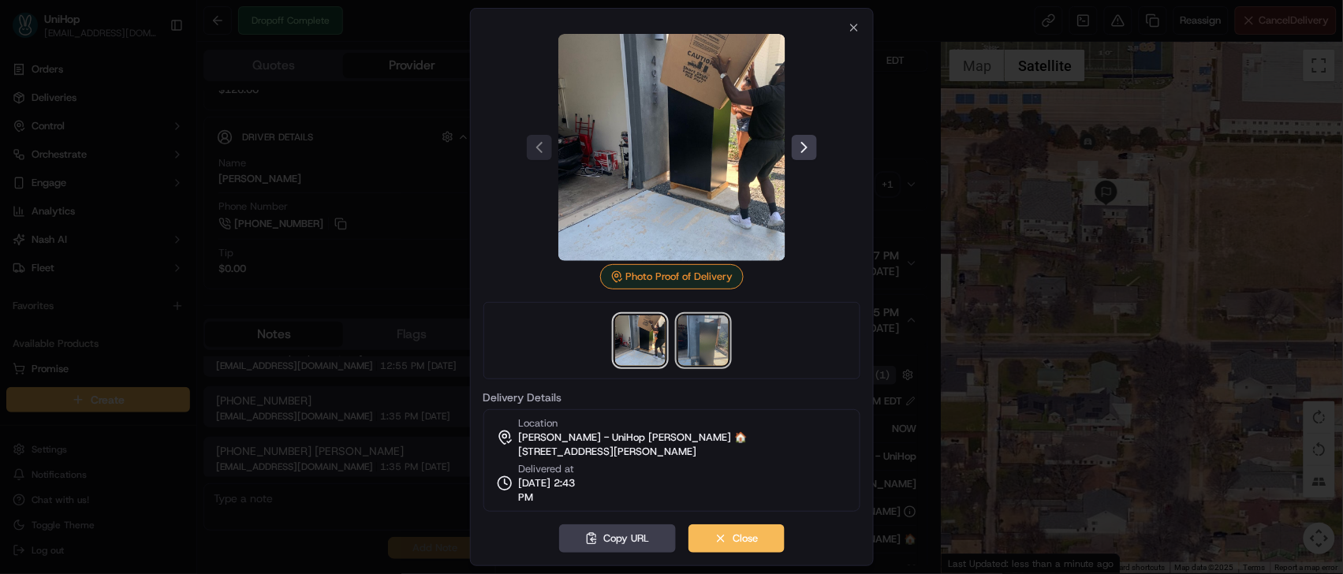
click at [698, 320] on img at bounding box center [703, 340] width 50 height 50
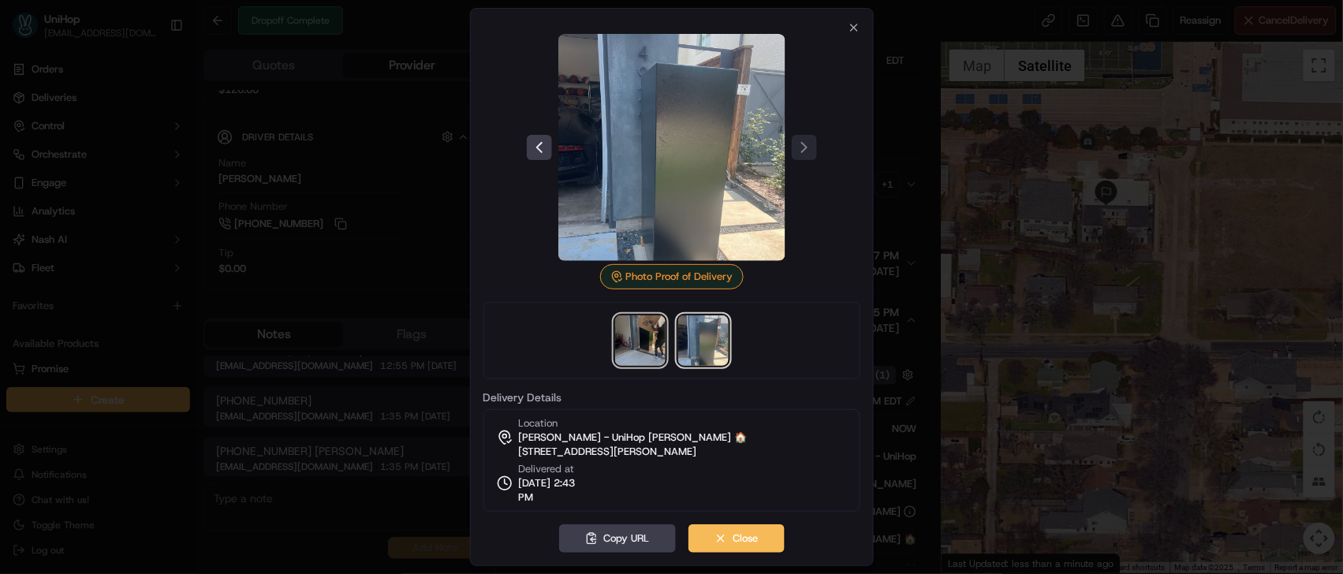
click at [621, 335] on img at bounding box center [640, 340] width 50 height 50
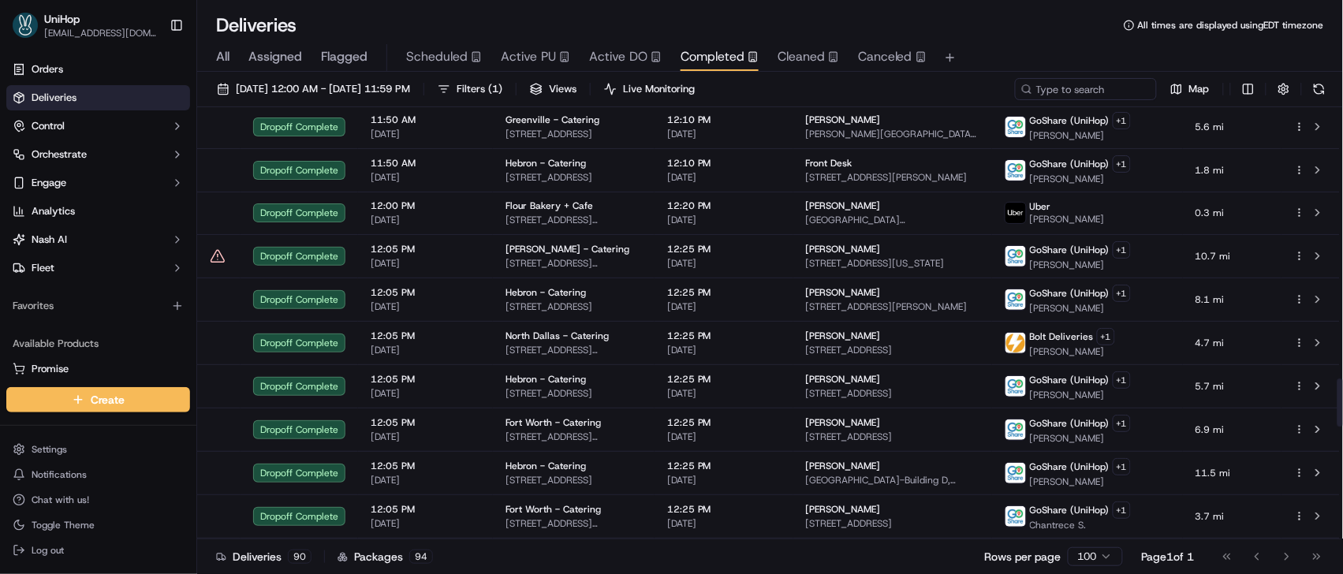
scroll to position [2454, 0]
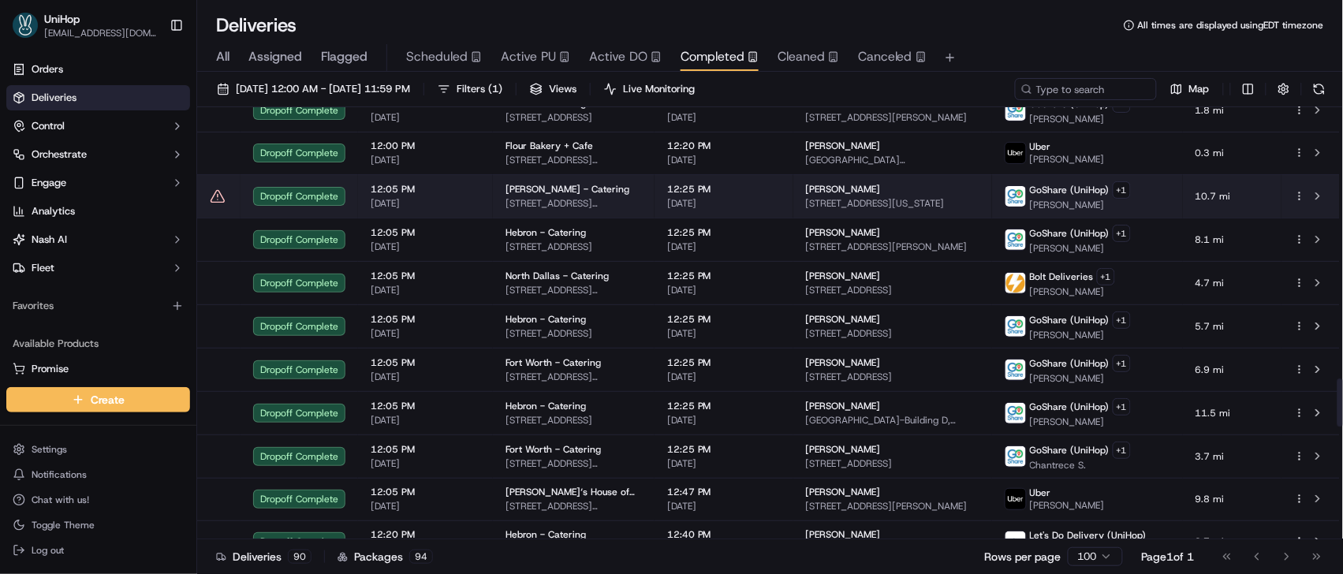
click at [564, 196] on span "[PERSON_NAME] - Catering" at bounding box center [567, 189] width 124 height 13
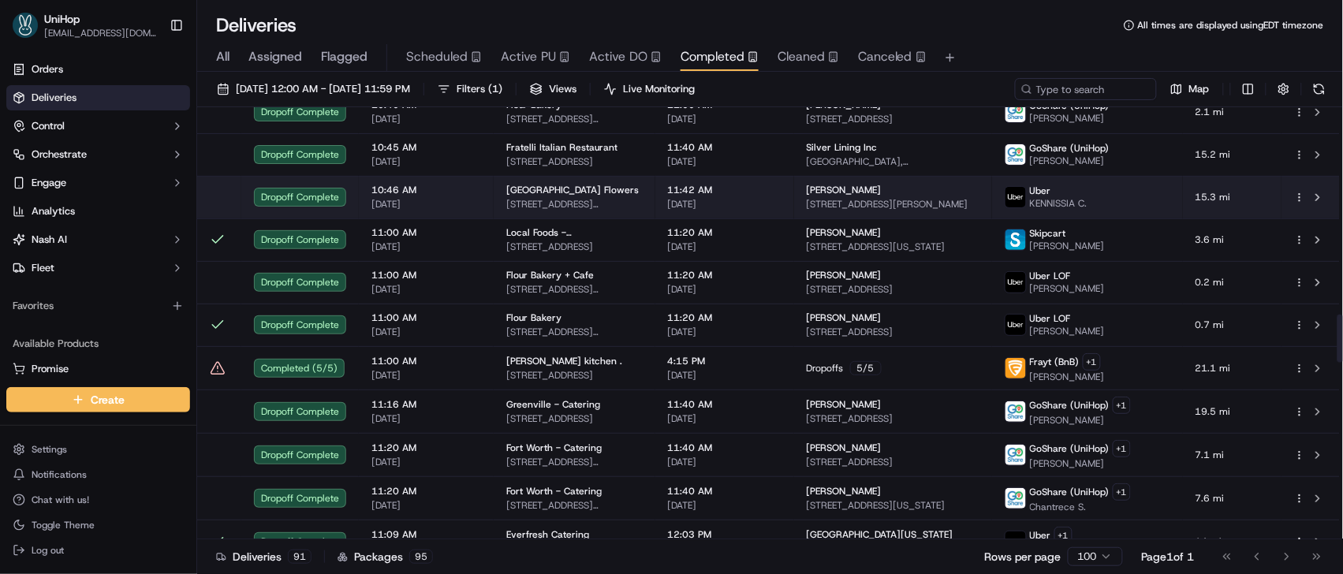
scroll to position [1874, 0]
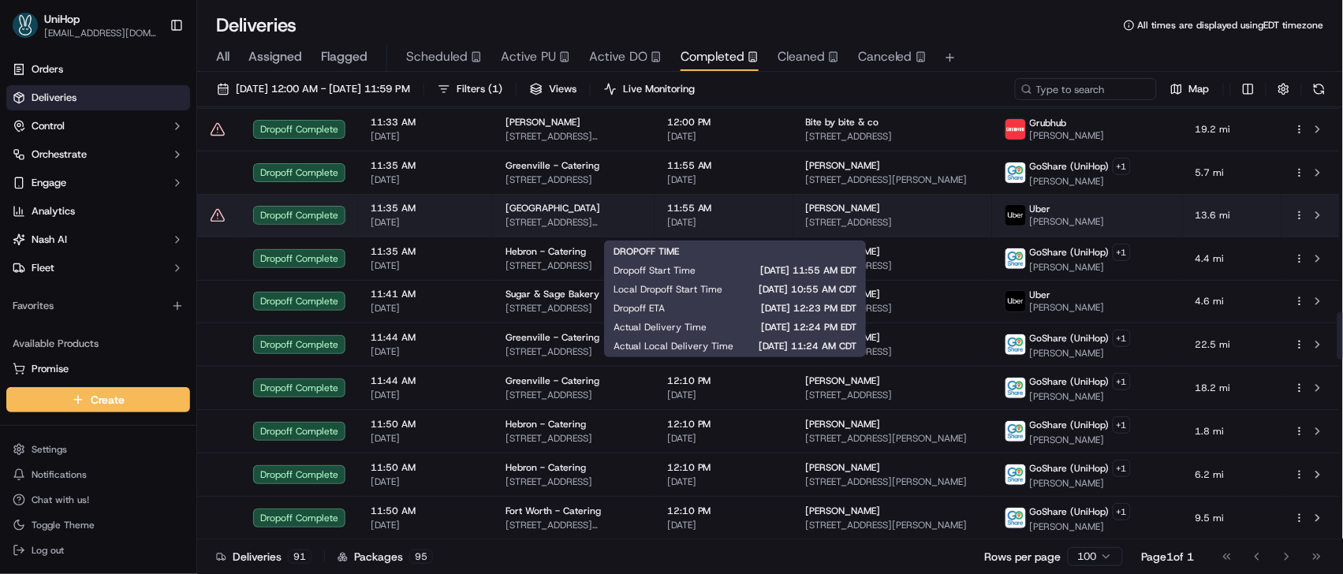
click at [749, 214] on span "11:55 AM" at bounding box center [724, 208] width 114 height 13
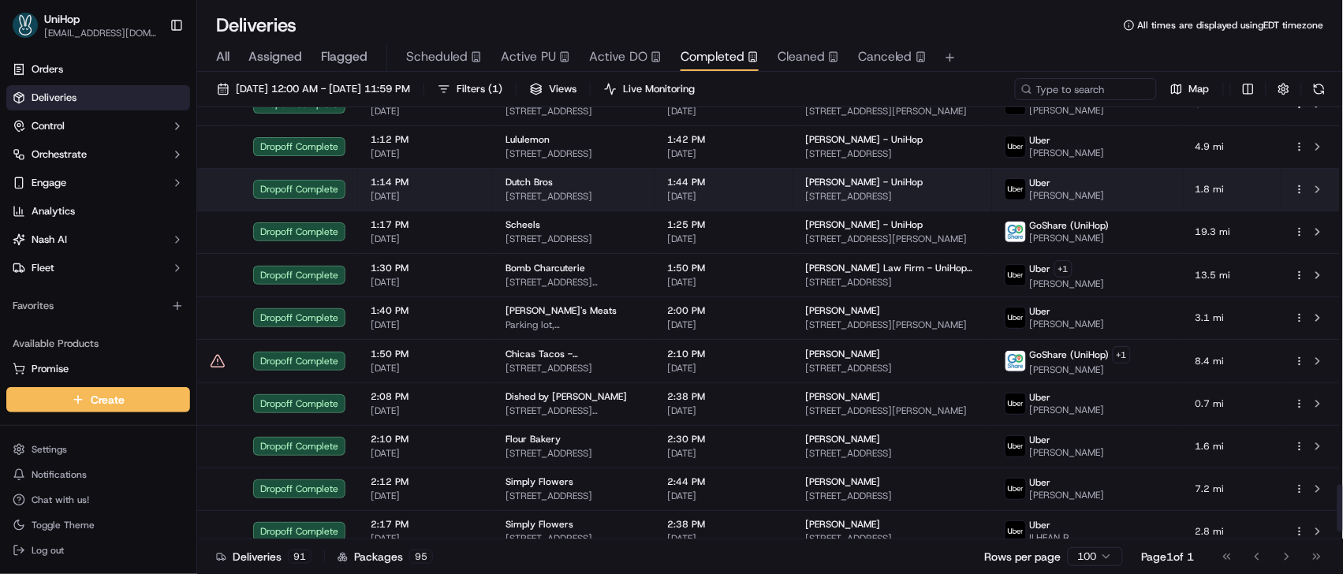
scroll to position [3523, 0]
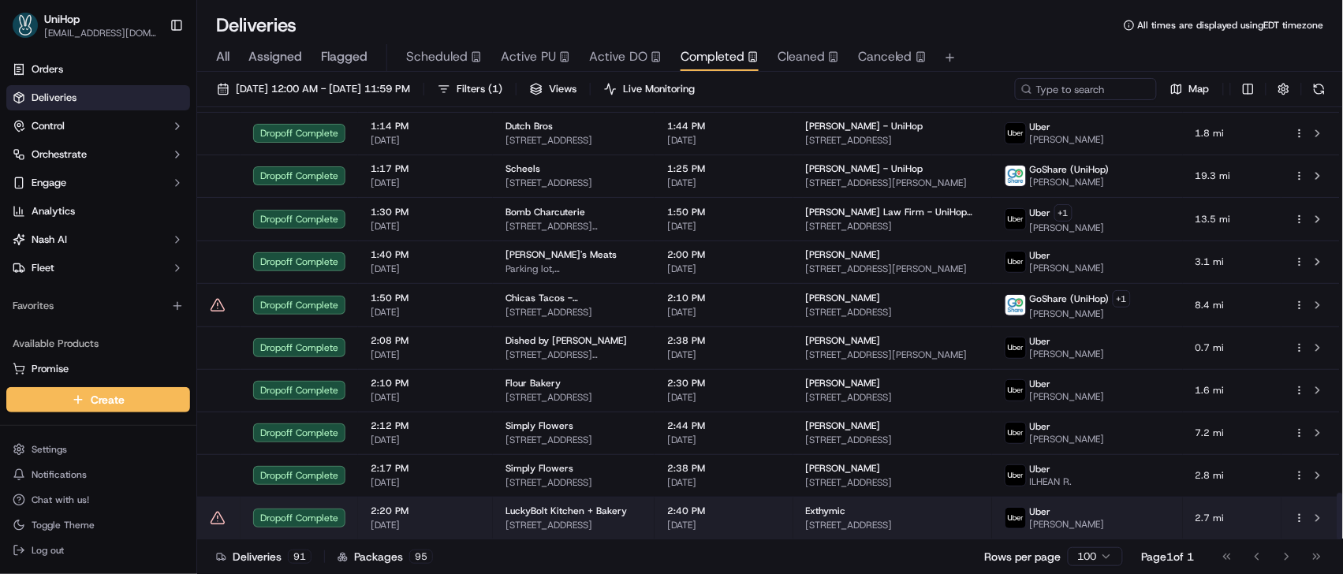
click at [761, 514] on span "2:40 PM" at bounding box center [724, 511] width 114 height 13
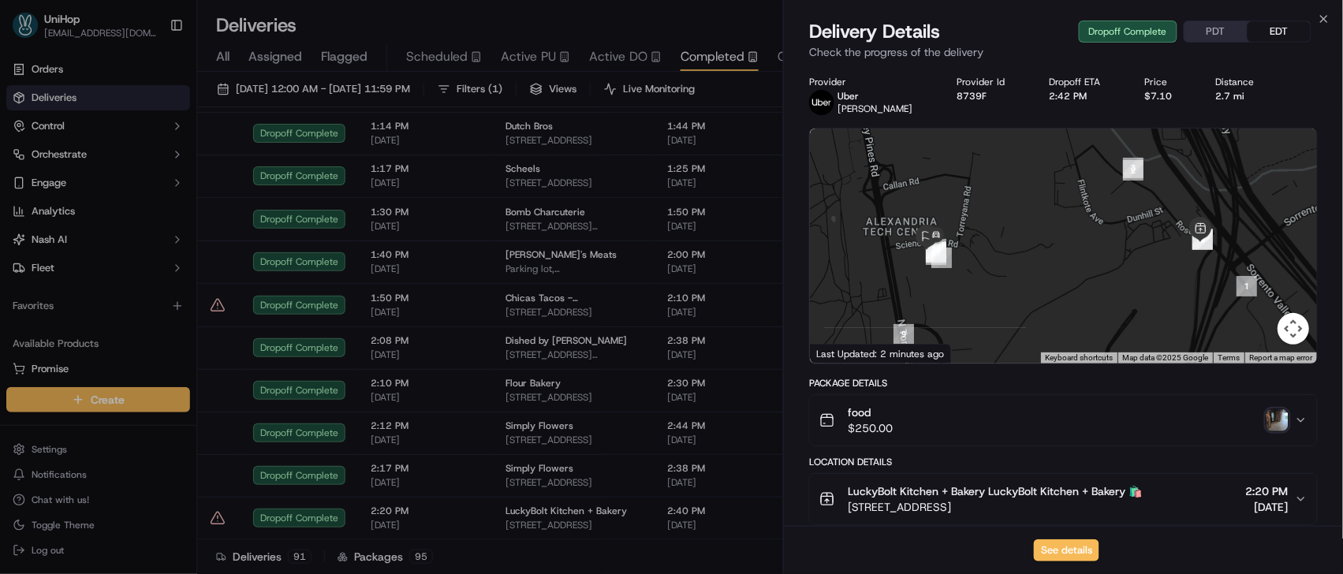
click at [1281, 420] on img "button" at bounding box center [1277, 420] width 22 height 22
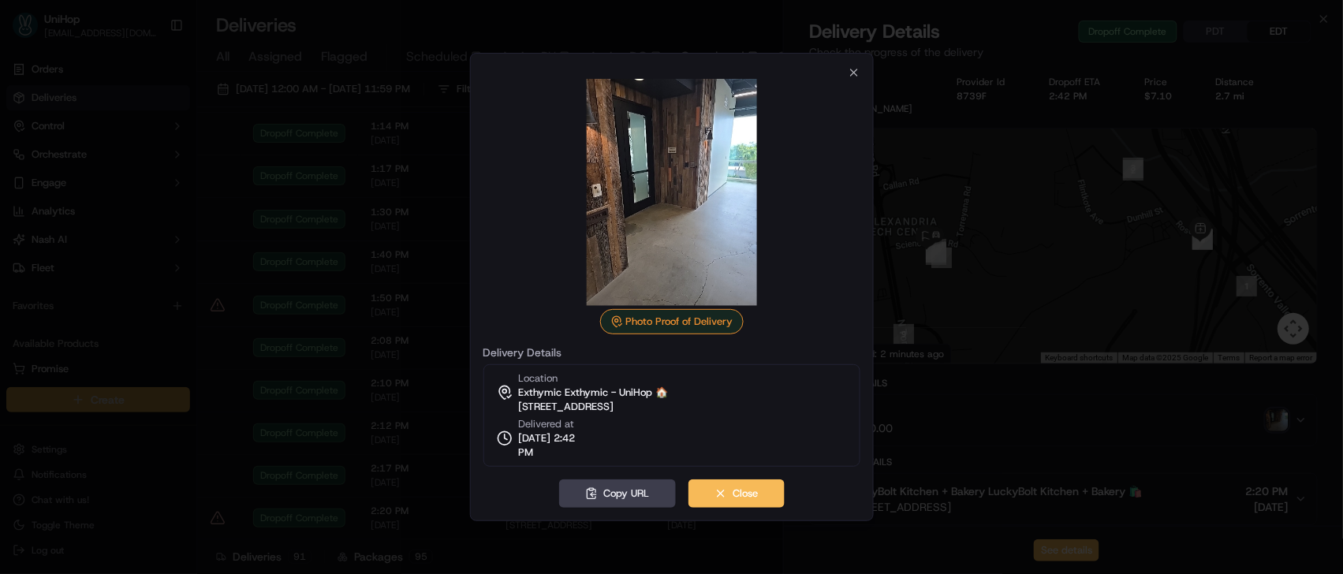
click at [305, 309] on div at bounding box center [671, 287] width 1343 height 574
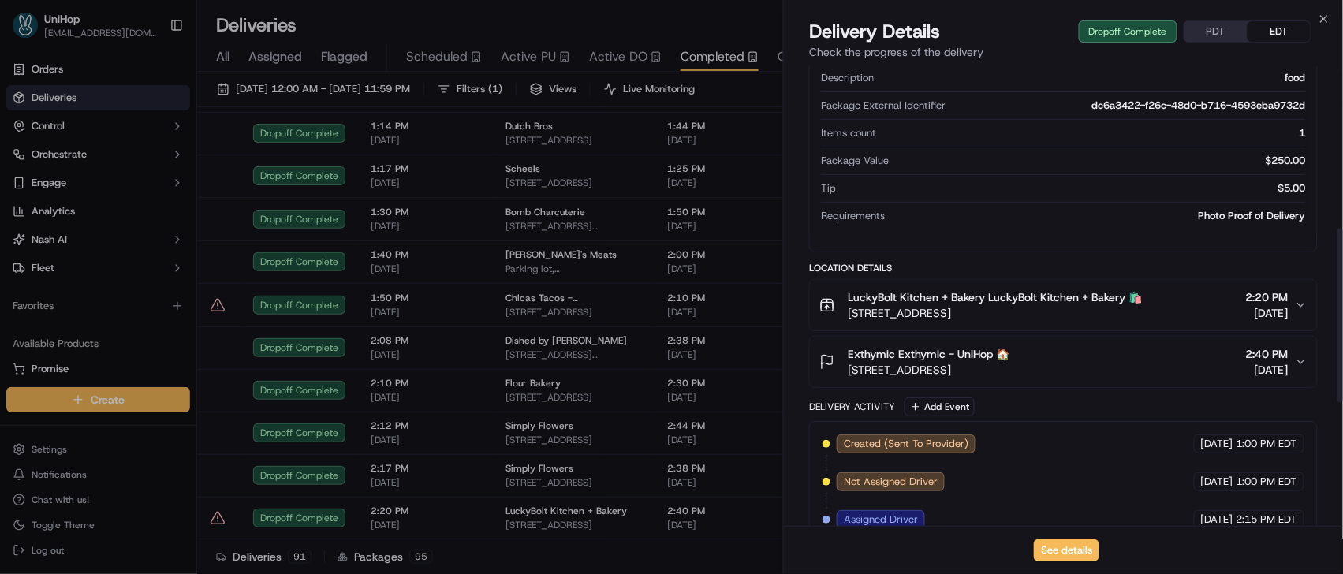
scroll to position [428, 0]
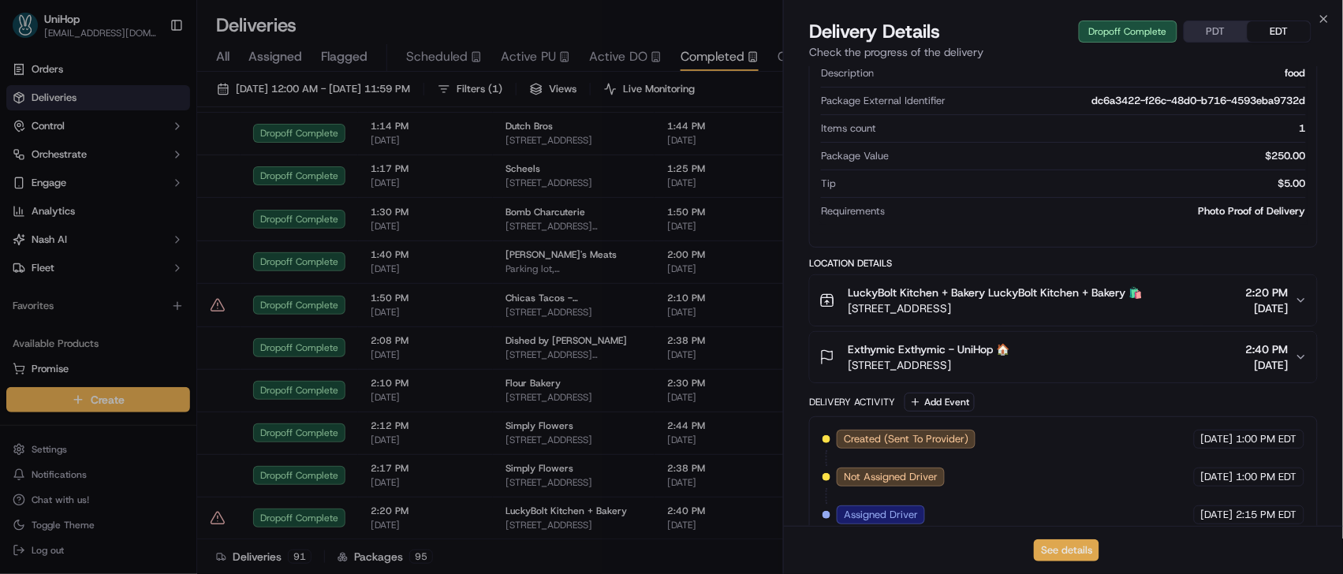
click at [1052, 558] on button "See details" at bounding box center [1066, 550] width 65 height 22
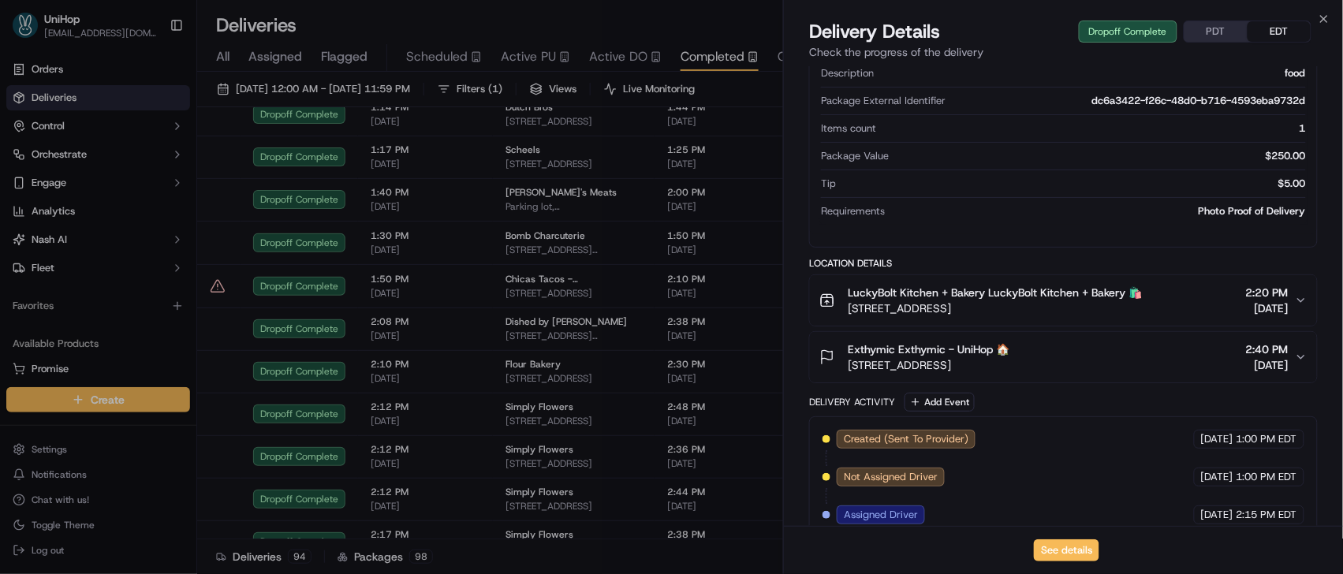
click at [453, 67] on button "Scheduled" at bounding box center [444, 57] width 76 height 27
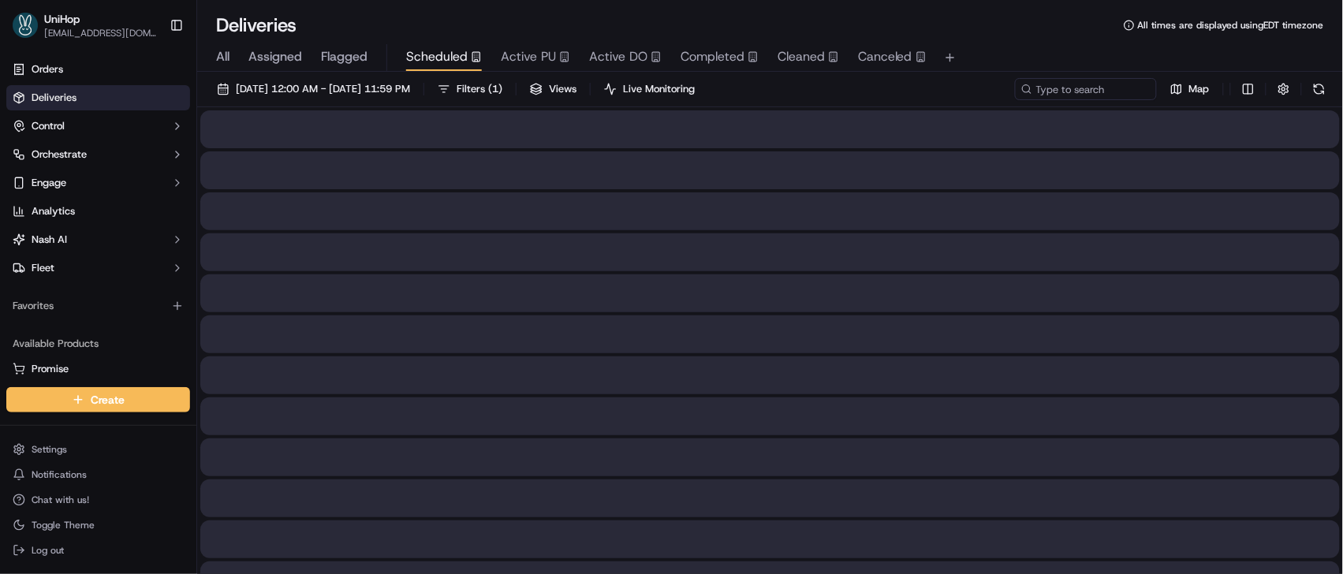
click at [453, 54] on span "Scheduled" at bounding box center [437, 56] width 62 height 19
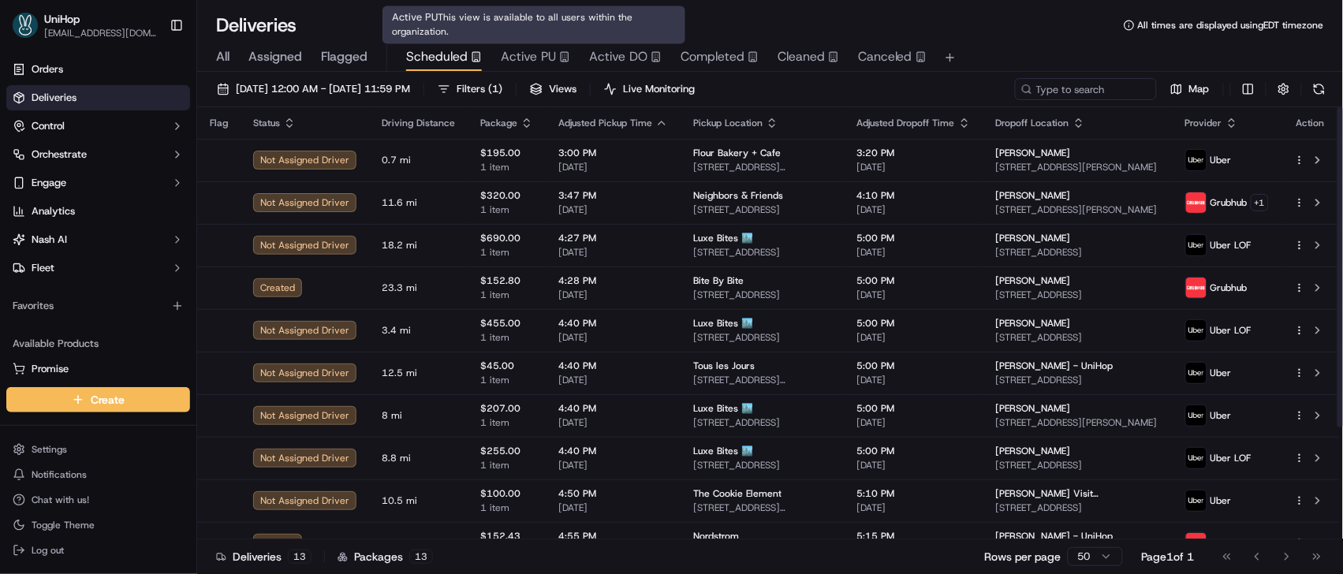
click at [537, 57] on span "Active PU" at bounding box center [528, 56] width 55 height 19
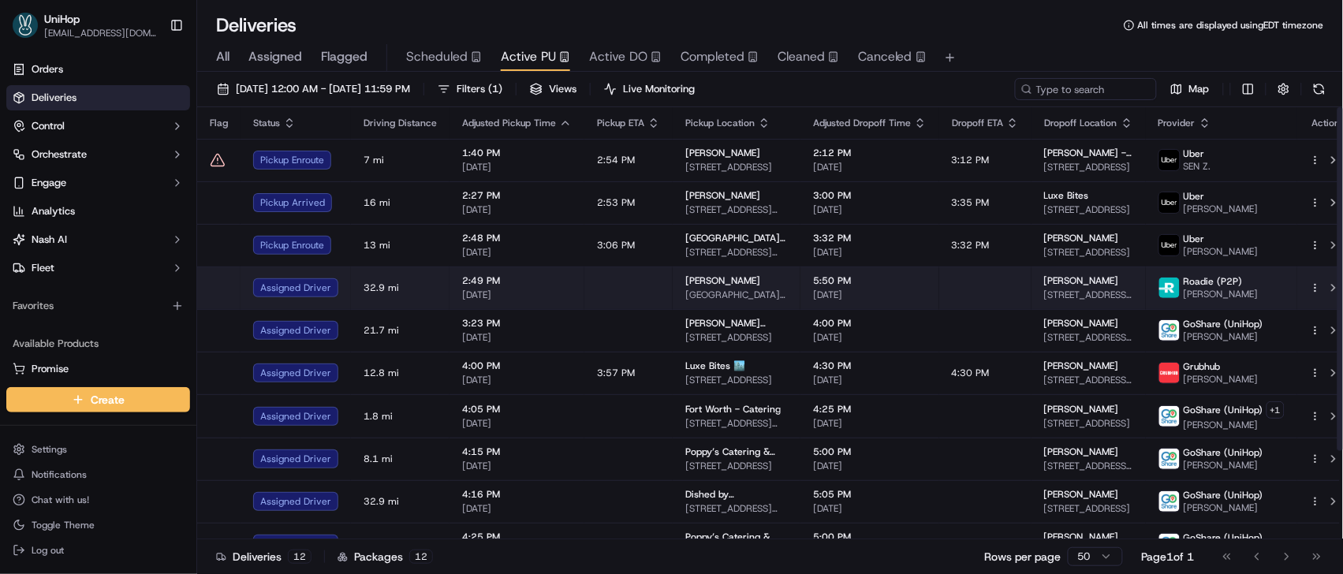
click at [567, 289] on td "2:49 PM [DATE]" at bounding box center [516, 288] width 135 height 43
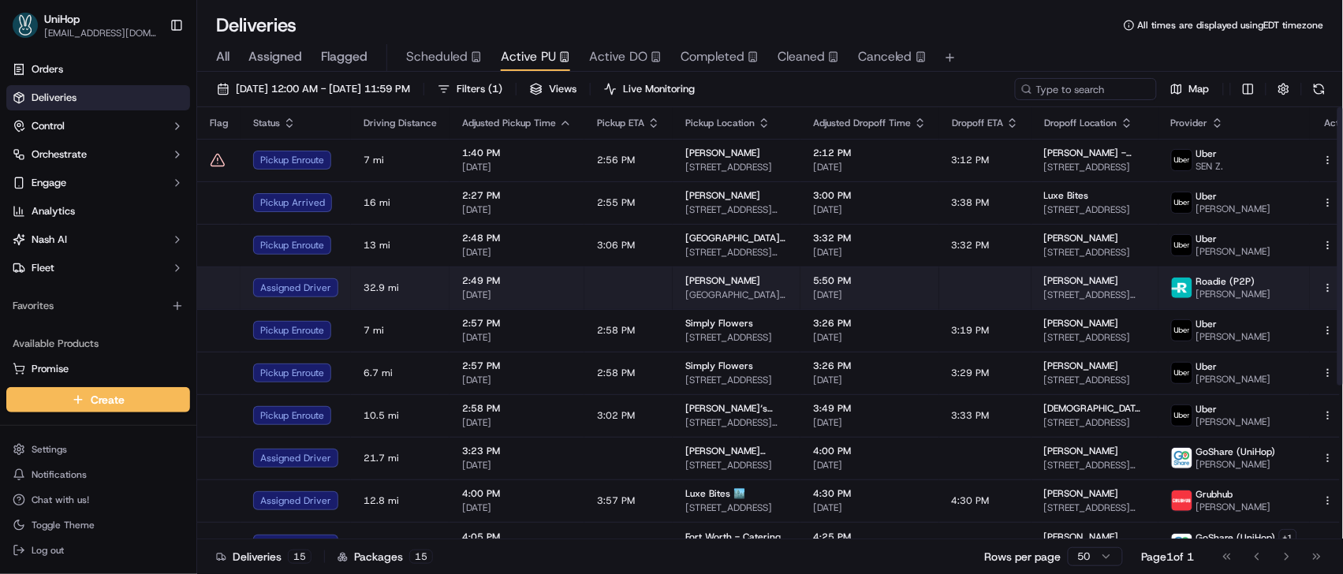
click at [643, 291] on td at bounding box center [628, 288] width 88 height 43
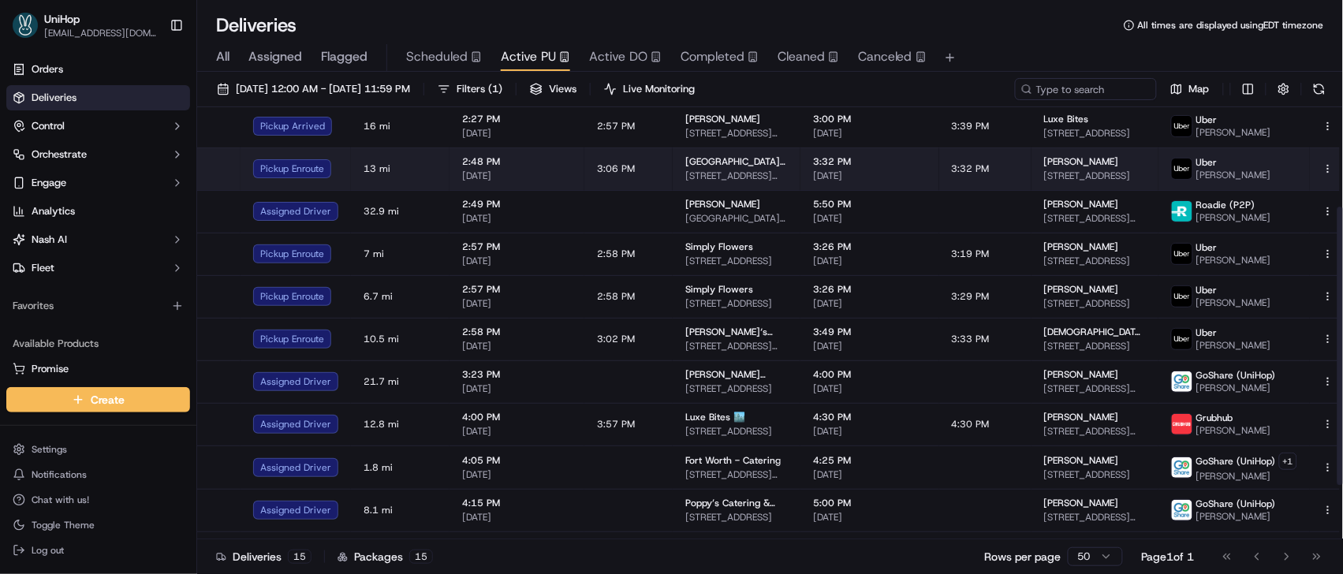
scroll to position [156, 0]
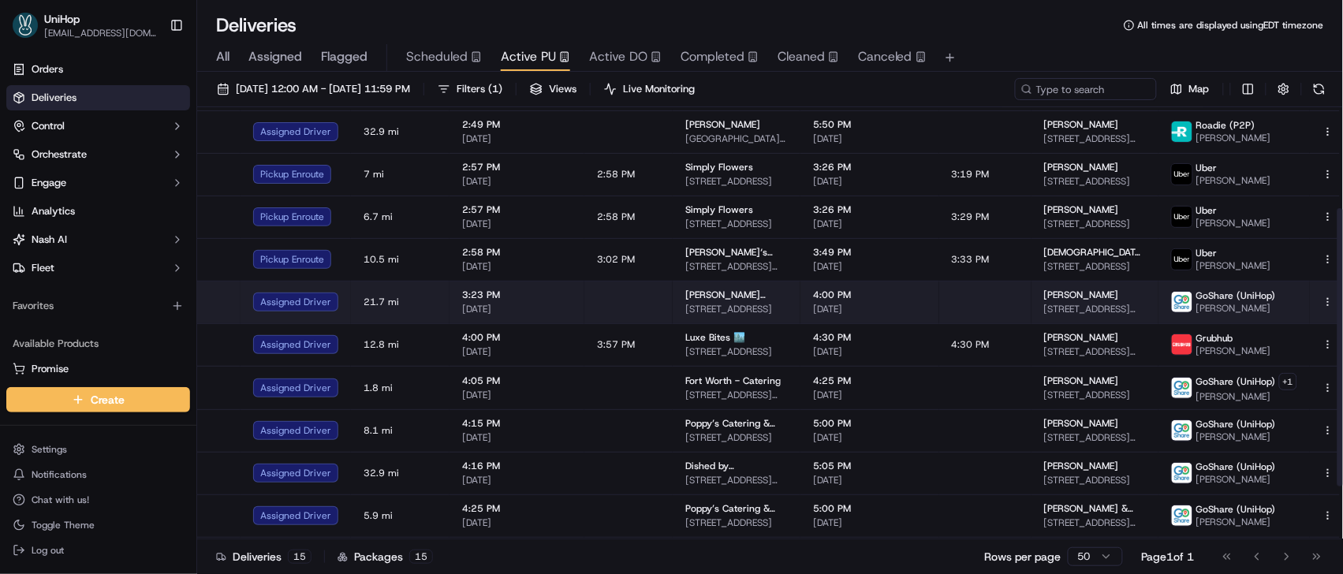
click at [939, 312] on td at bounding box center [985, 302] width 92 height 43
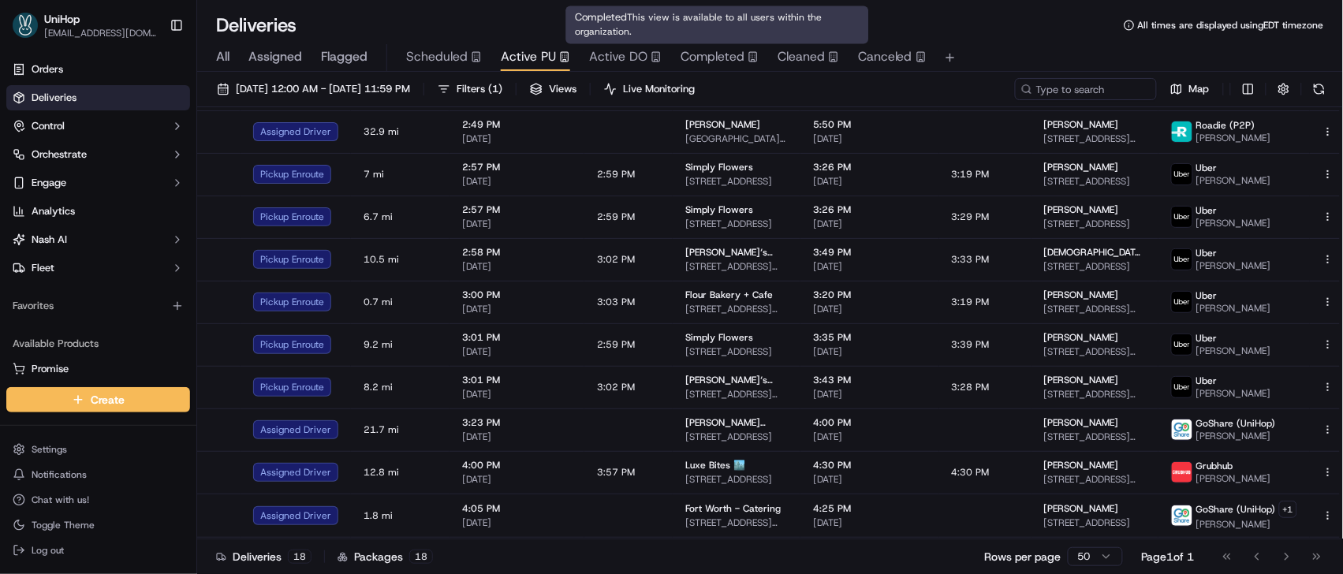
click at [697, 52] on span "Completed" at bounding box center [713, 56] width 64 height 19
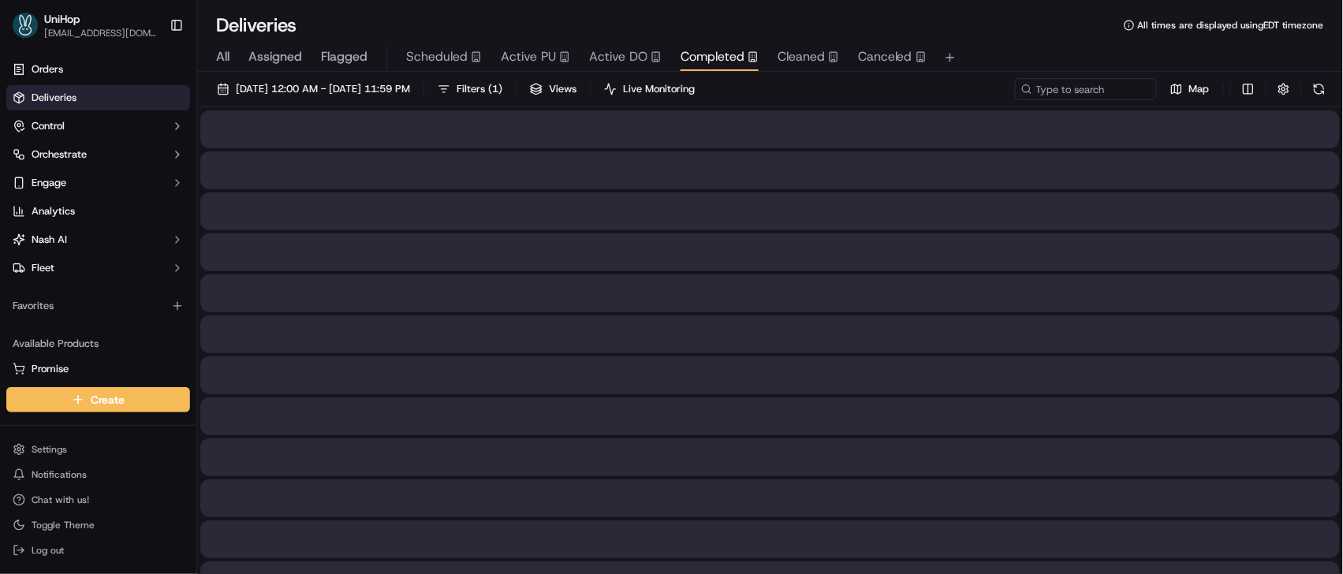
click at [697, 52] on span "Completed" at bounding box center [713, 56] width 64 height 19
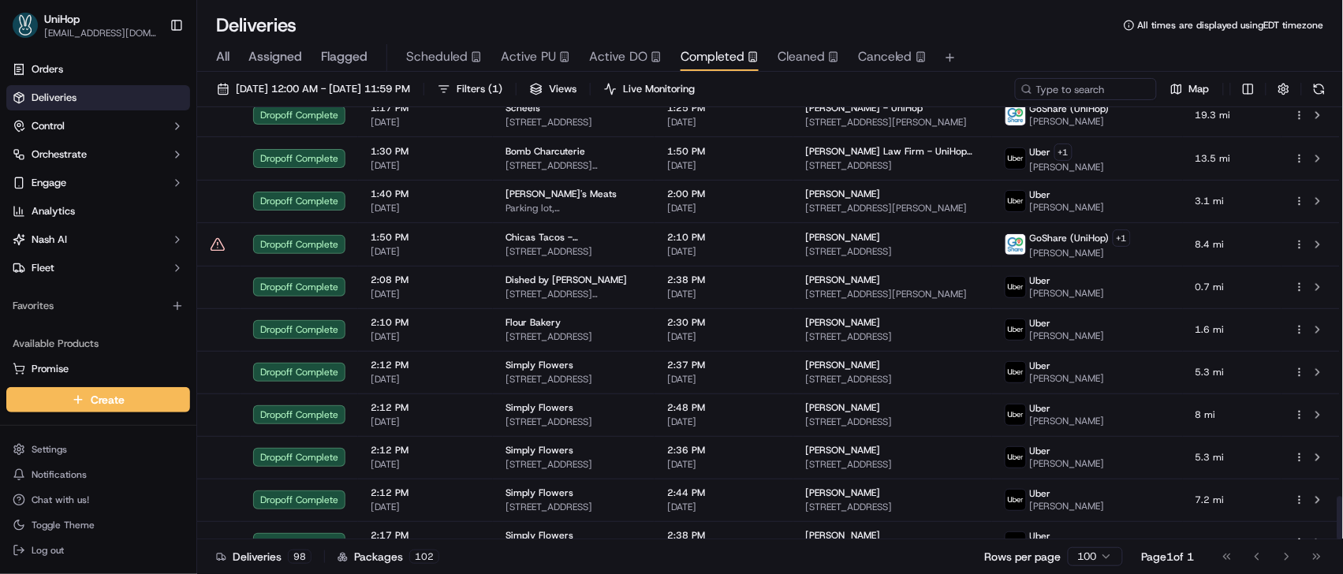
scroll to position [3825, 0]
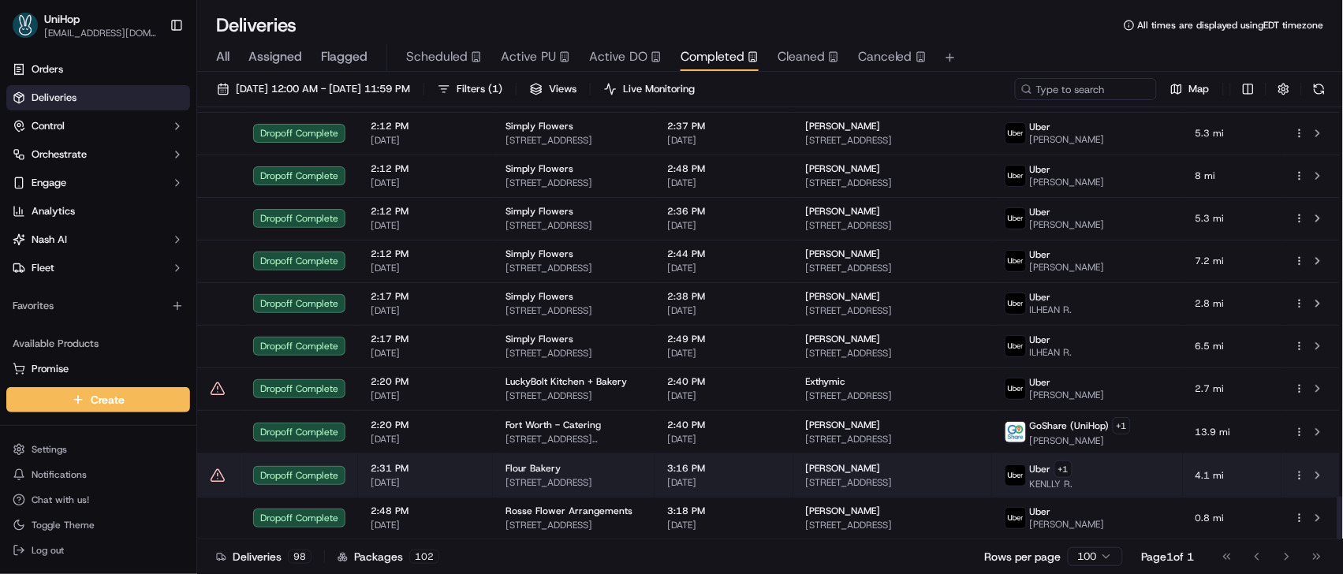
click at [710, 480] on span "[DATE]" at bounding box center [724, 482] width 114 height 13
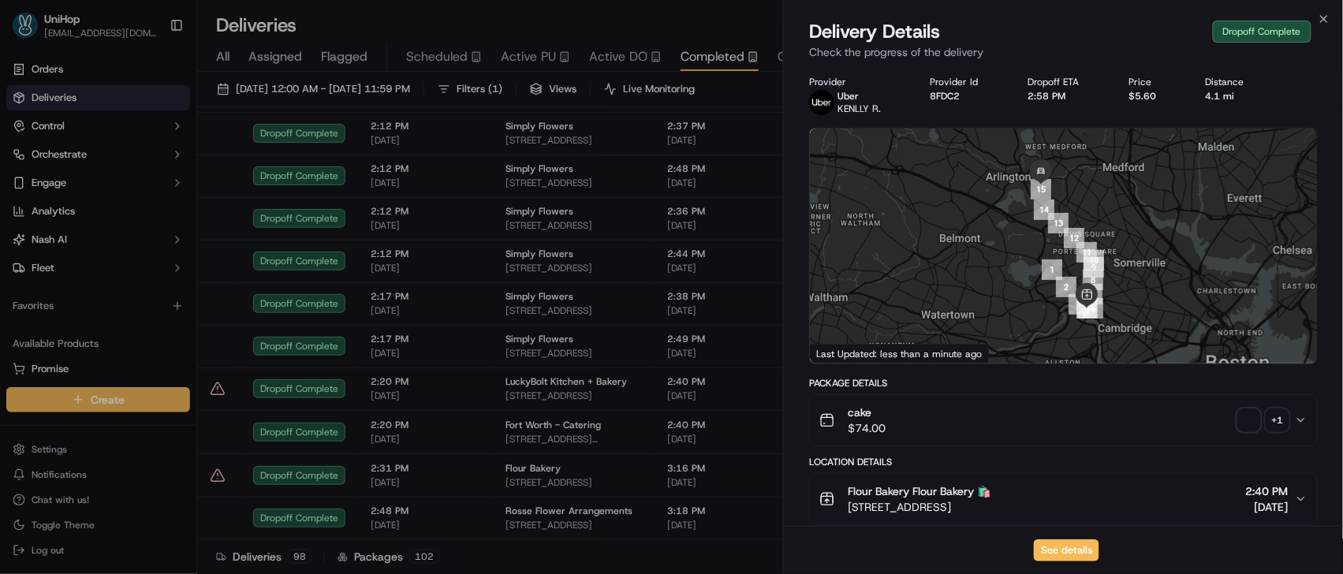
scroll to position [527, 0]
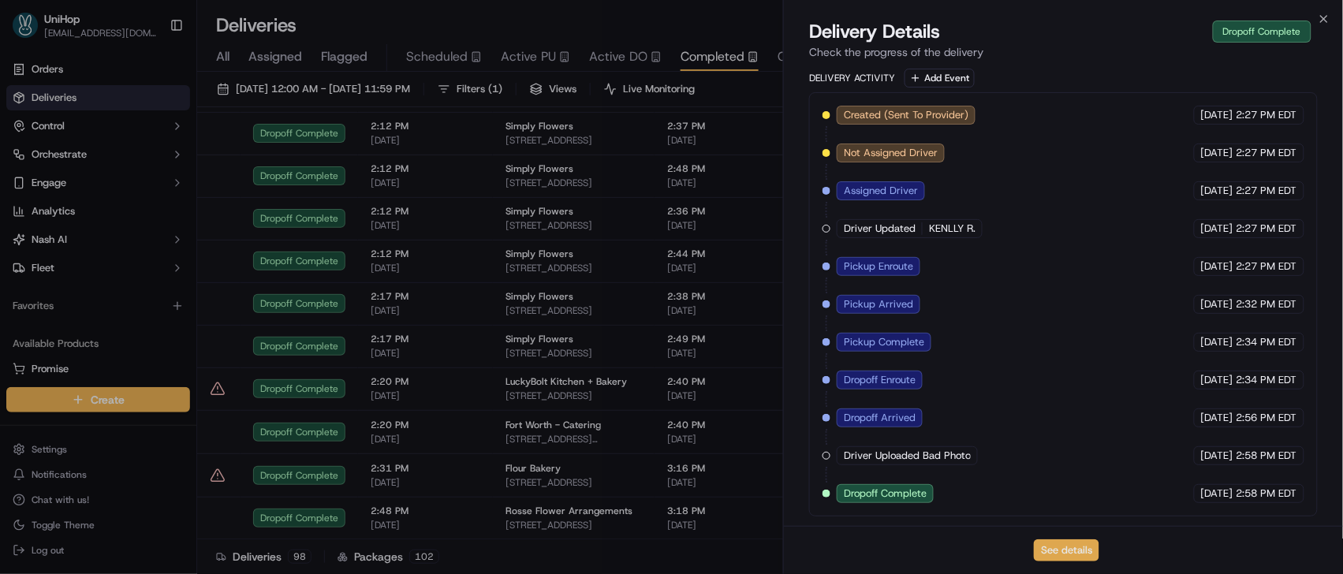
click at [1061, 549] on button "See details" at bounding box center [1066, 550] width 65 height 22
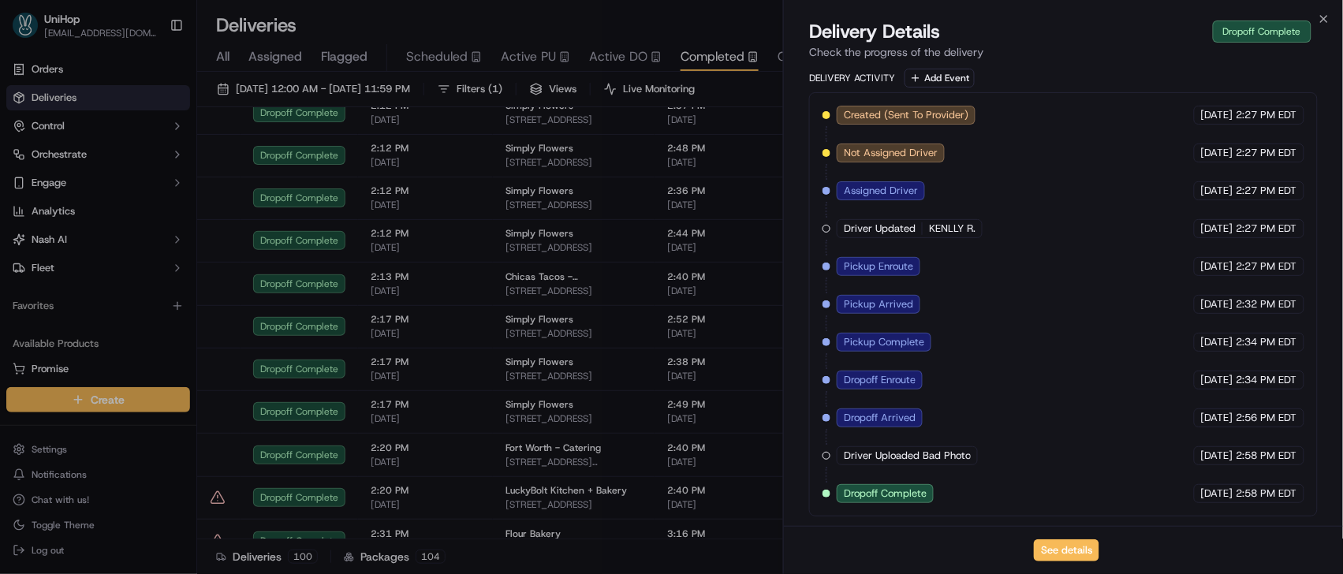
click at [528, 58] on span "Active PU" at bounding box center [528, 56] width 55 height 19
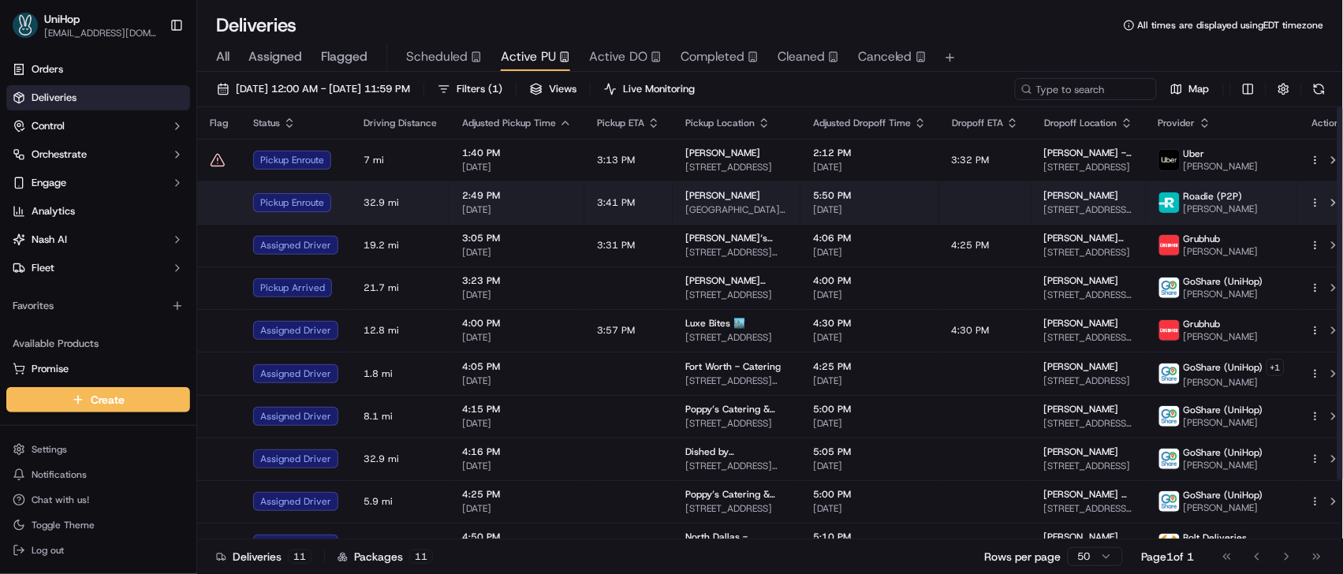
click at [718, 206] on span "International Plaza, 4929 Lyford Cay Rd, Tampa, FL 33629, USA" at bounding box center [736, 209] width 103 height 13
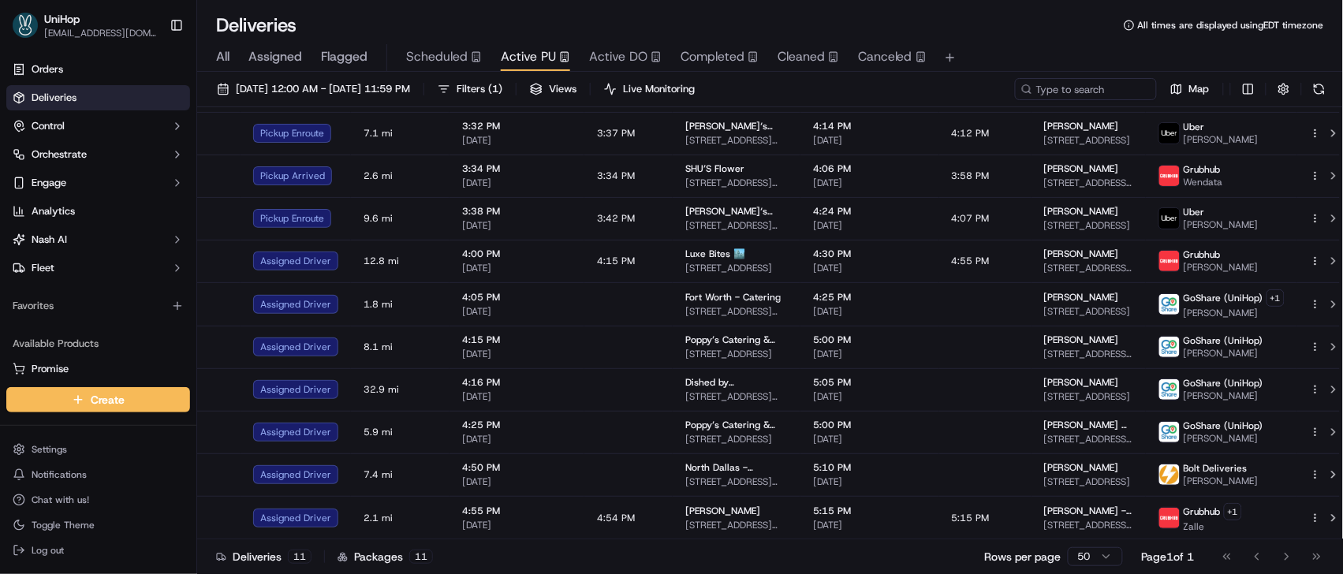
scroll to position [69, 0]
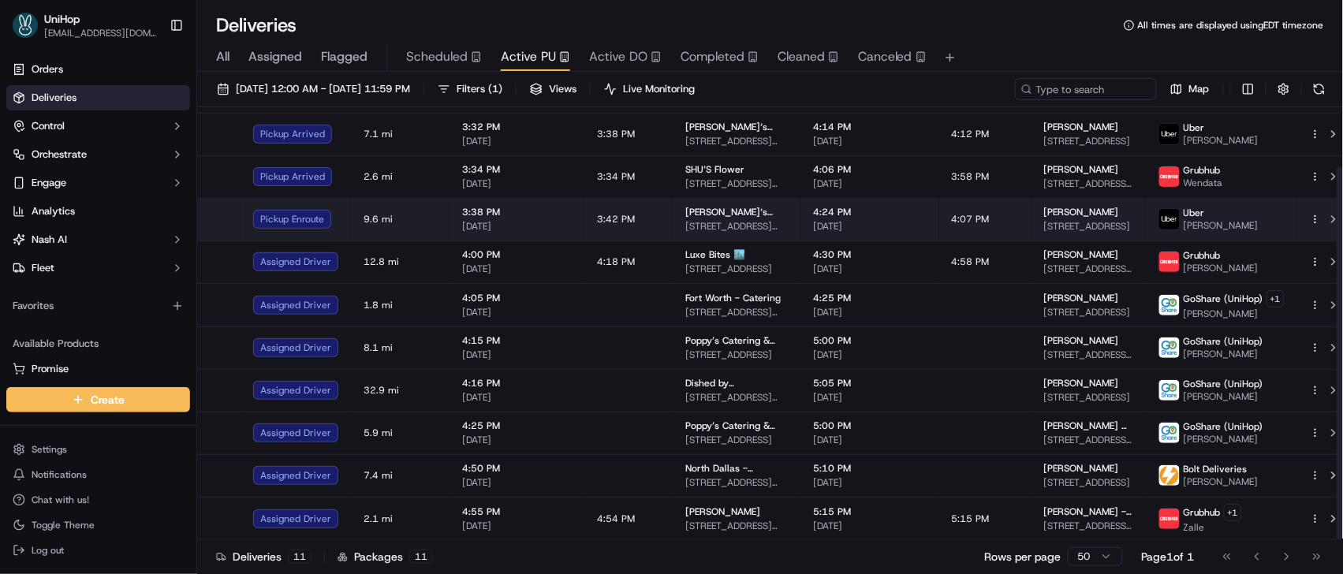
click at [832, 220] on span "[DATE]" at bounding box center [870, 226] width 114 height 13
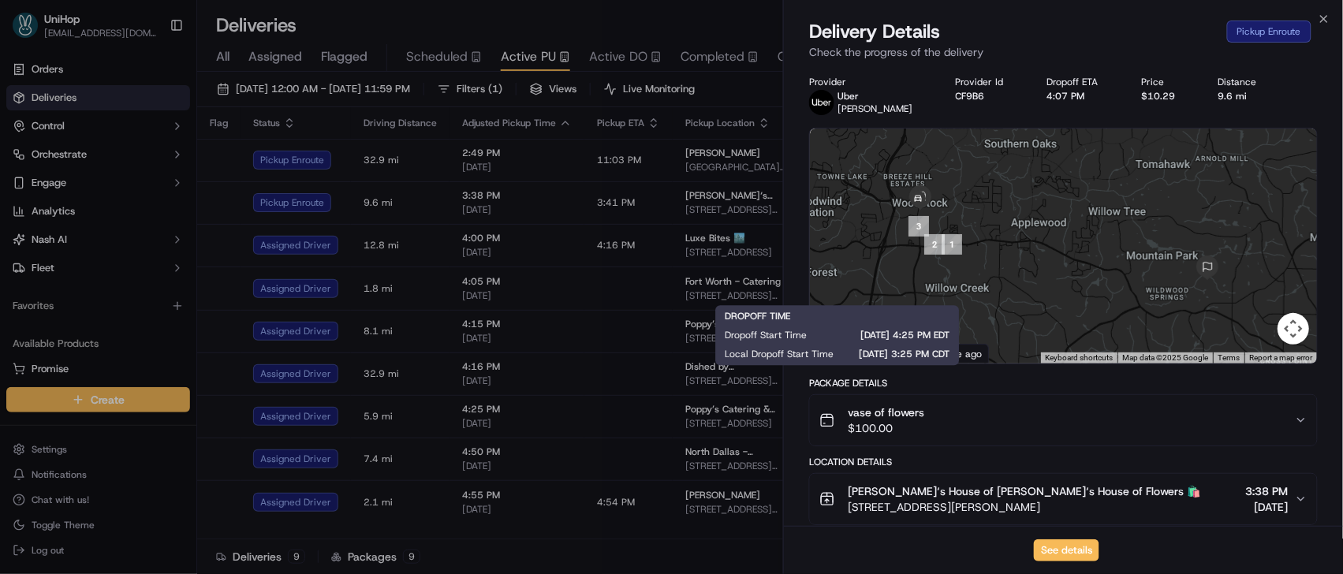
scroll to position [0, 0]
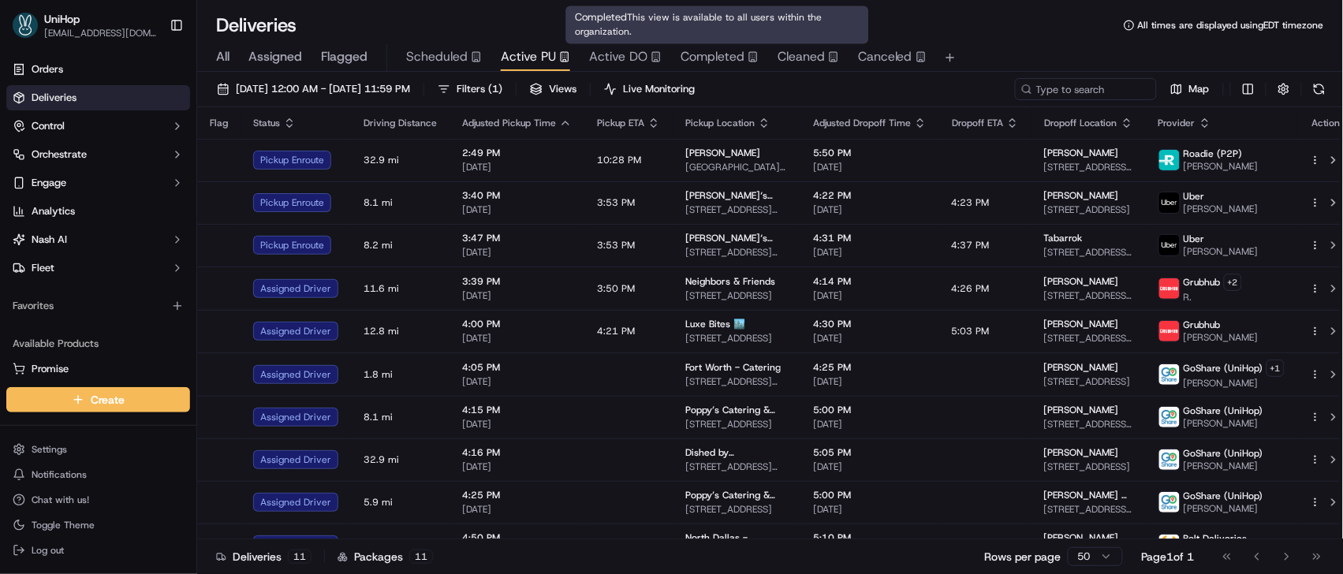
click at [710, 58] on span "Completed" at bounding box center [713, 56] width 64 height 19
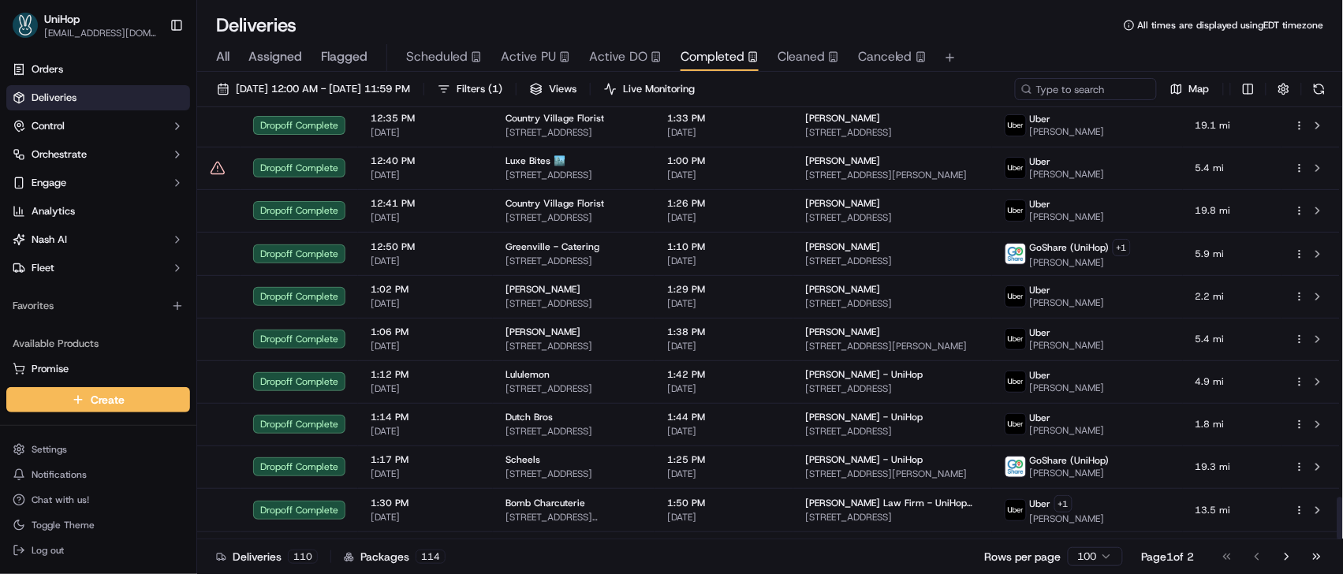
scroll to position [3911, 0]
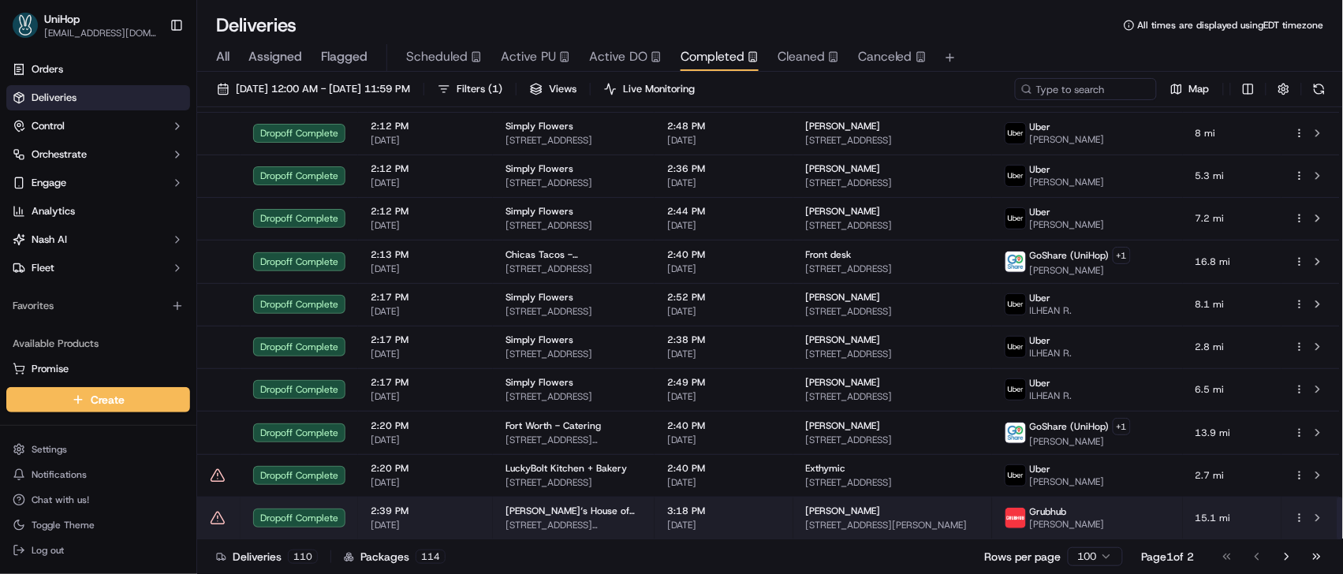
click at [655, 507] on td "Brenda‘s House of Flowers 200 Chambers St, Woodstock, GA 30188, USA" at bounding box center [574, 518] width 162 height 43
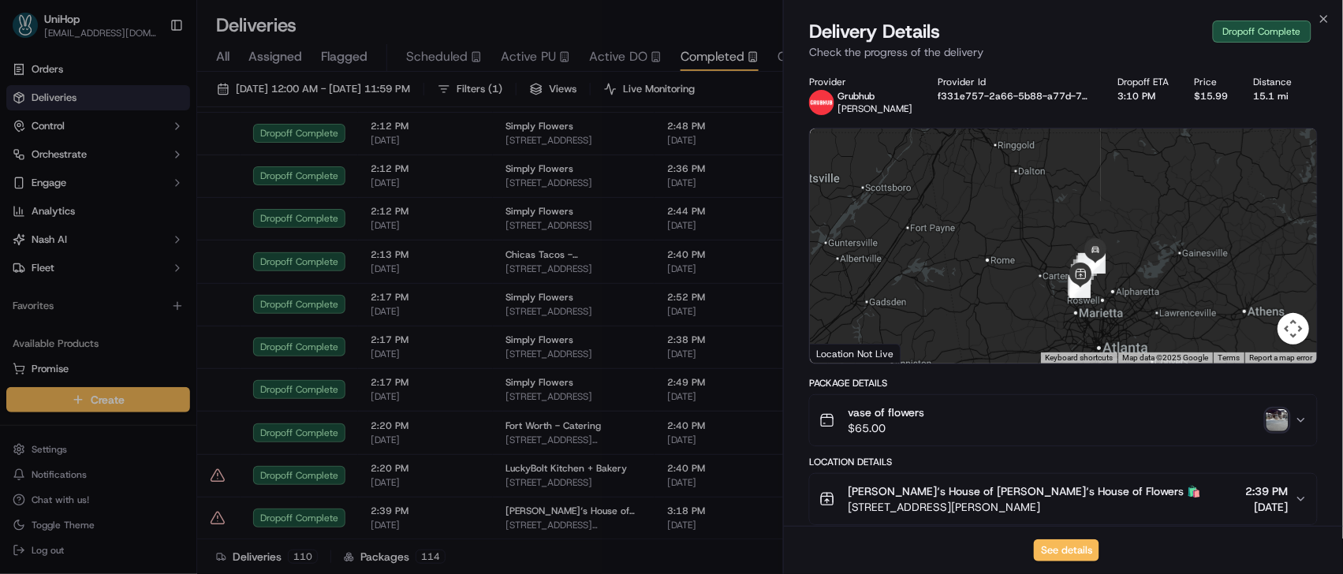
scroll to position [527, 0]
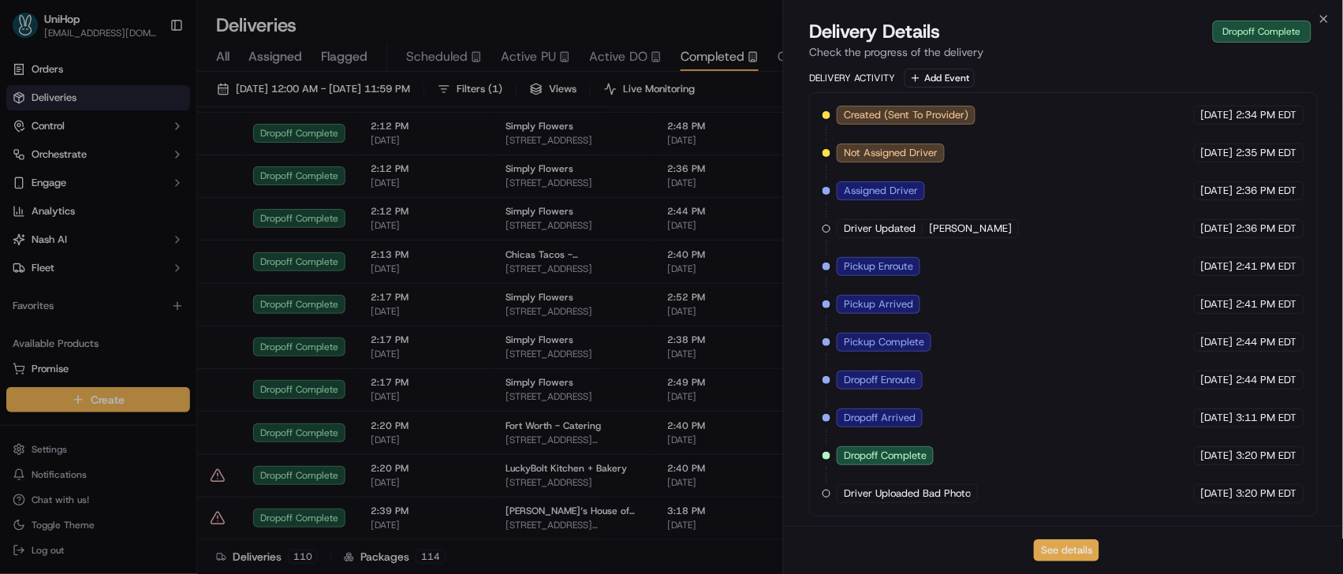
click at [1058, 543] on button "See details" at bounding box center [1066, 550] width 65 height 22
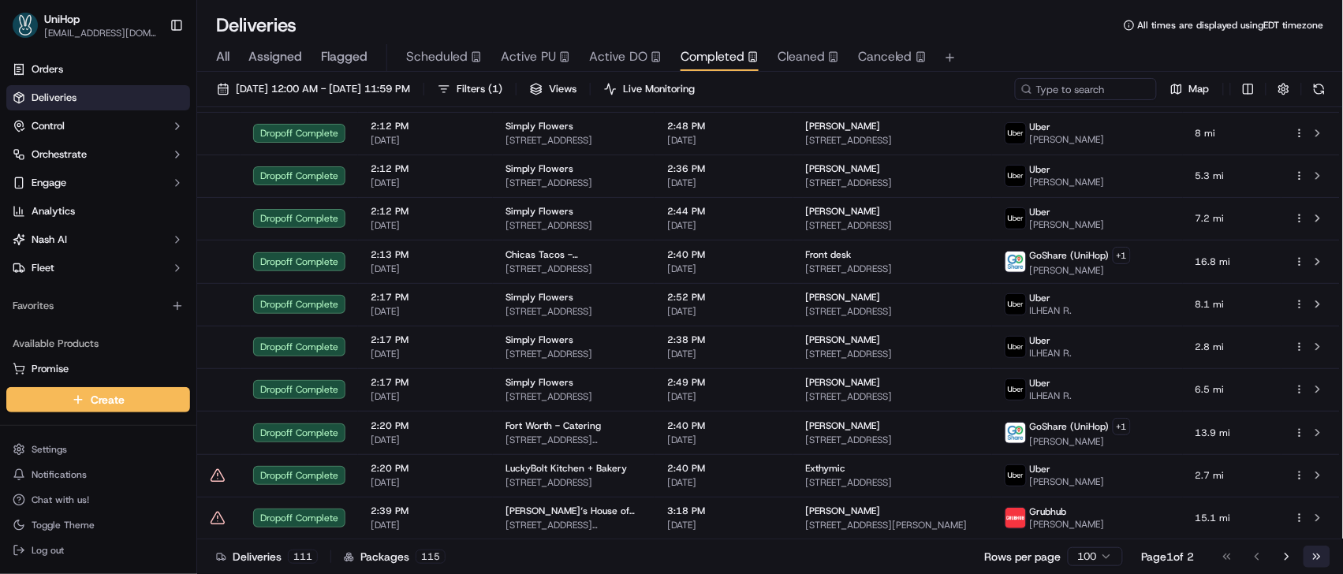
click at [1319, 558] on button "Go to last page" at bounding box center [1317, 557] width 27 height 22
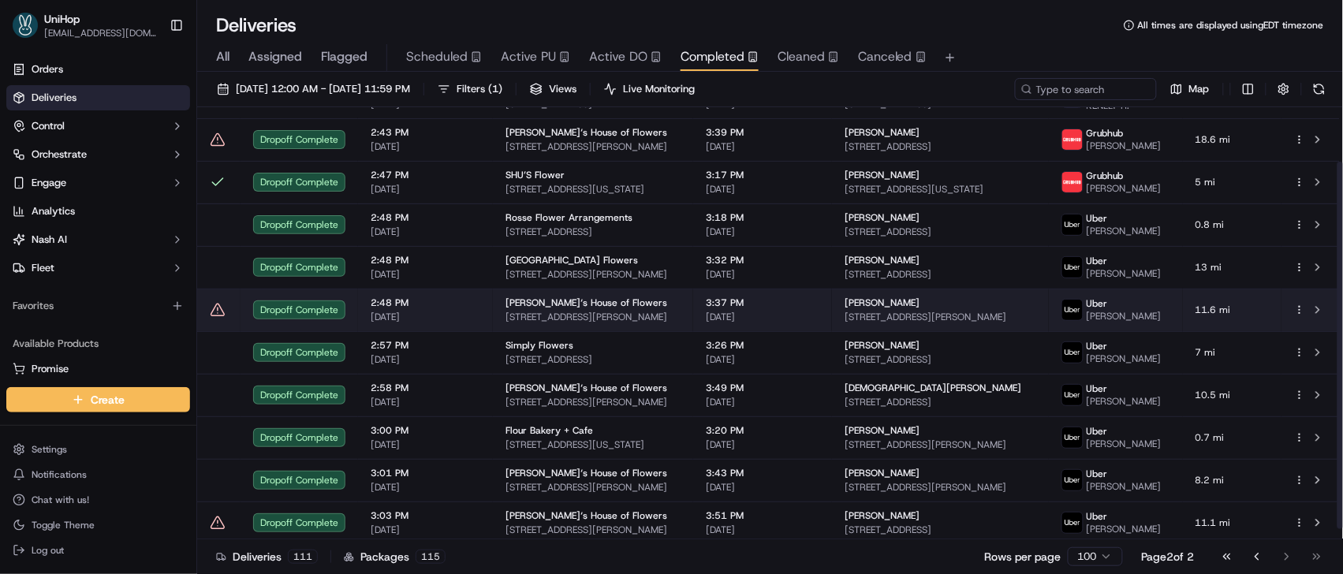
scroll to position [76, 0]
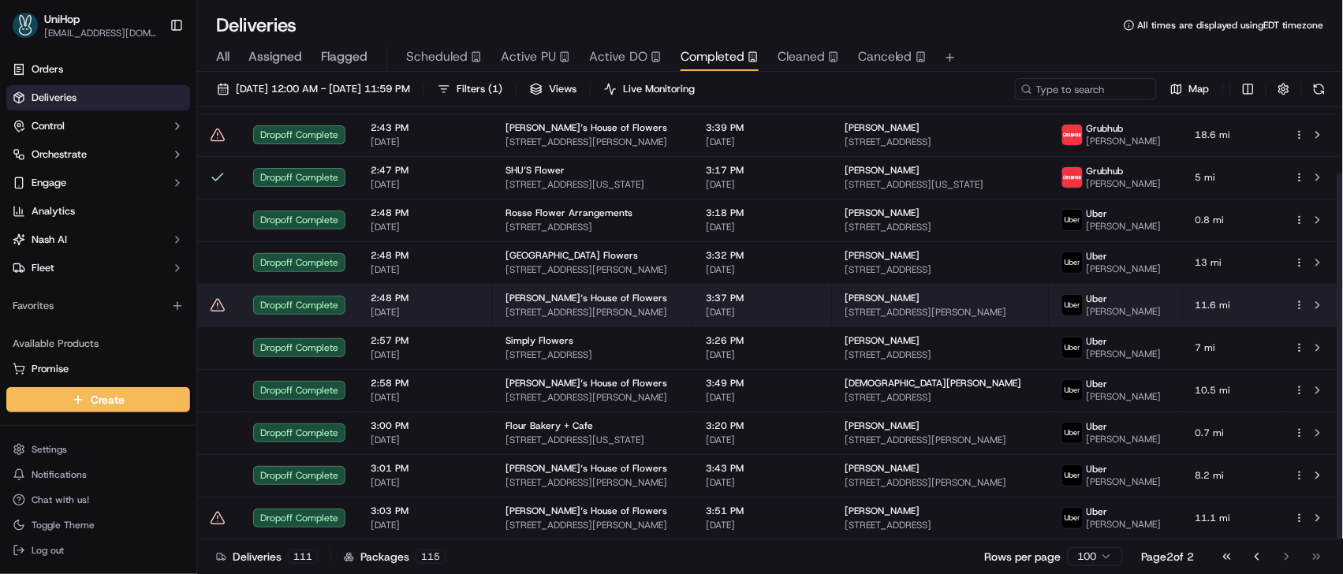
click at [664, 315] on span "200 Chambers St, Woodstock, GA 30188, USA" at bounding box center [592, 312] width 175 height 13
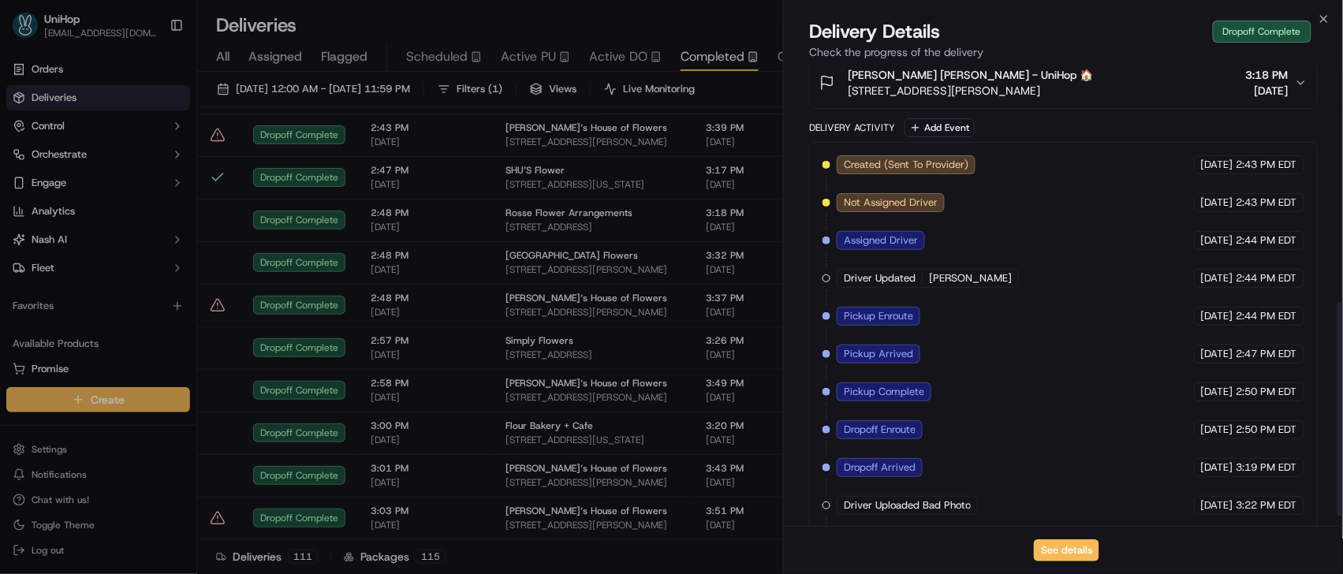
scroll to position [527, 0]
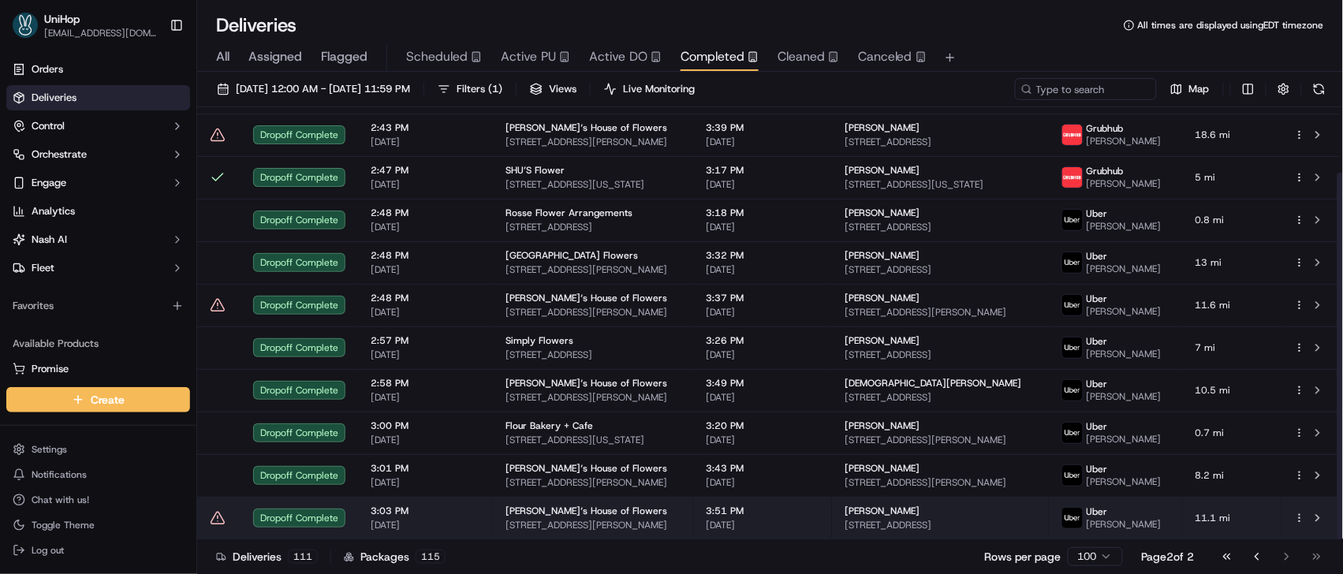
click at [549, 513] on span "Brenda‘s House of Flowers" at bounding box center [586, 511] width 162 height 13
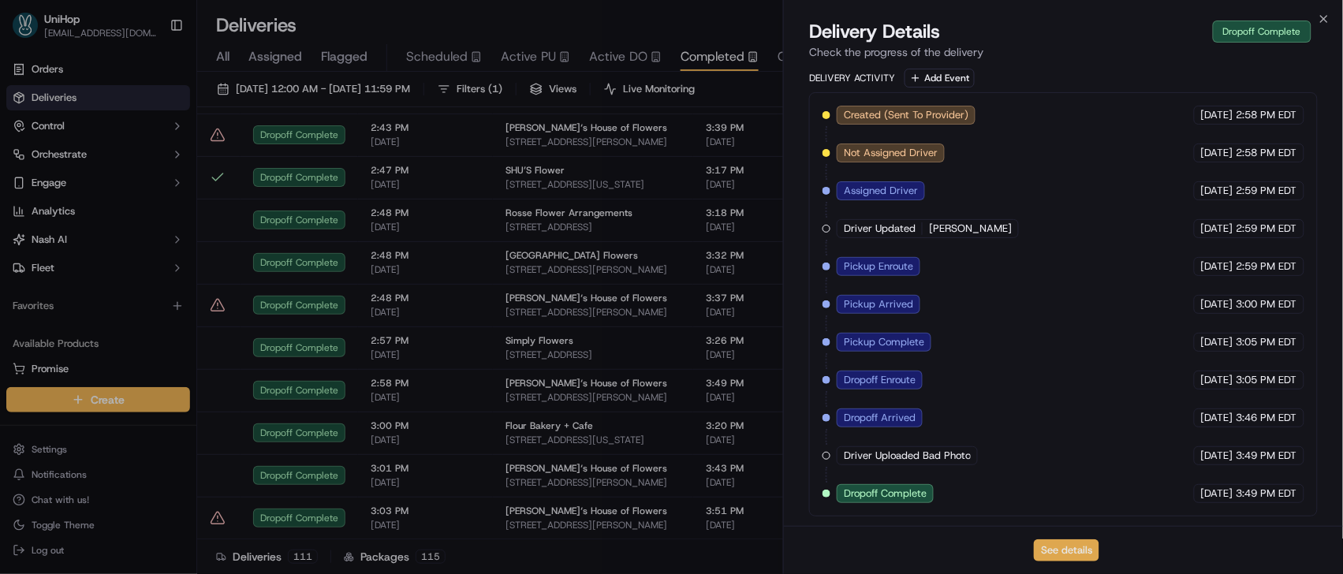
click at [1073, 546] on button "See details" at bounding box center [1066, 550] width 65 height 22
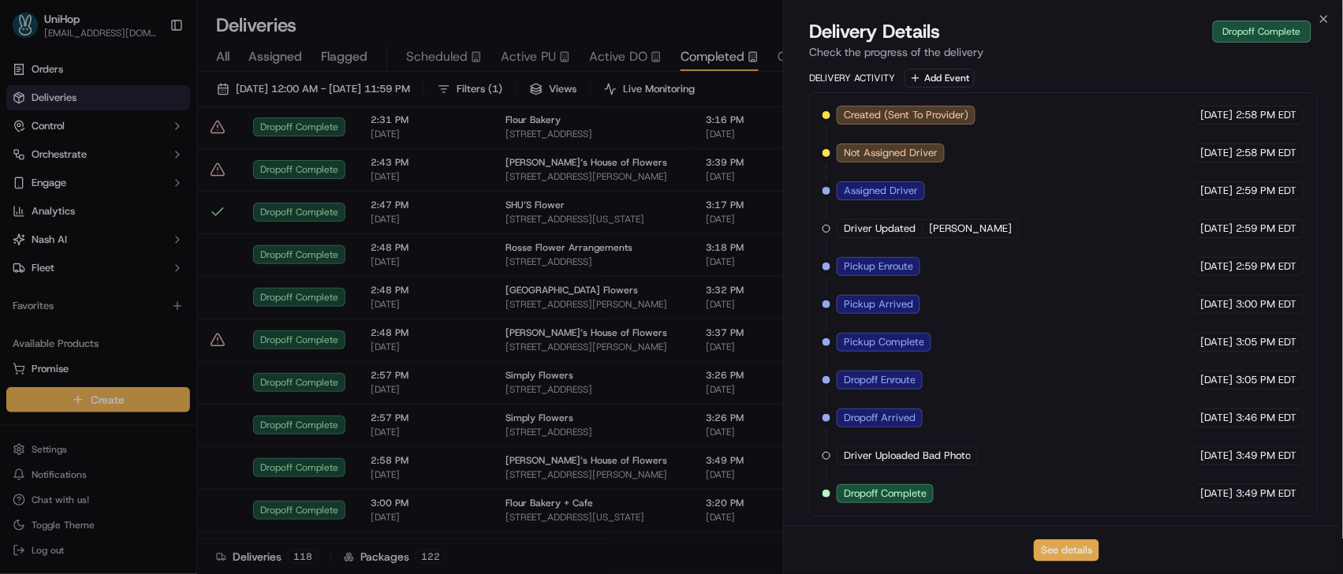
scroll to position [76, 0]
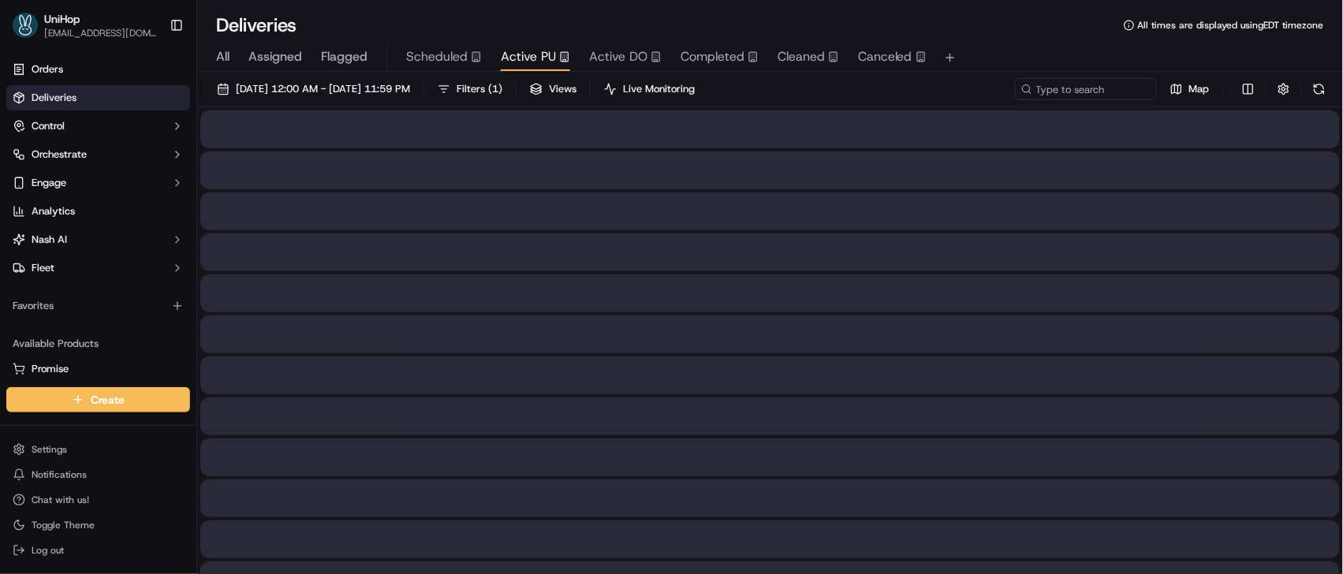
click at [528, 59] on span "Active PU" at bounding box center [528, 56] width 55 height 19
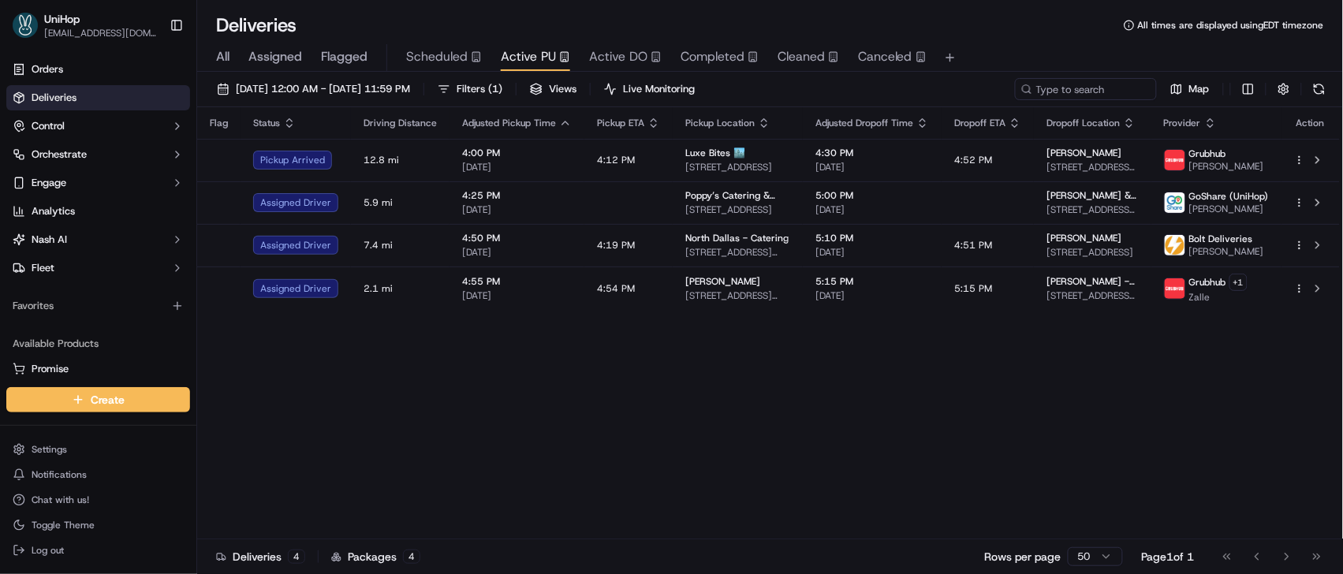
click at [707, 418] on div "Flag Status Driving Distance Adjusted Pickup Time Pickup ETA Pickup Location Ad…" at bounding box center [768, 323] width 1143 height 432
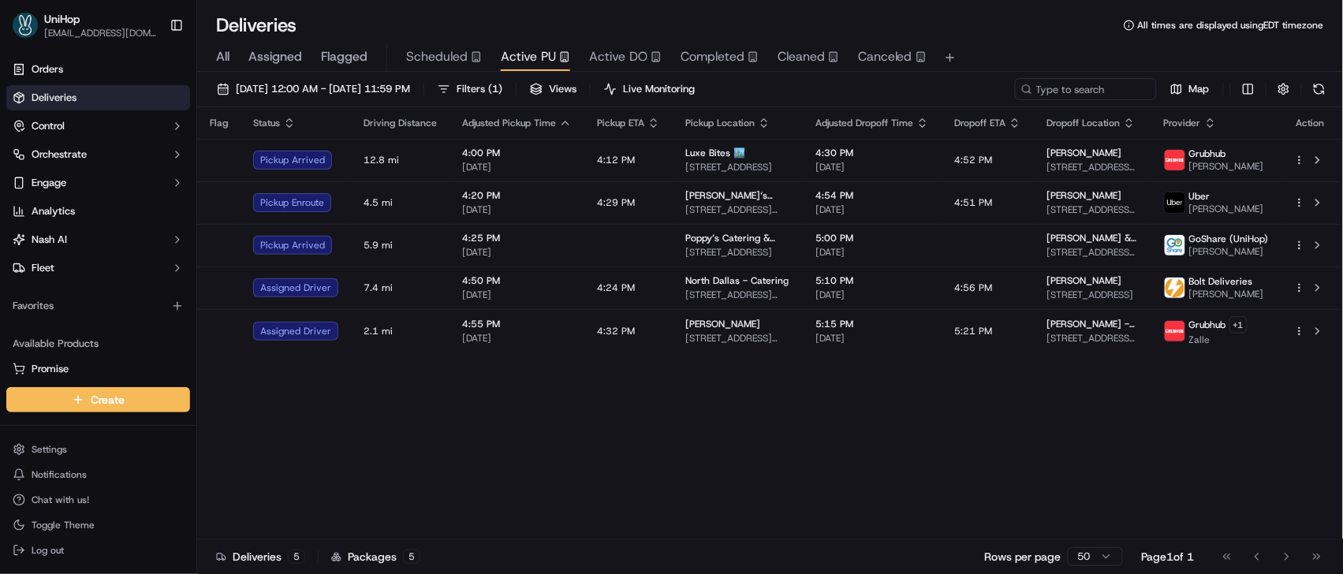
click at [696, 507] on div "Flag Status Driving Distance Adjusted Pickup Time Pickup ETA Pickup Location Ad…" at bounding box center [768, 323] width 1143 height 432
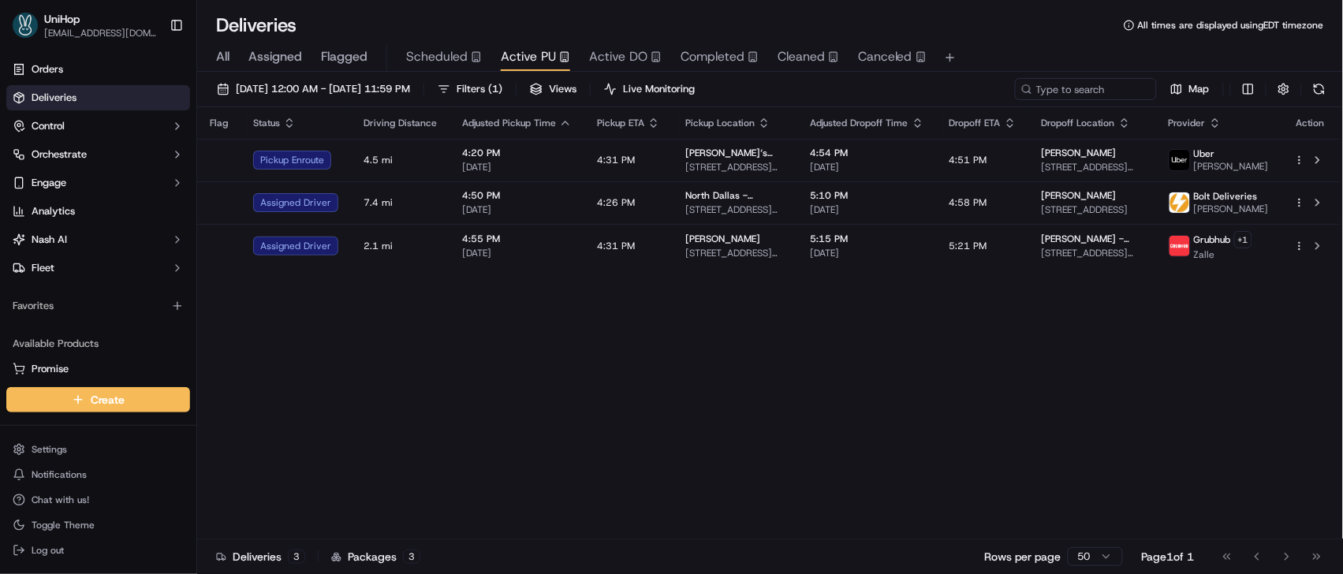
click at [769, 457] on div "Flag Status Driving Distance Adjusted Pickup Time Pickup ETA Pickup Location Ad…" at bounding box center [768, 323] width 1143 height 432
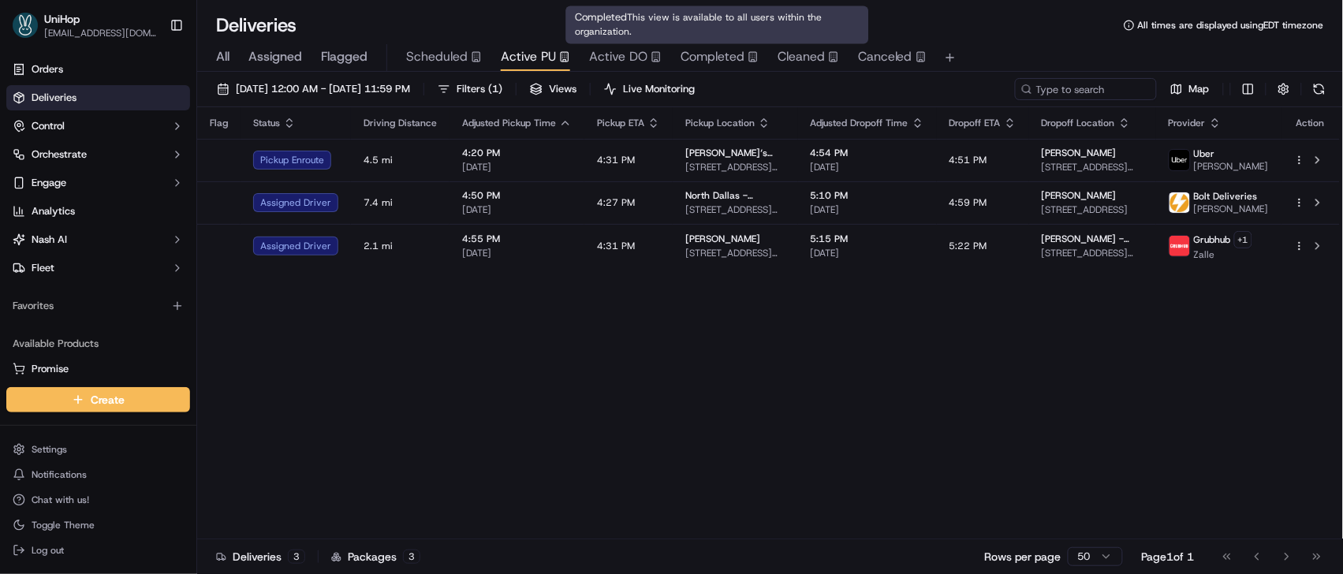
click at [699, 61] on span "Completed" at bounding box center [713, 56] width 64 height 19
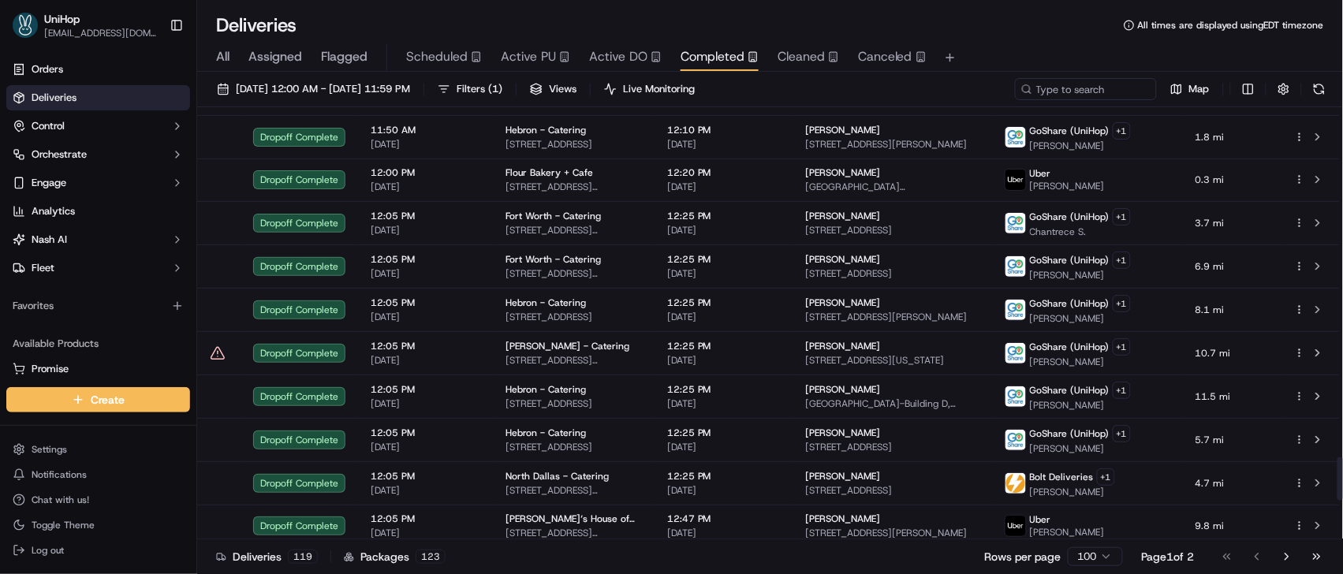
scroll to position [3911, 0]
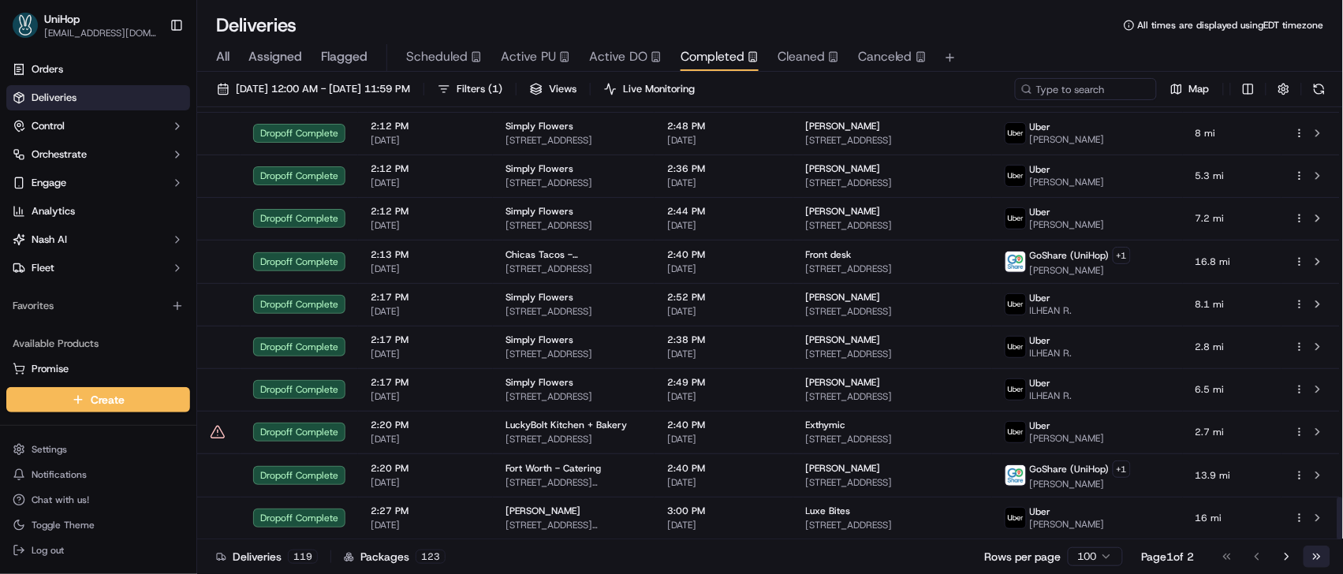
click at [1322, 553] on button "Go to last page" at bounding box center [1317, 557] width 27 height 22
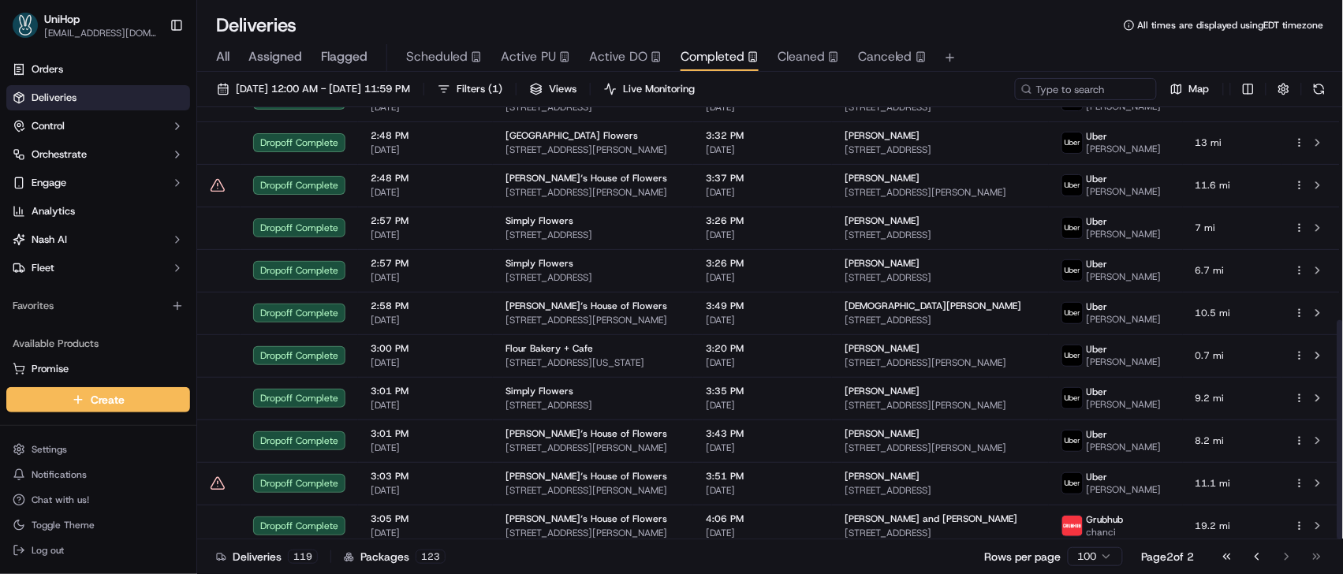
scroll to position [418, 0]
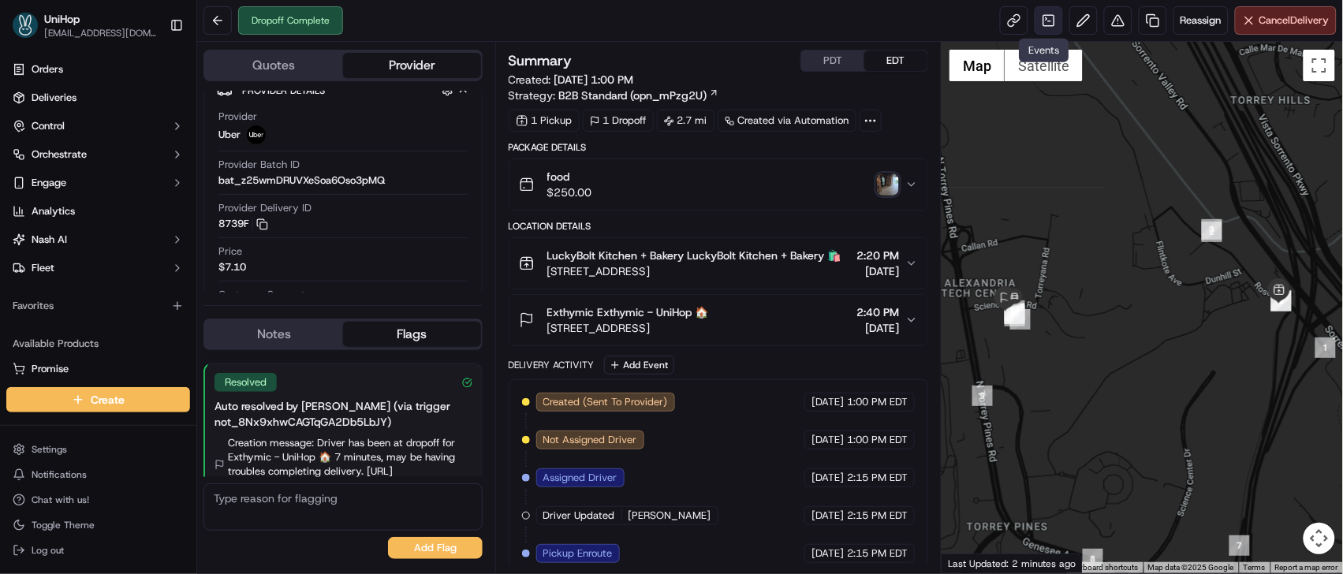
click at [1050, 31] on link at bounding box center [1049, 20] width 28 height 28
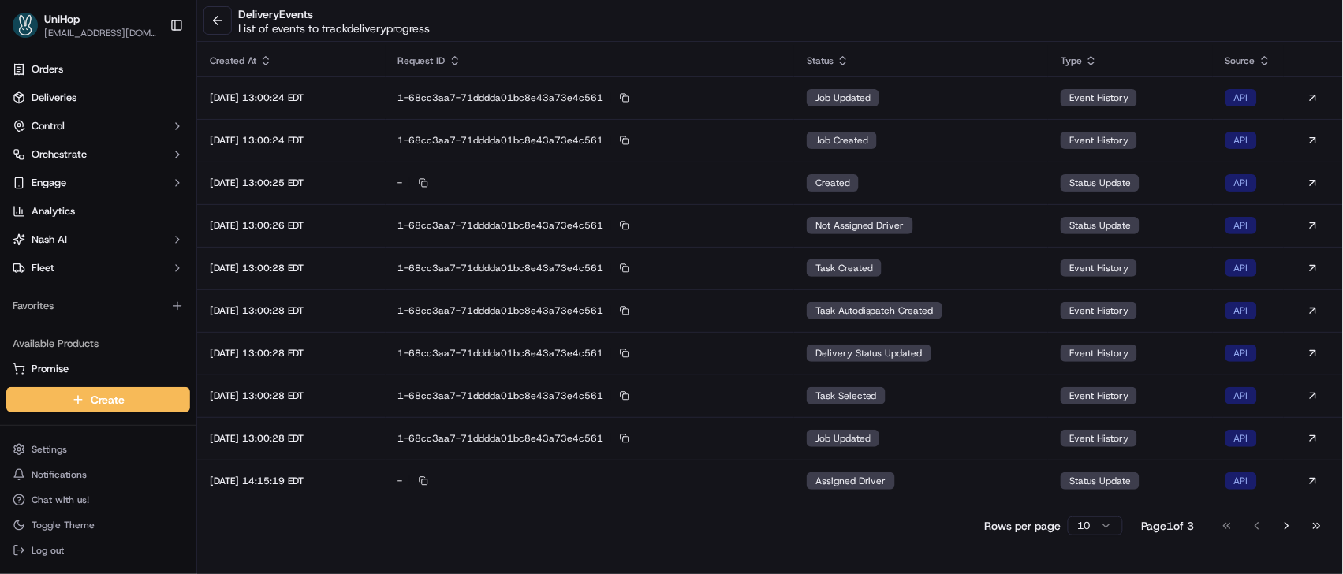
click at [1324, 526] on button "Go to last page" at bounding box center [1317, 526] width 27 height 22
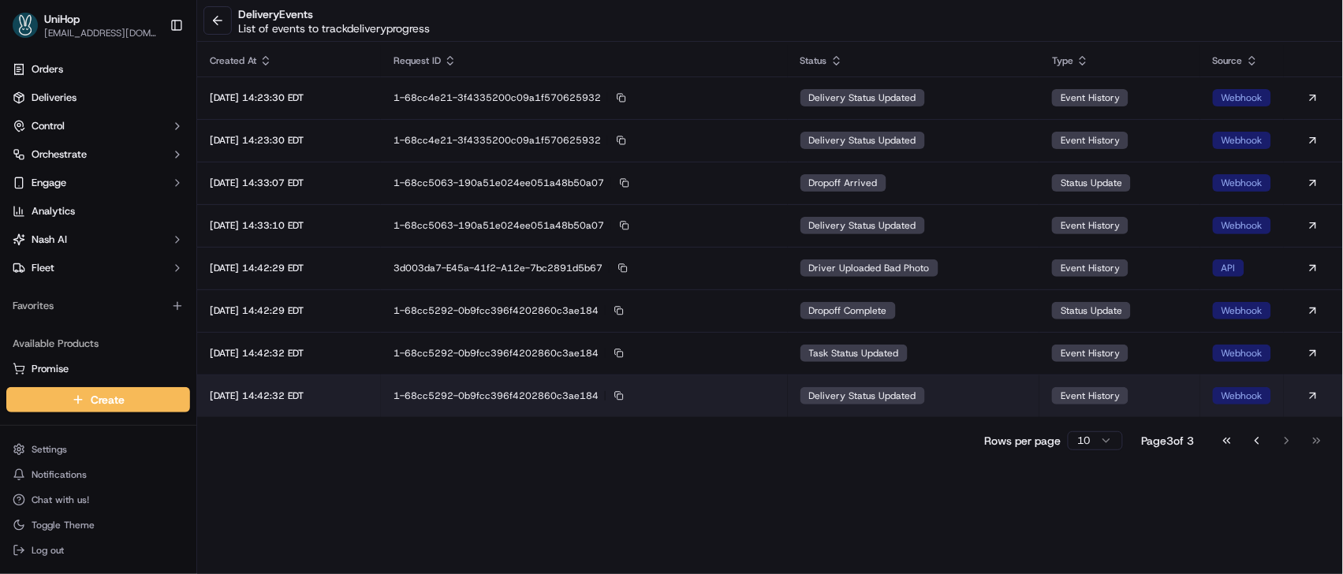
click at [1076, 411] on td "event history" at bounding box center [1119, 396] width 161 height 43
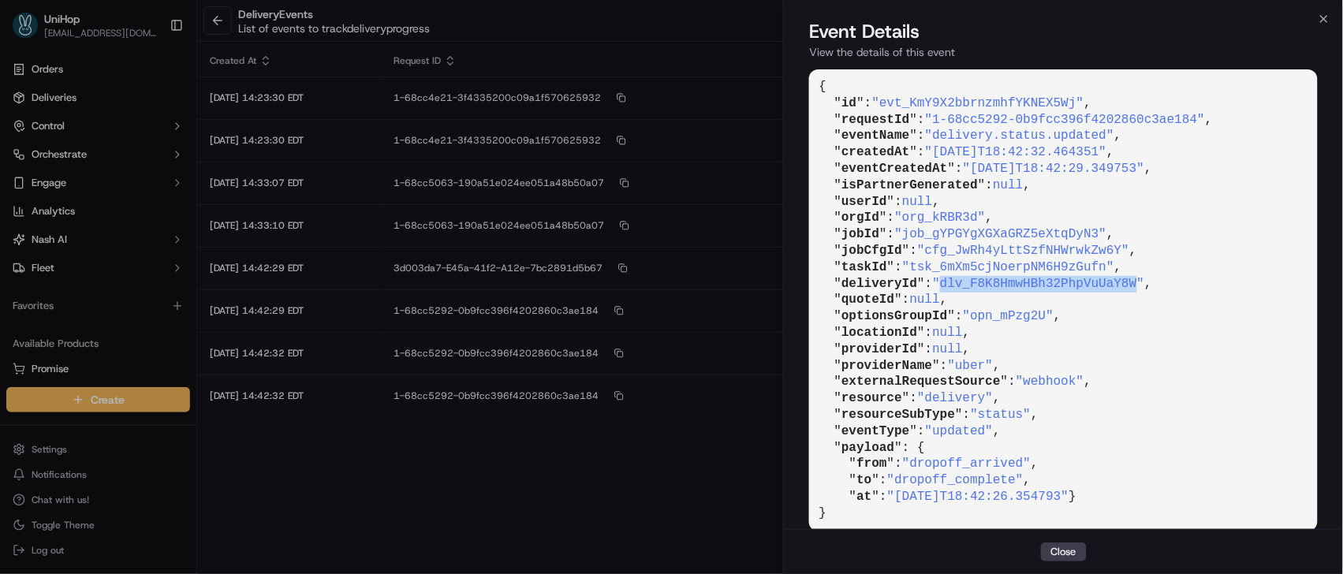
drag, startPoint x: 951, startPoint y: 282, endPoint x: 1145, endPoint y: 278, distance: 194.0
click at [1144, 278] on span ""dlv_F8K8HmwHBh32PhpVuUaY8W"" at bounding box center [1038, 284] width 212 height 14
copy span "dlv_F8K8HmwHBh32PhpVuUaY8W"
